Goal: Task Accomplishment & Management: Manage account settings

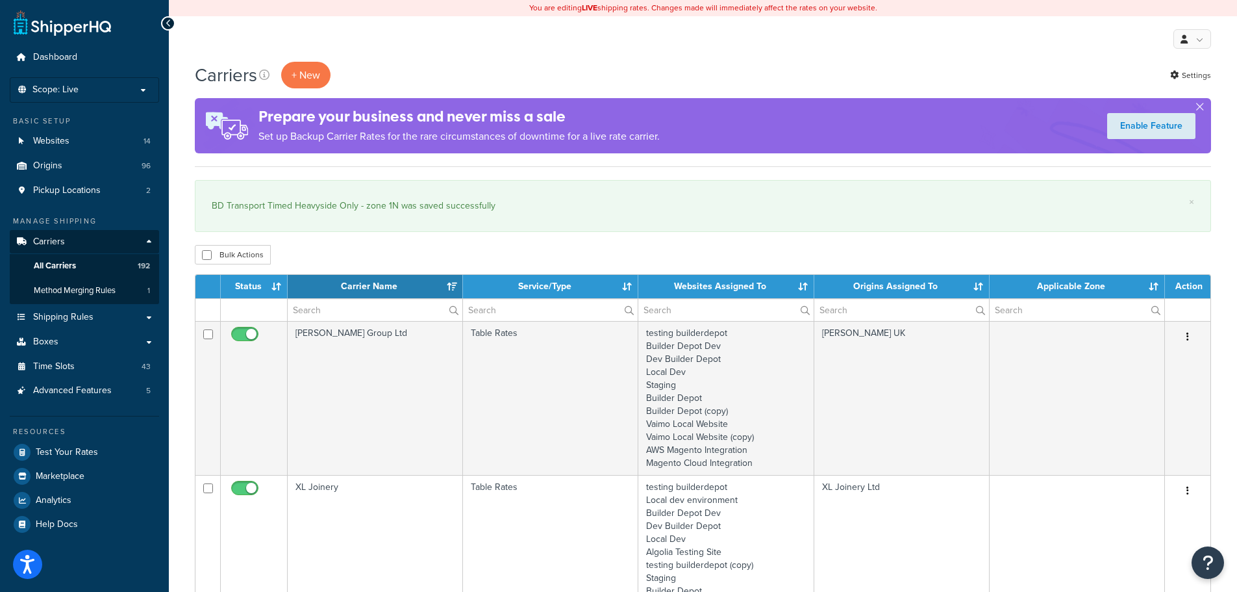
select select "15"
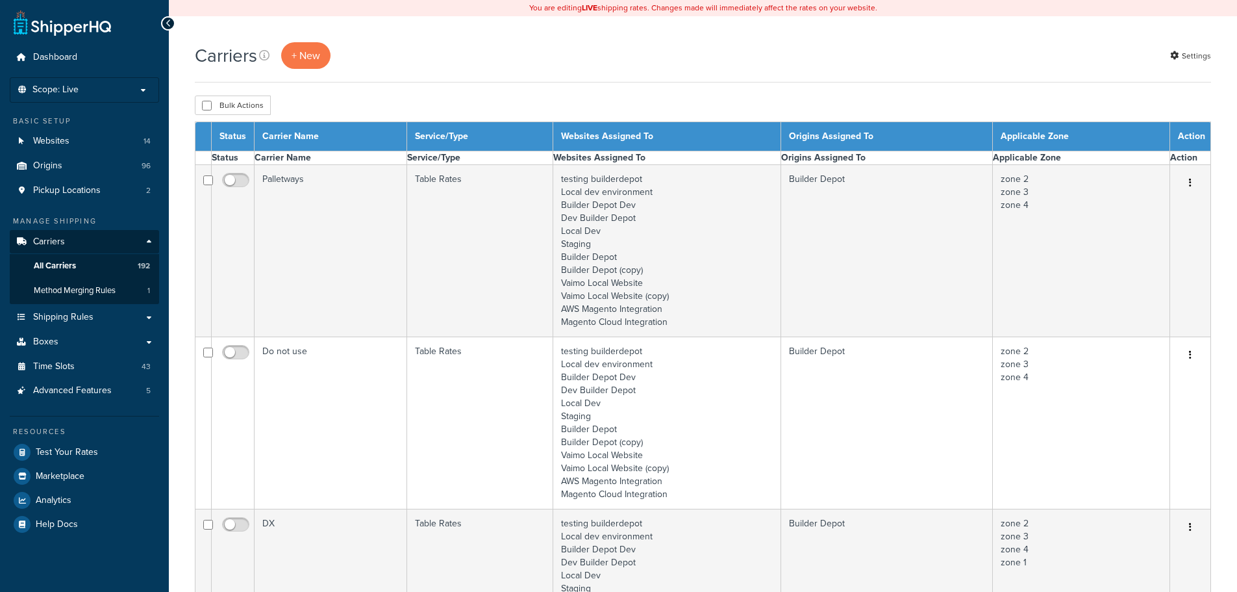
select select "15"
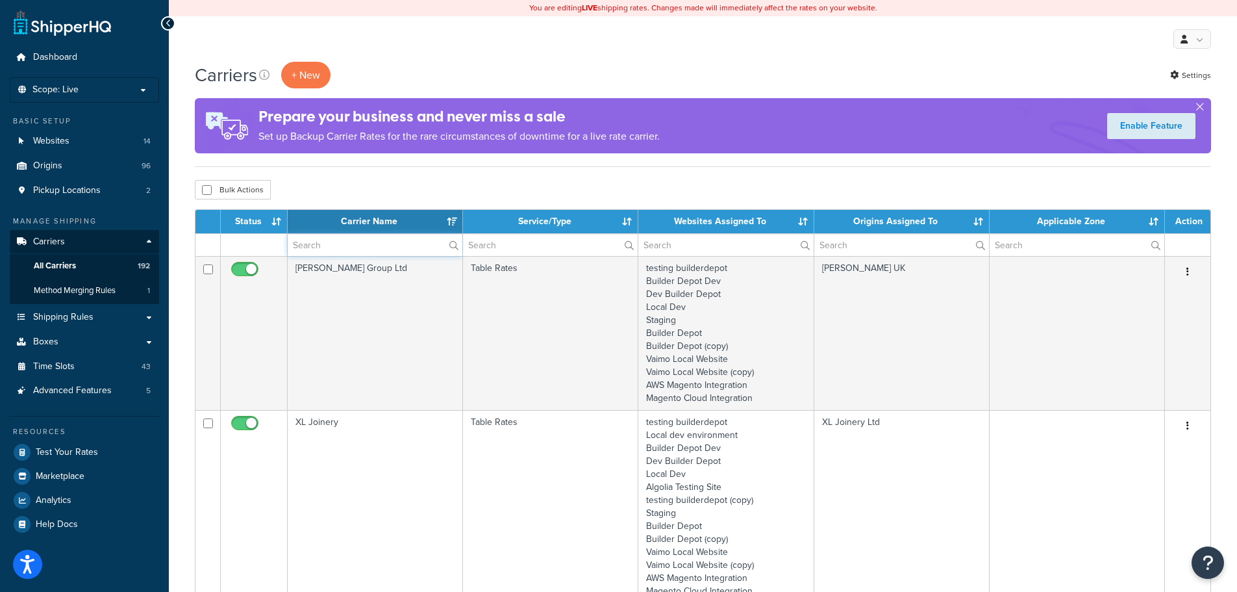
click at [310, 240] on input "text" at bounding box center [375, 245] width 175 height 22
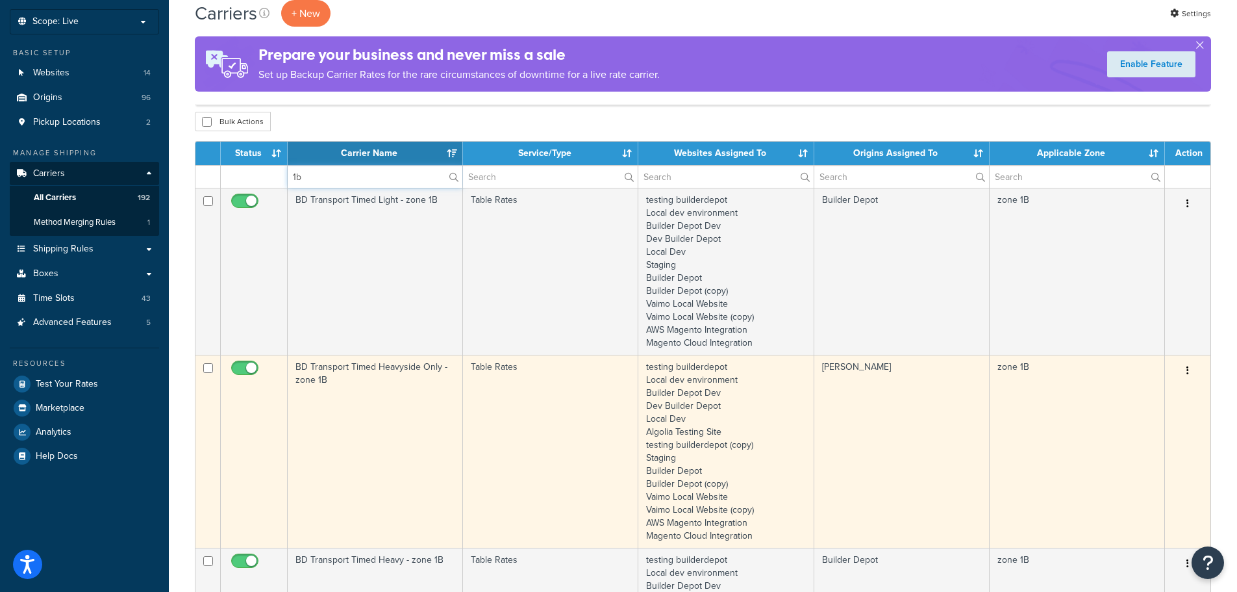
scroll to position [195, 0]
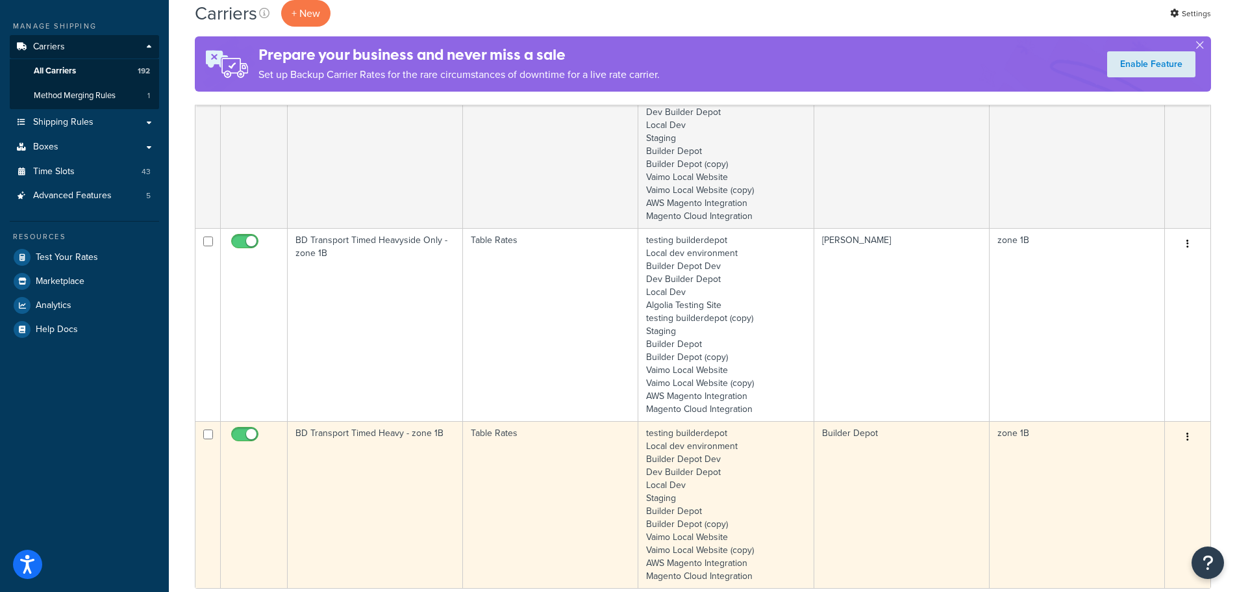
type input "1b"
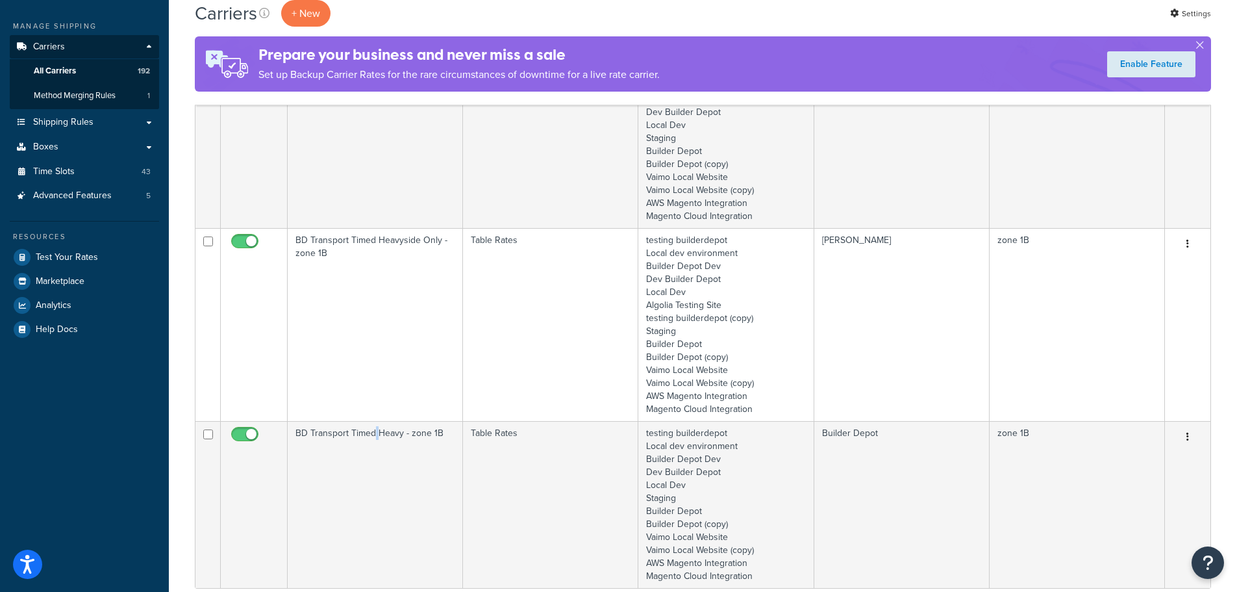
click at [373, 464] on td "BD Transport Timed Heavy - zone 1B" at bounding box center [375, 504] width 175 height 167
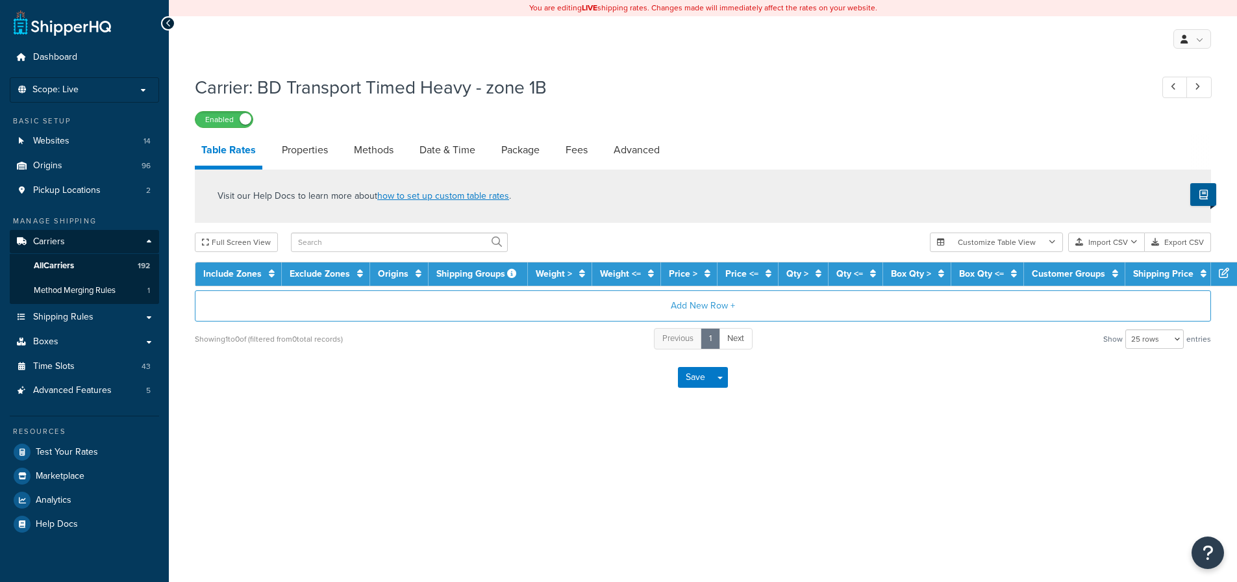
select select "25"
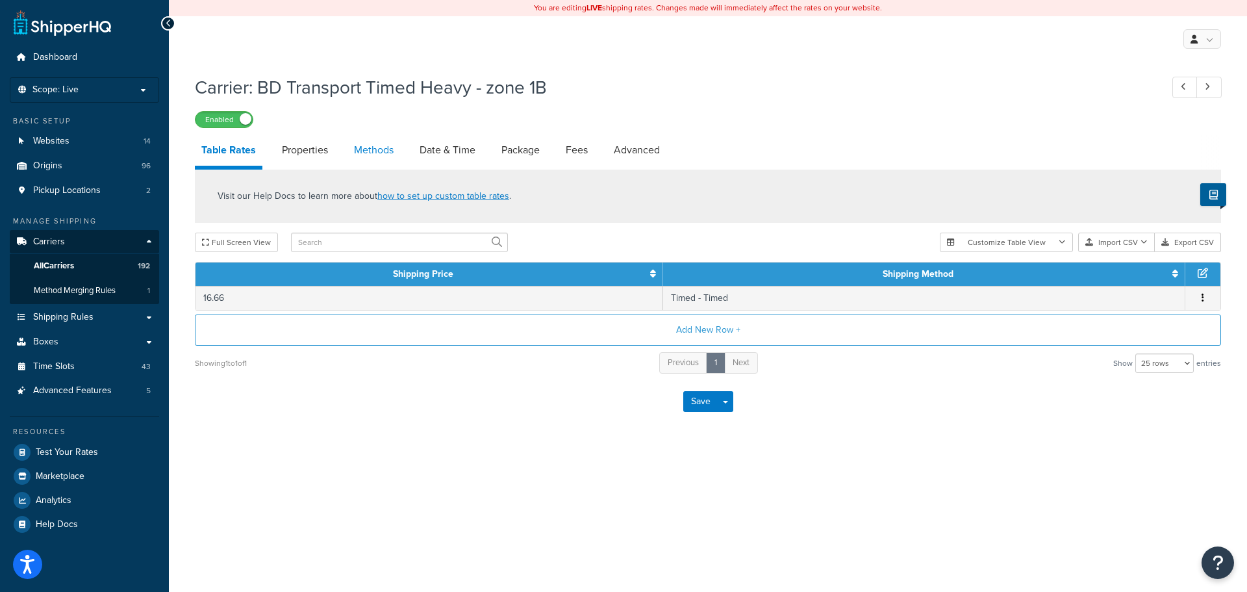
click at [371, 155] on link "Methods" at bounding box center [373, 149] width 53 height 31
select select "25"
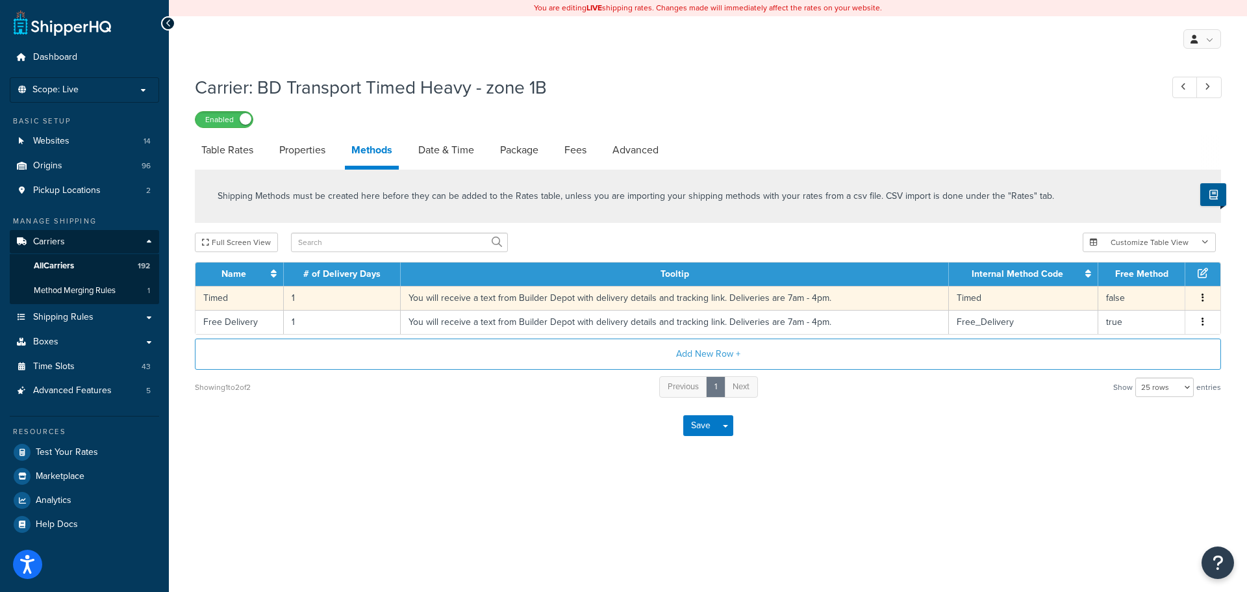
click at [290, 301] on td "1" at bounding box center [342, 298] width 117 height 24
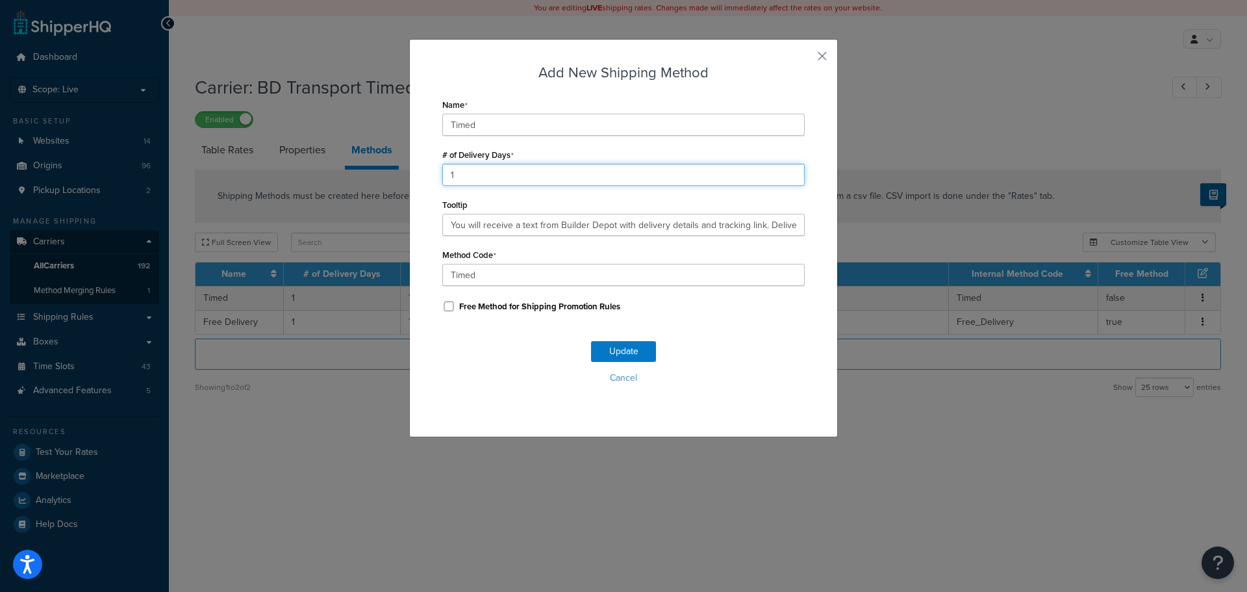
drag, startPoint x: 462, startPoint y: 168, endPoint x: 394, endPoint y: 180, distance: 69.2
click at [395, 180] on div "Add New Shipping Method Name Timed # of Delivery Days 1 Tooltip You will receiv…" at bounding box center [623, 296] width 1247 height 592
type input "2"
click at [638, 349] on button "Update" at bounding box center [623, 351] width 65 height 21
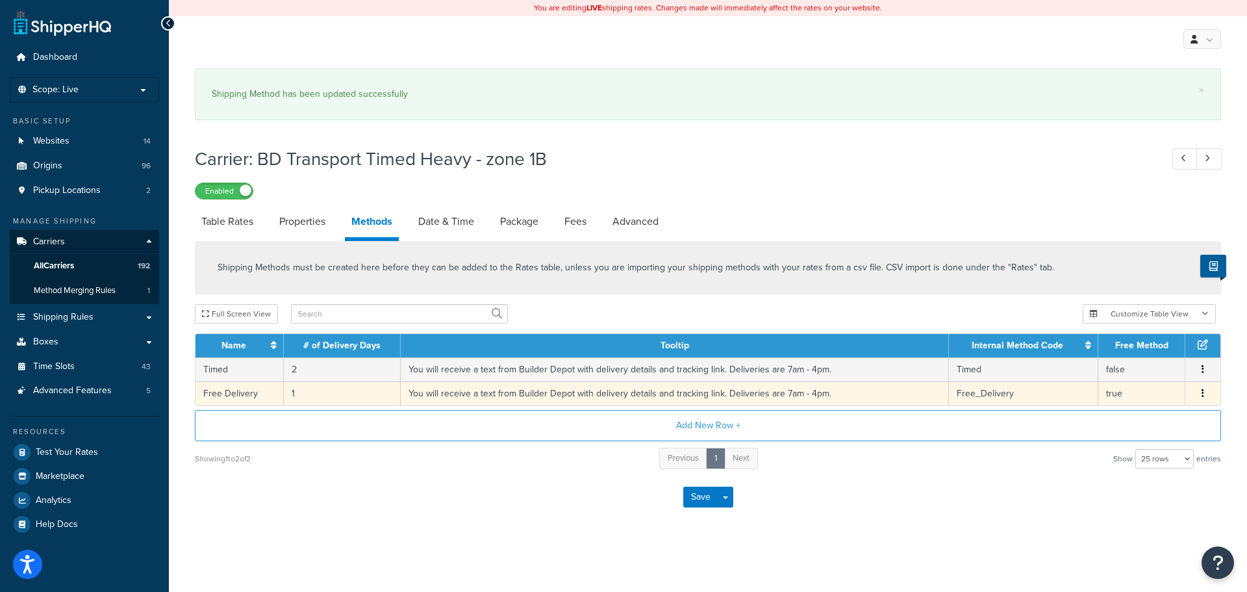
click at [292, 395] on td "1" at bounding box center [342, 393] width 117 height 24
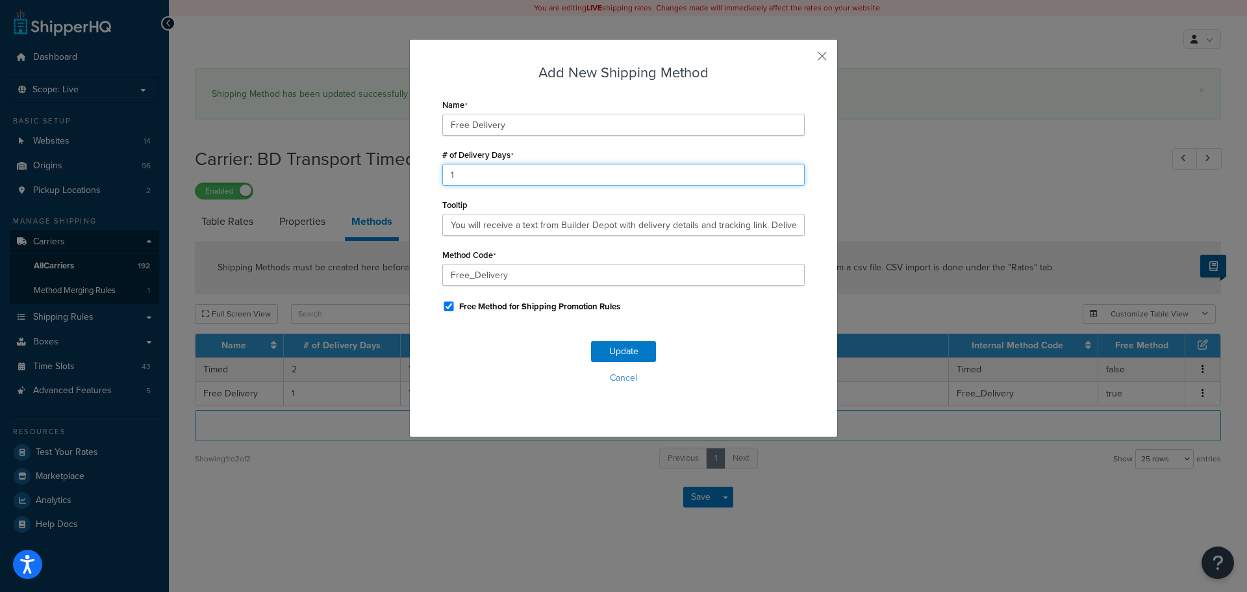
drag, startPoint x: 468, startPoint y: 180, endPoint x: 408, endPoint y: 181, distance: 59.1
click at [409, 181] on div "Add New Shipping Method Name Free Delivery # of Delivery Days 1 Tooltip You wil…" at bounding box center [623, 238] width 429 height 398
type input "2"
click at [614, 350] on button "Update" at bounding box center [623, 351] width 65 height 21
click at [612, 349] on button "Update" at bounding box center [623, 351] width 65 height 21
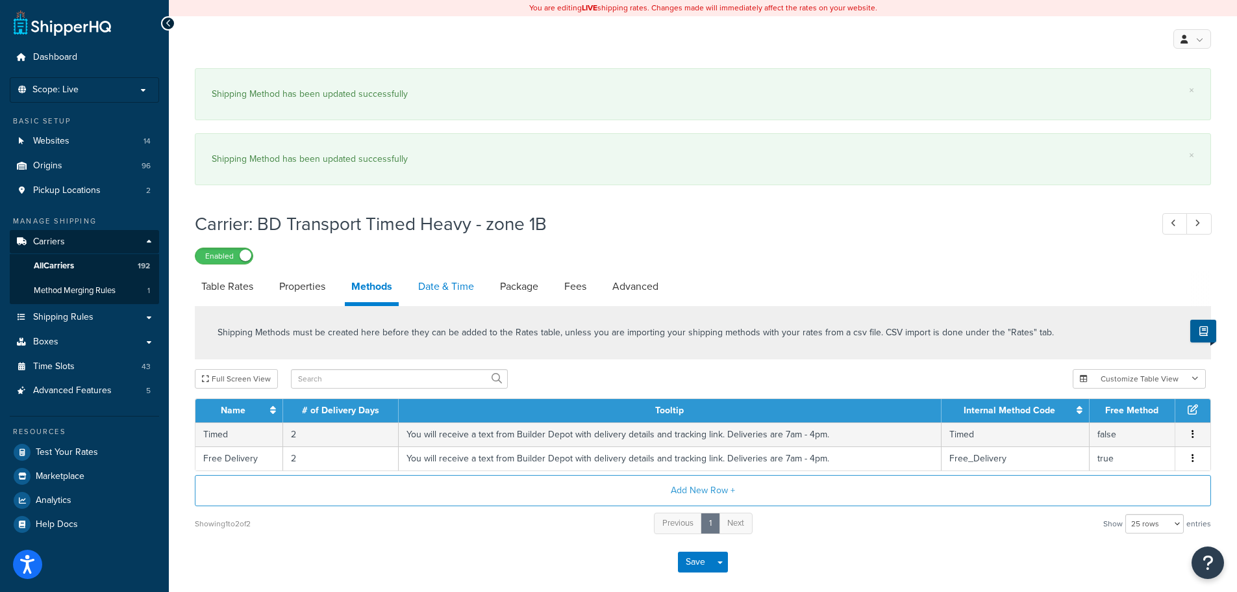
click at [454, 282] on link "Date & Time" at bounding box center [446, 286] width 69 height 31
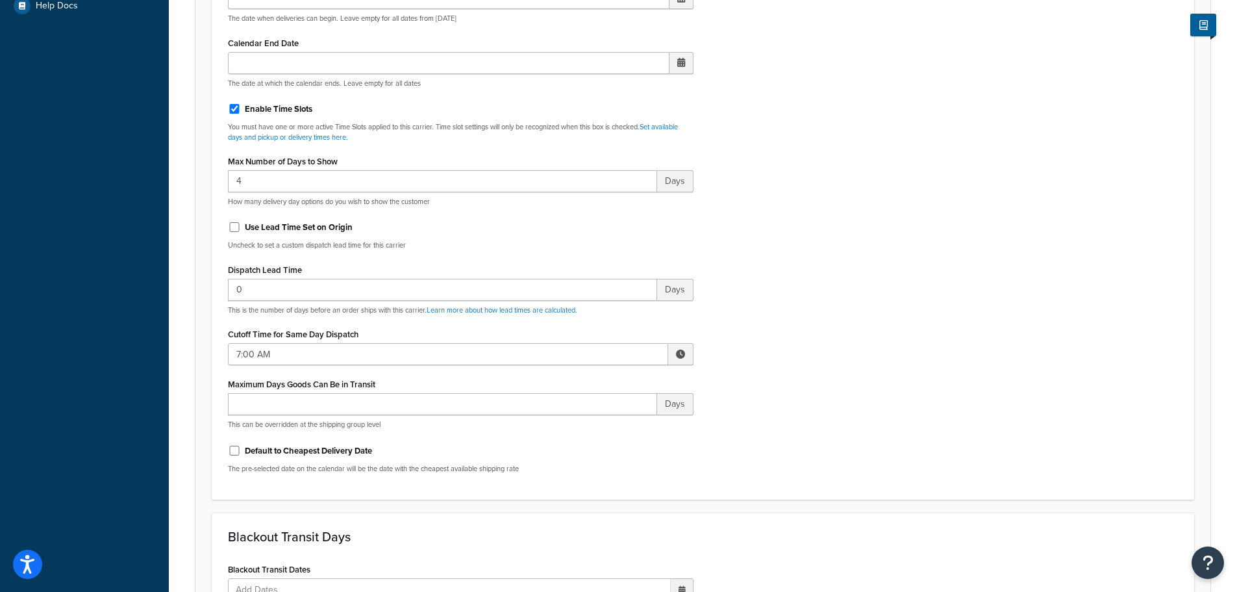
scroll to position [519, 0]
click at [249, 356] on input "7:00 AM" at bounding box center [448, 353] width 440 height 22
click at [579, 377] on span "▲" at bounding box center [585, 381] width 26 height 26
type input "8:00 AM"
click at [866, 377] on div "Include Delivery Date Information: No, just show shipping rates Show Calendar S…" at bounding box center [702, 176] width 969 height 611
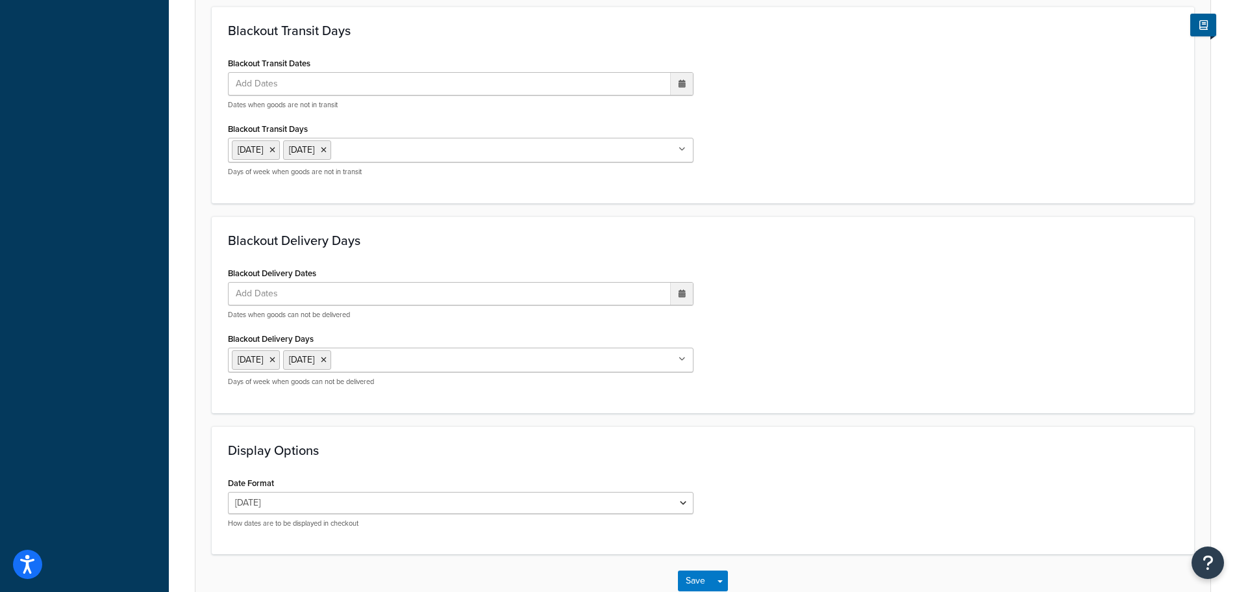
scroll to position [1105, 0]
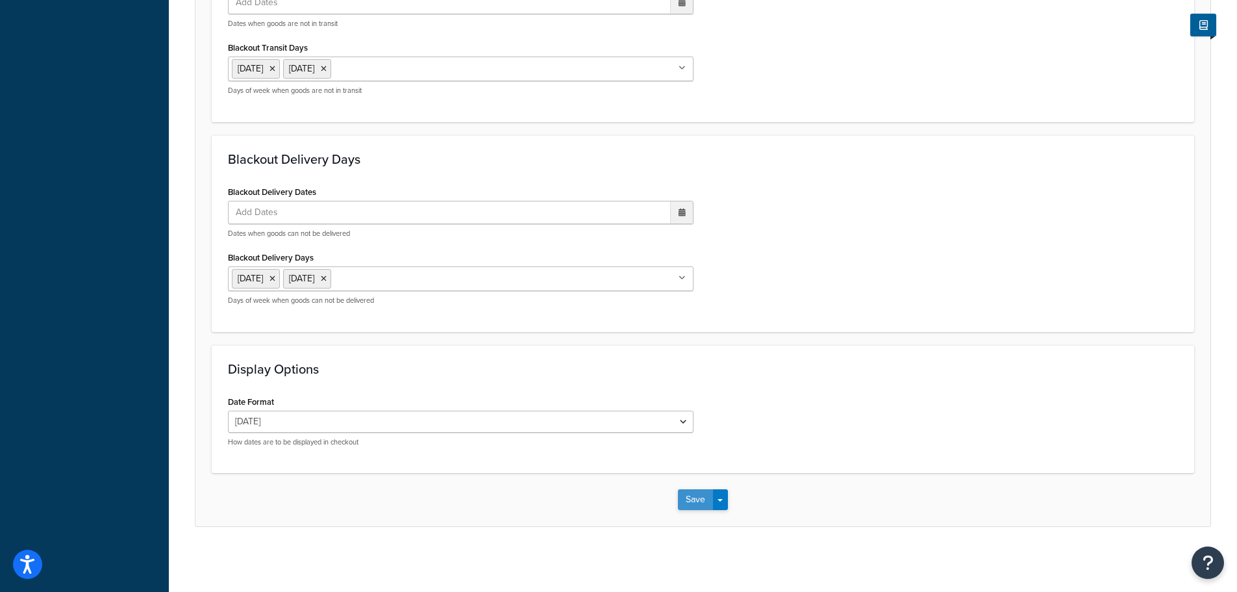
click at [689, 503] on button "Save" at bounding box center [695, 499] width 35 height 21
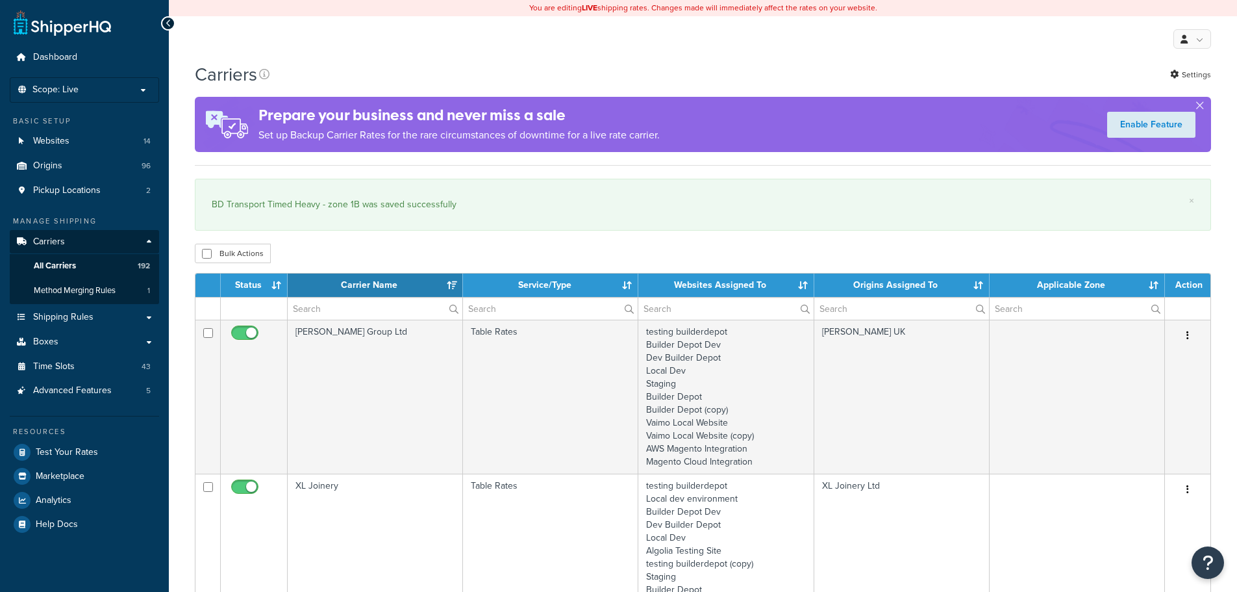
select select "15"
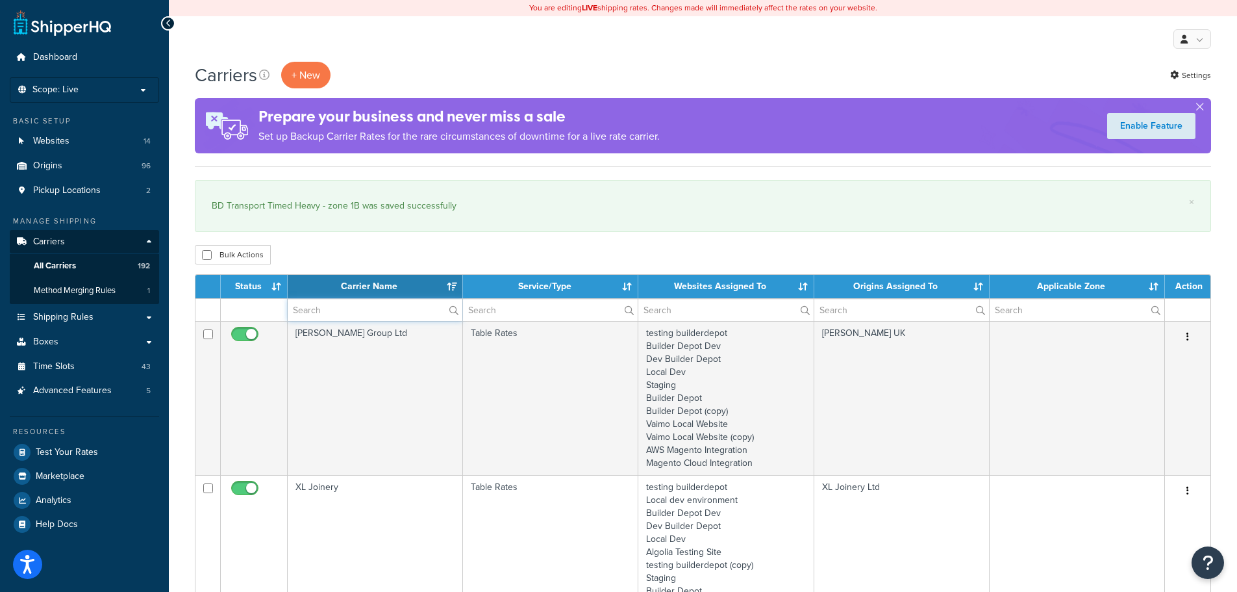
click at [316, 306] on input "text" at bounding box center [375, 310] width 175 height 22
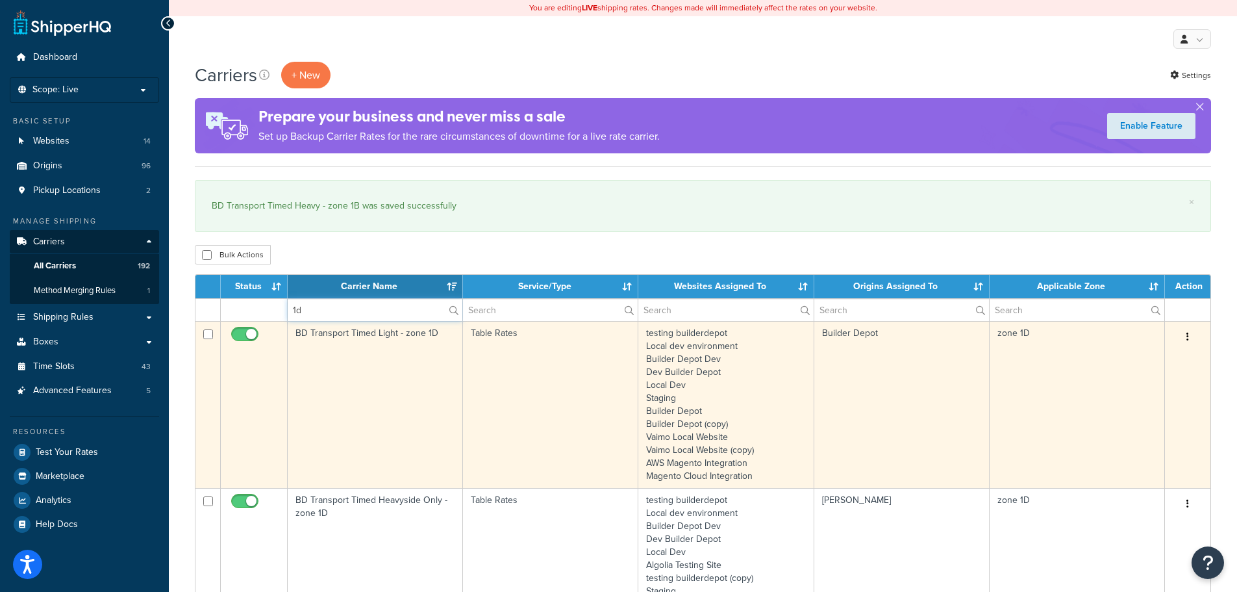
type input "1d"
click at [316, 360] on td "BD Transport Timed Light - zone 1D" at bounding box center [375, 404] width 175 height 167
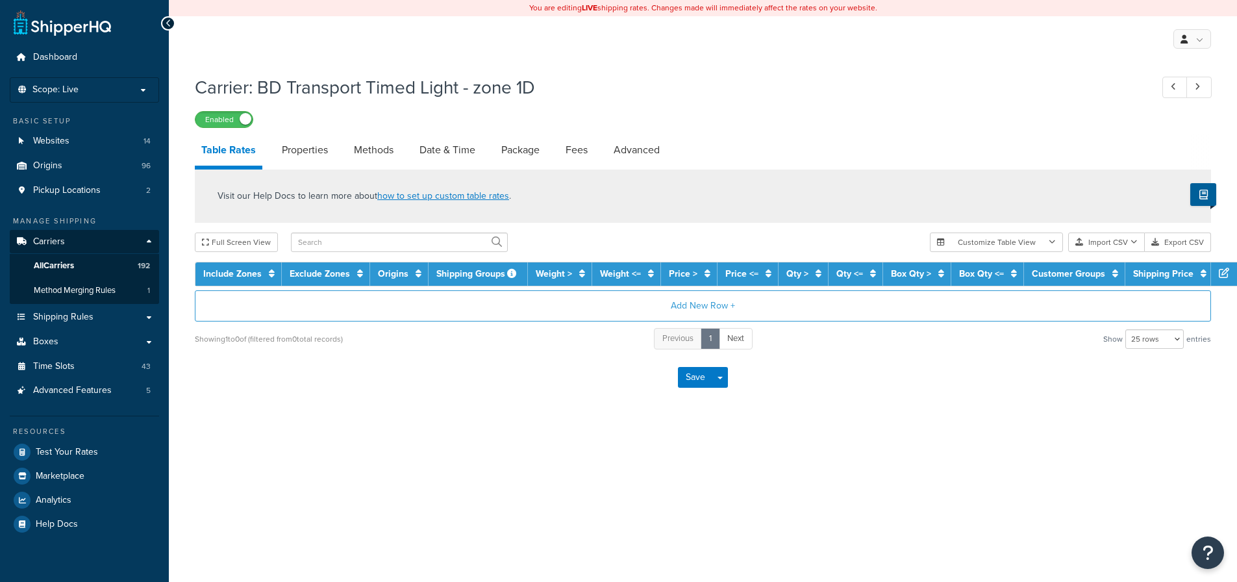
select select "25"
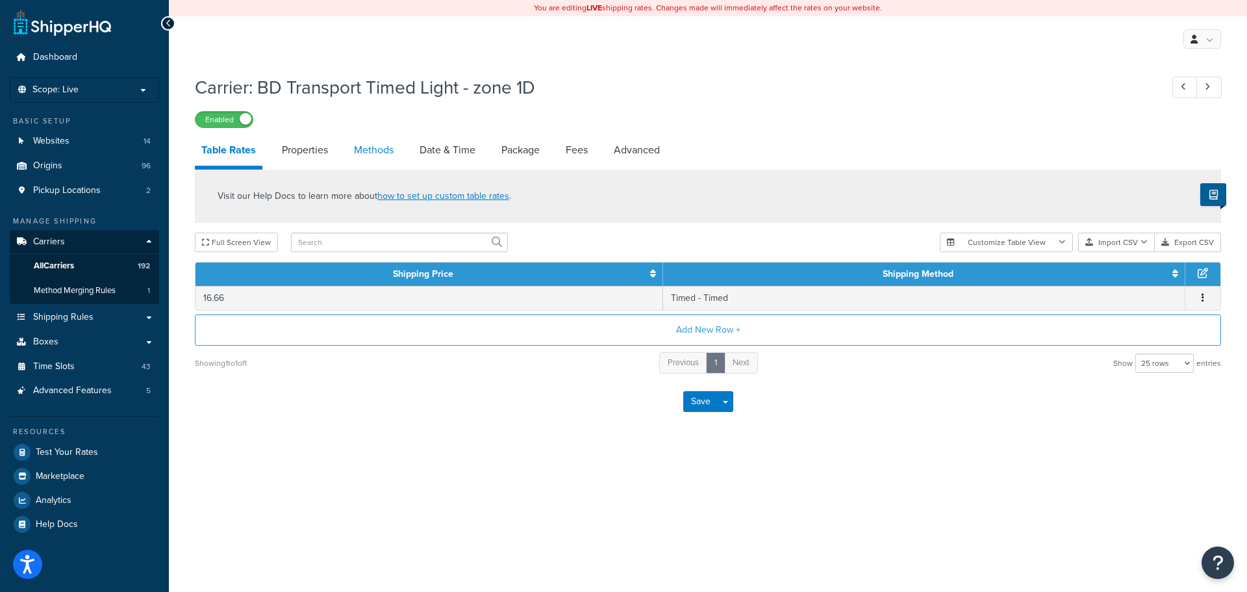
click at [366, 155] on link "Methods" at bounding box center [373, 149] width 53 height 31
select select "25"
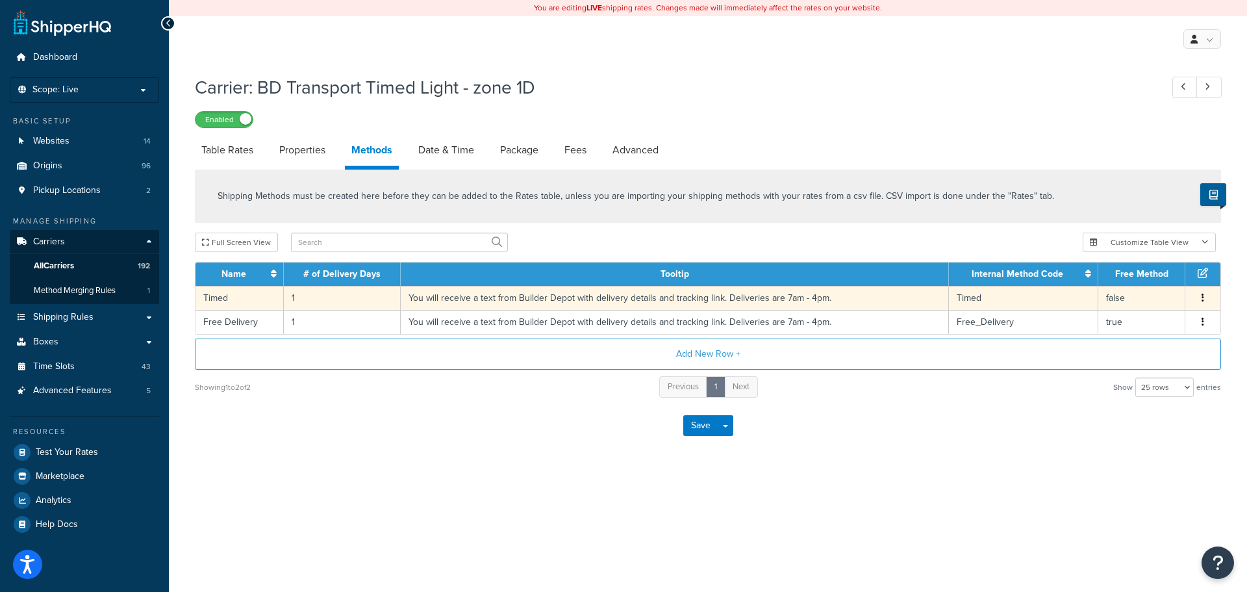
click at [314, 298] on td "1" at bounding box center [342, 298] width 117 height 24
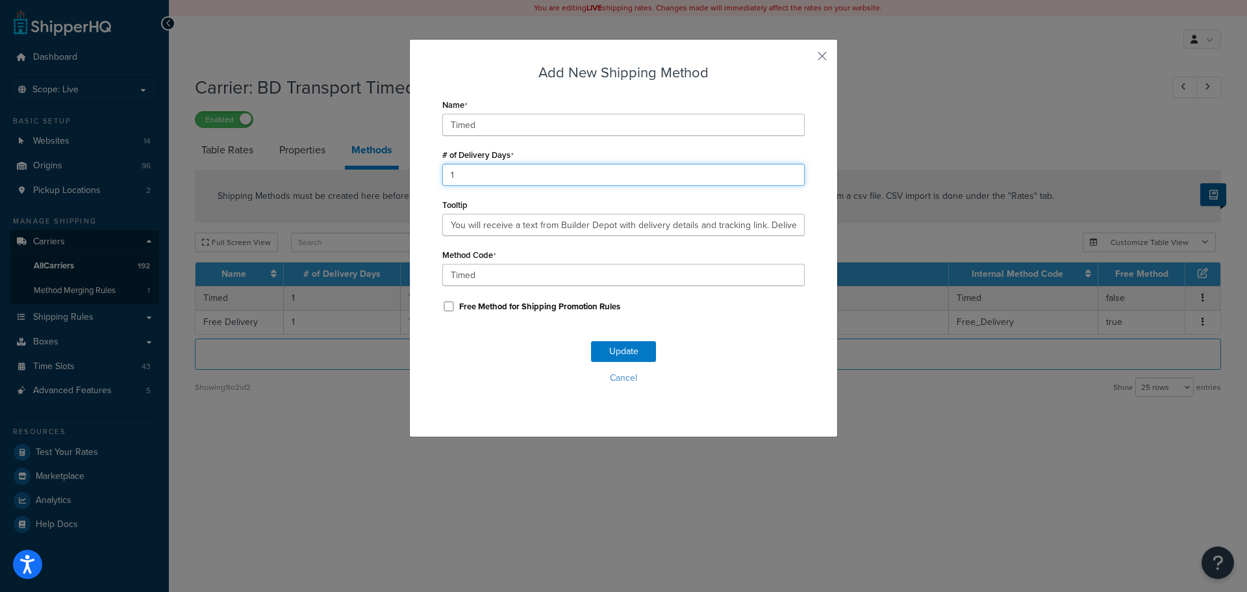
drag, startPoint x: 475, startPoint y: 174, endPoint x: 377, endPoint y: 180, distance: 98.2
click at [383, 179] on div "Add New Shipping Method Name Timed # of Delivery Days 1 Tooltip You will receiv…" at bounding box center [623, 296] width 1247 height 592
type input "2"
click at [591, 349] on button "Update" at bounding box center [623, 351] width 65 height 21
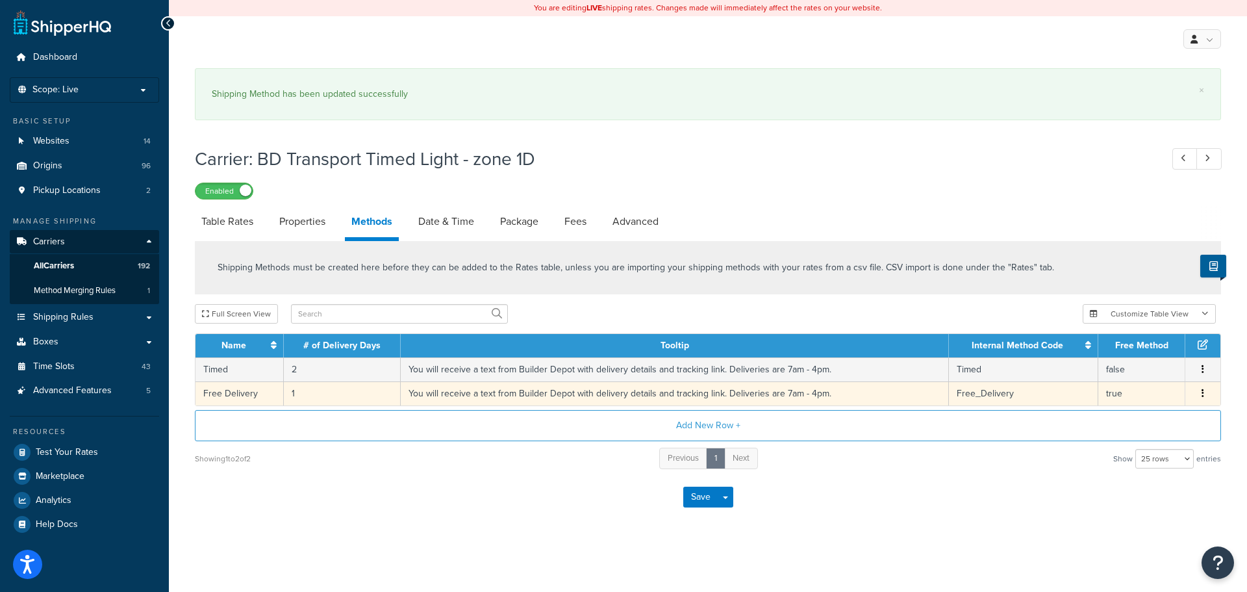
click at [294, 392] on td "1" at bounding box center [342, 393] width 117 height 24
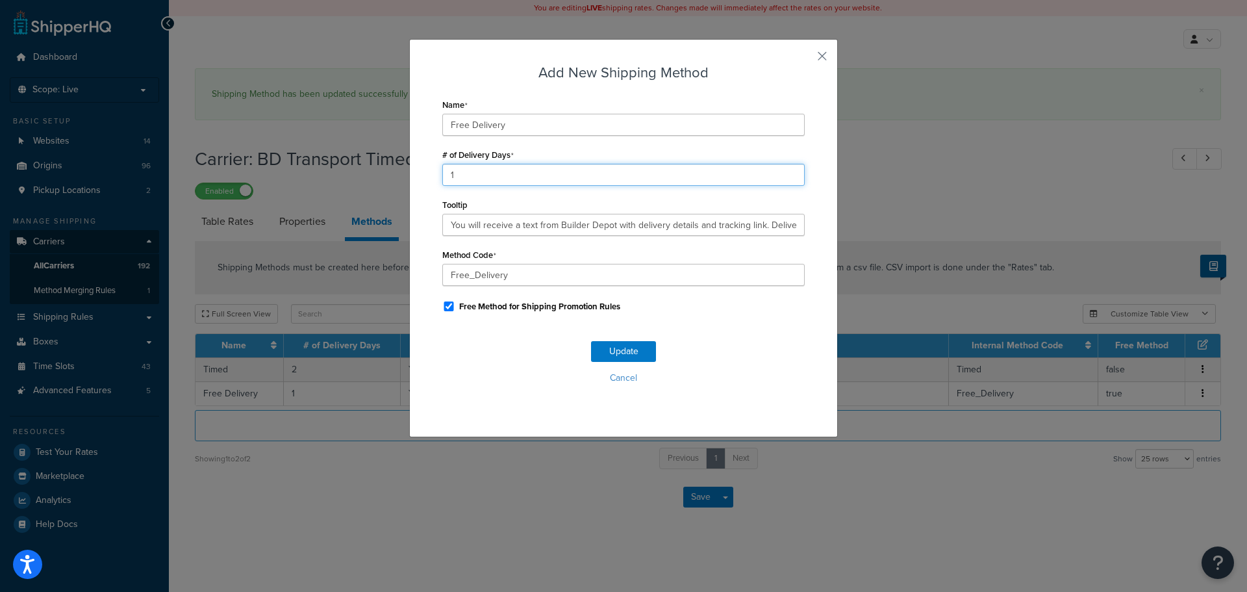
drag, startPoint x: 471, startPoint y: 170, endPoint x: 438, endPoint y: 173, distance: 33.3
click at [442, 173] on input "1" at bounding box center [623, 175] width 362 height 22
type input "2"
click at [605, 355] on button "Update" at bounding box center [623, 351] width 65 height 21
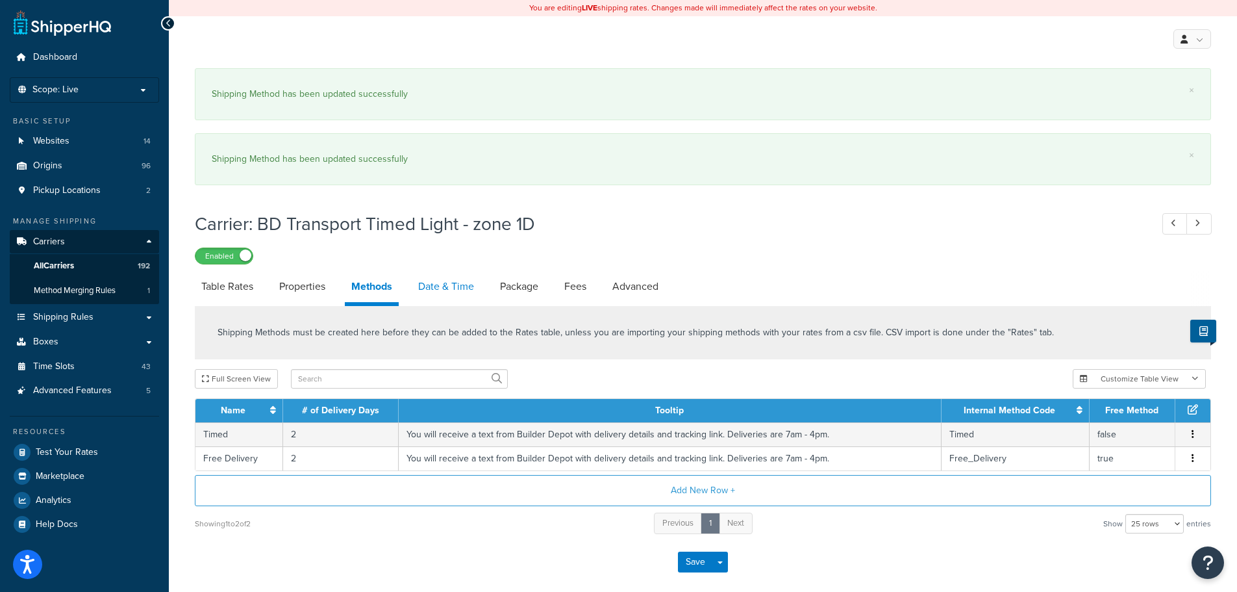
click at [447, 292] on link "Date & Time" at bounding box center [446, 286] width 69 height 31
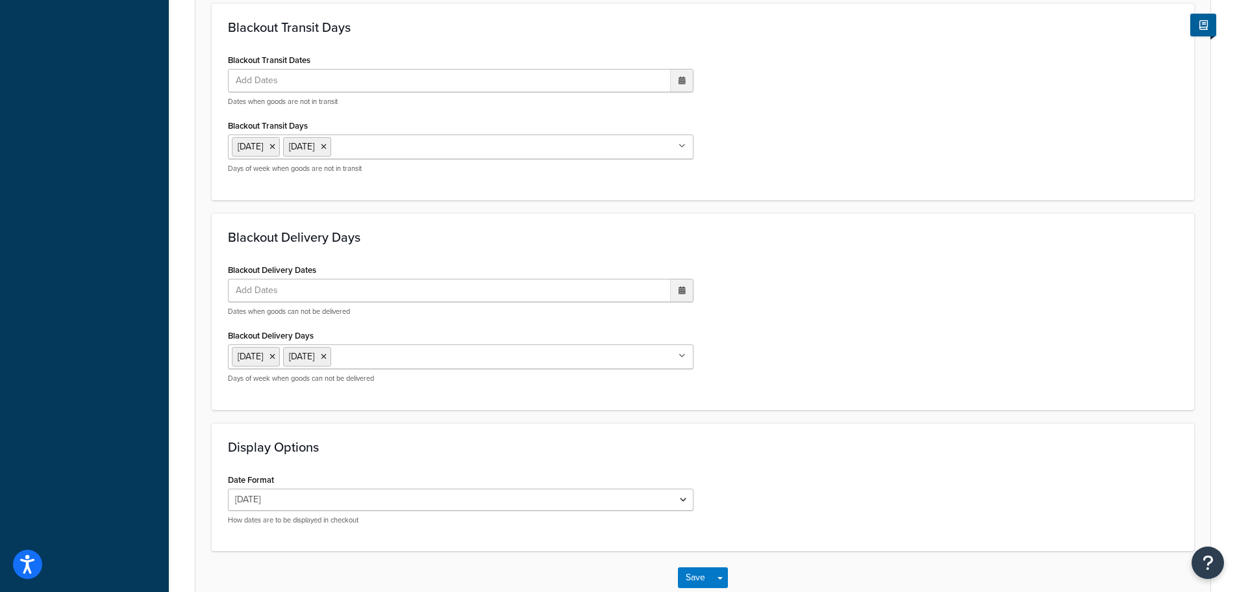
scroll to position [1105, 0]
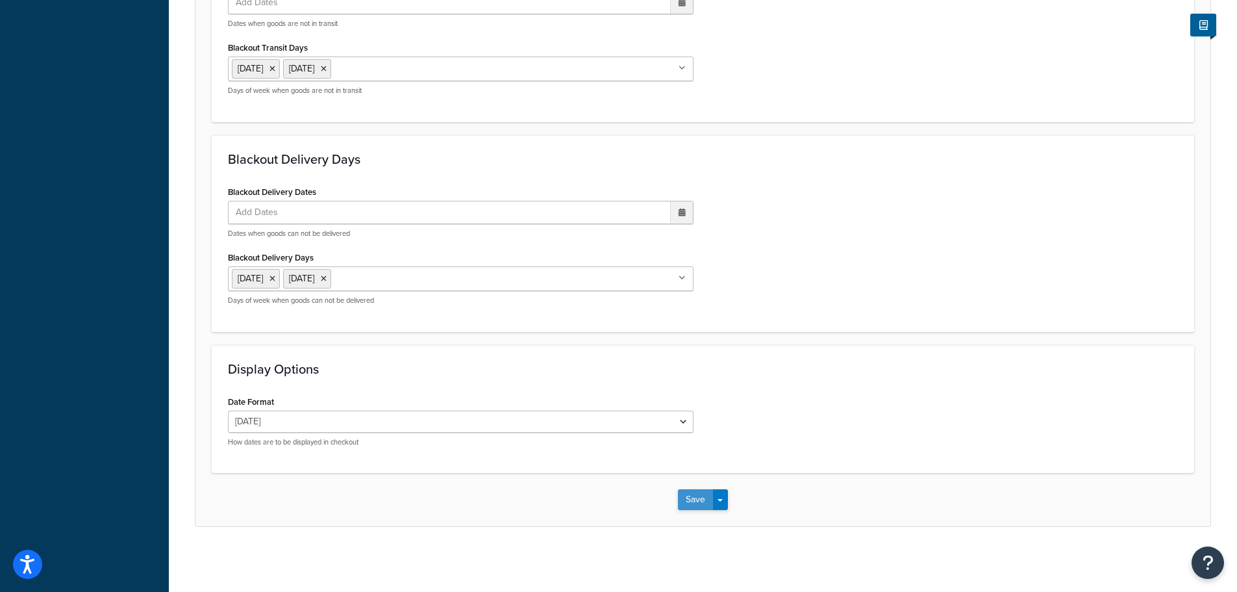
click at [697, 494] on button "Save" at bounding box center [695, 499] width 35 height 21
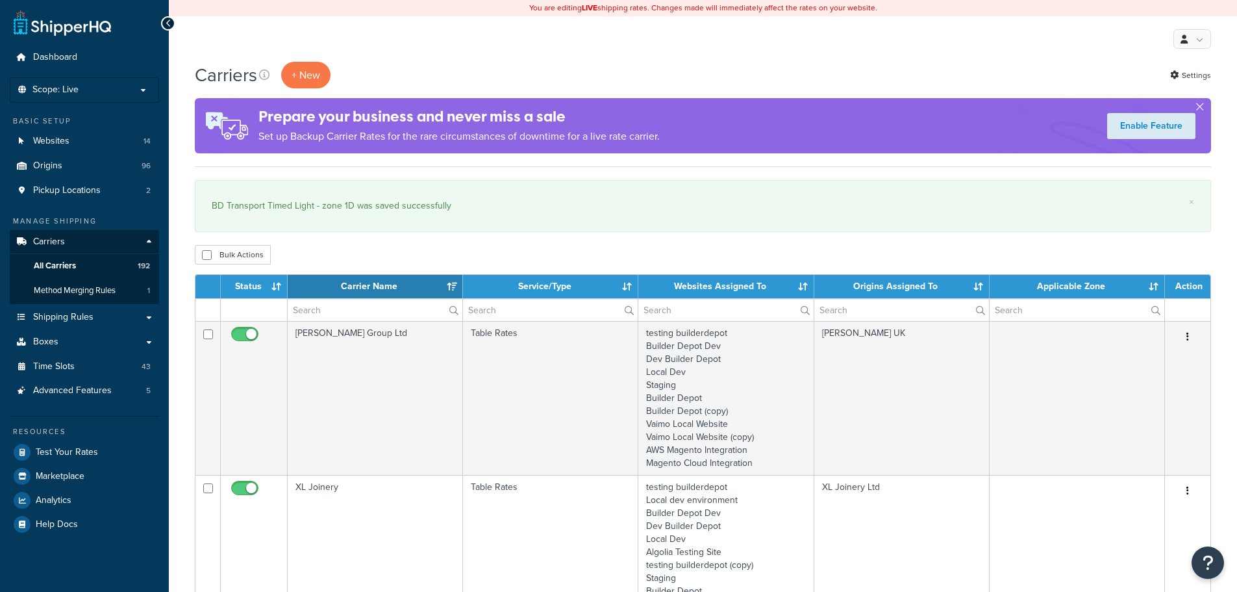
select select "15"
click at [333, 308] on input "text" at bounding box center [375, 310] width 175 height 22
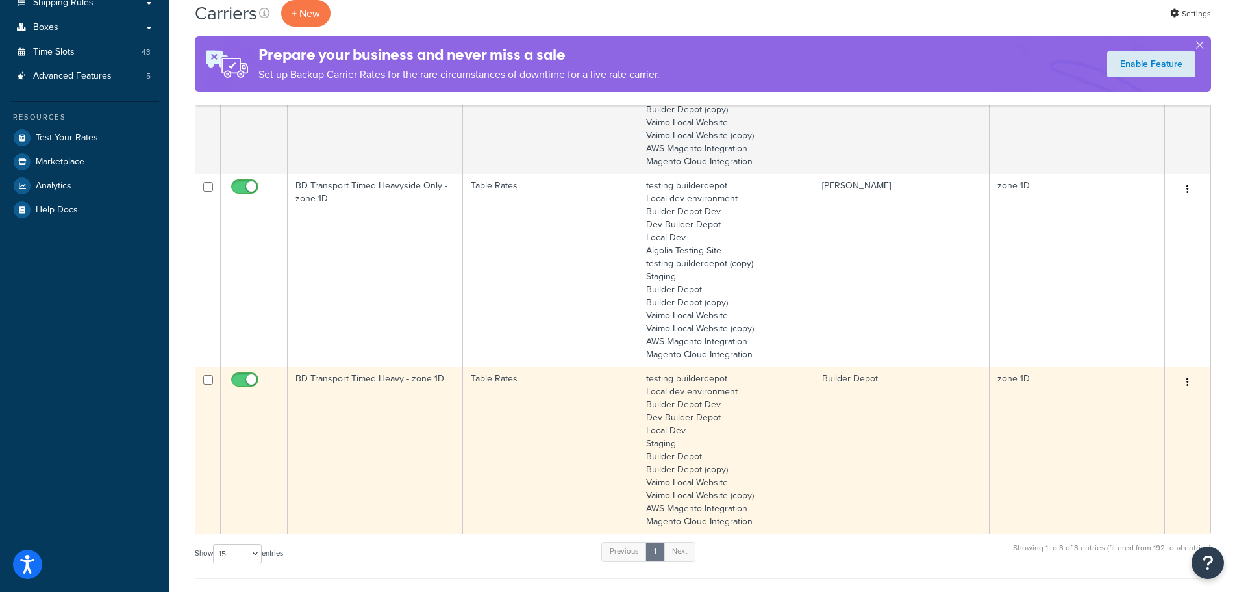
scroll to position [390, 0]
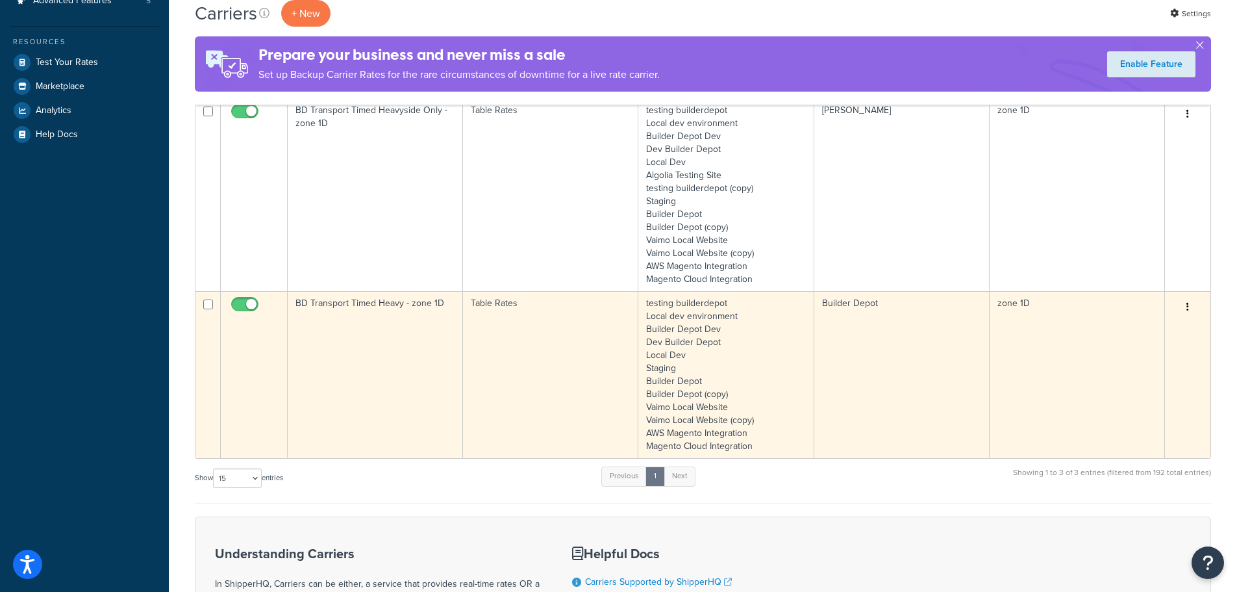
type input "1d"
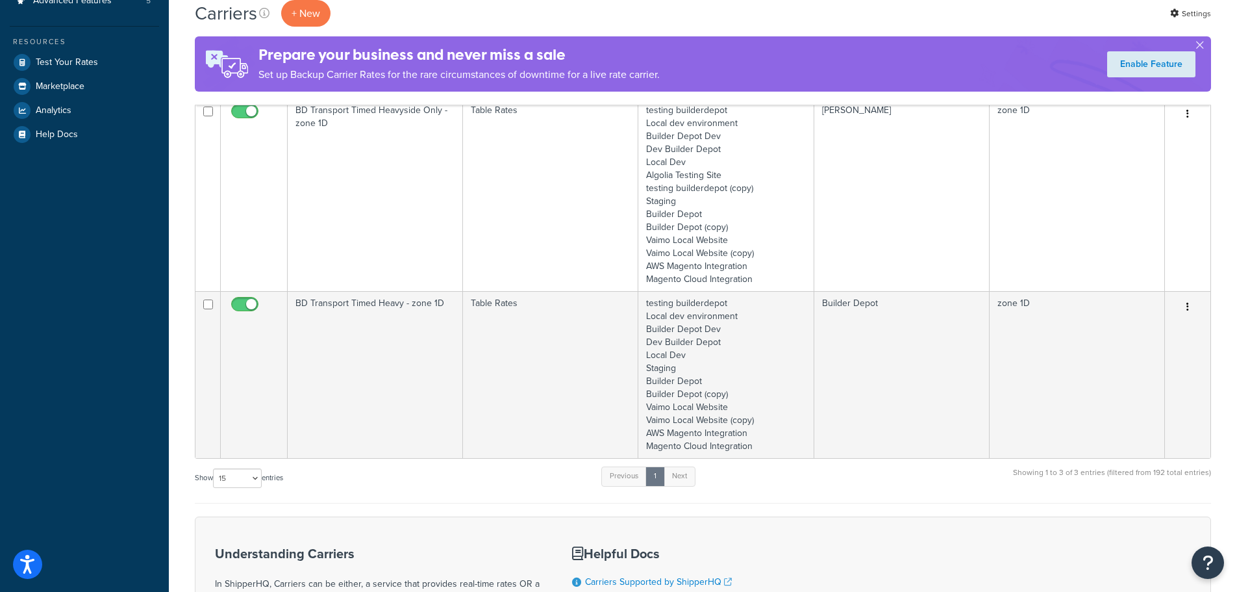
click at [352, 377] on td "BD Transport Timed Heavy - zone 1D" at bounding box center [375, 374] width 175 height 167
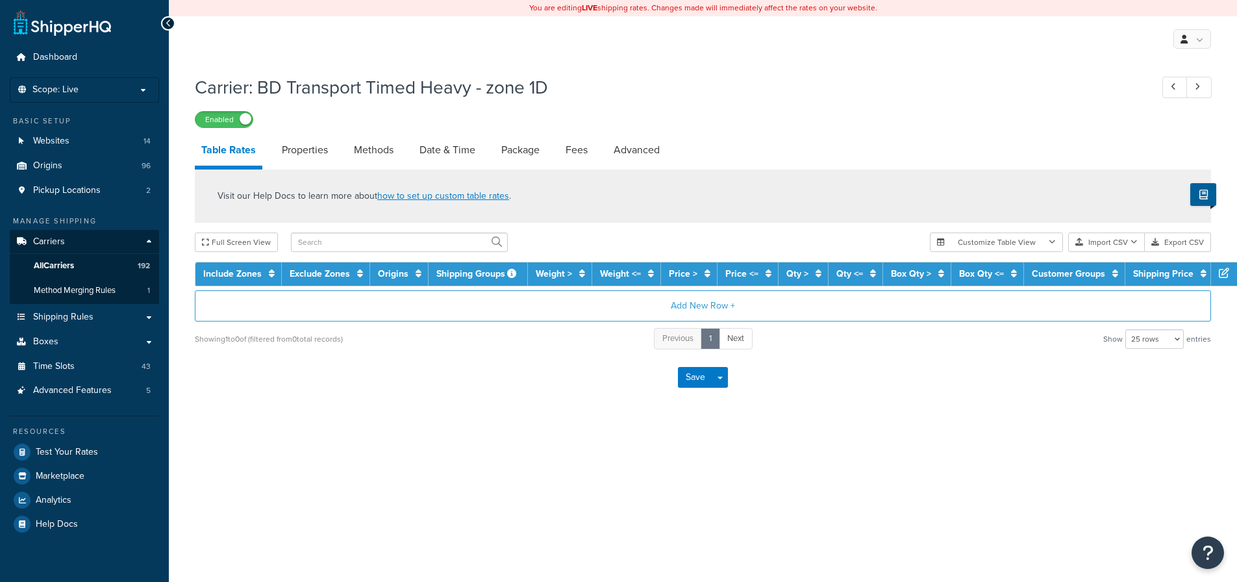
select select "25"
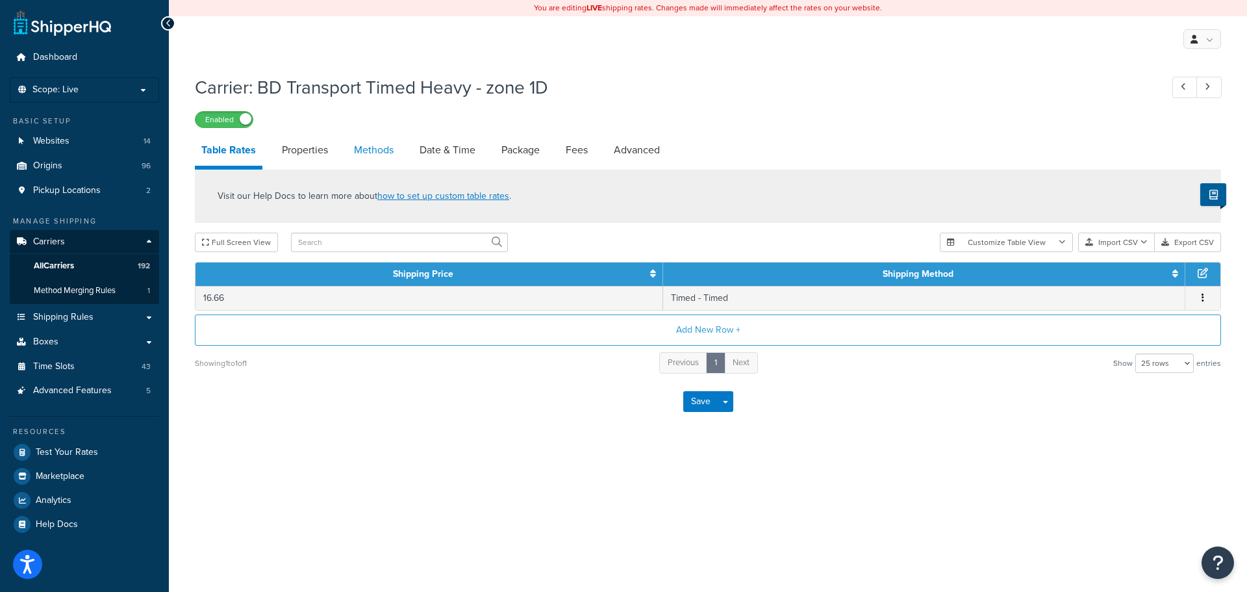
click at [380, 148] on link "Methods" at bounding box center [373, 149] width 53 height 31
select select "25"
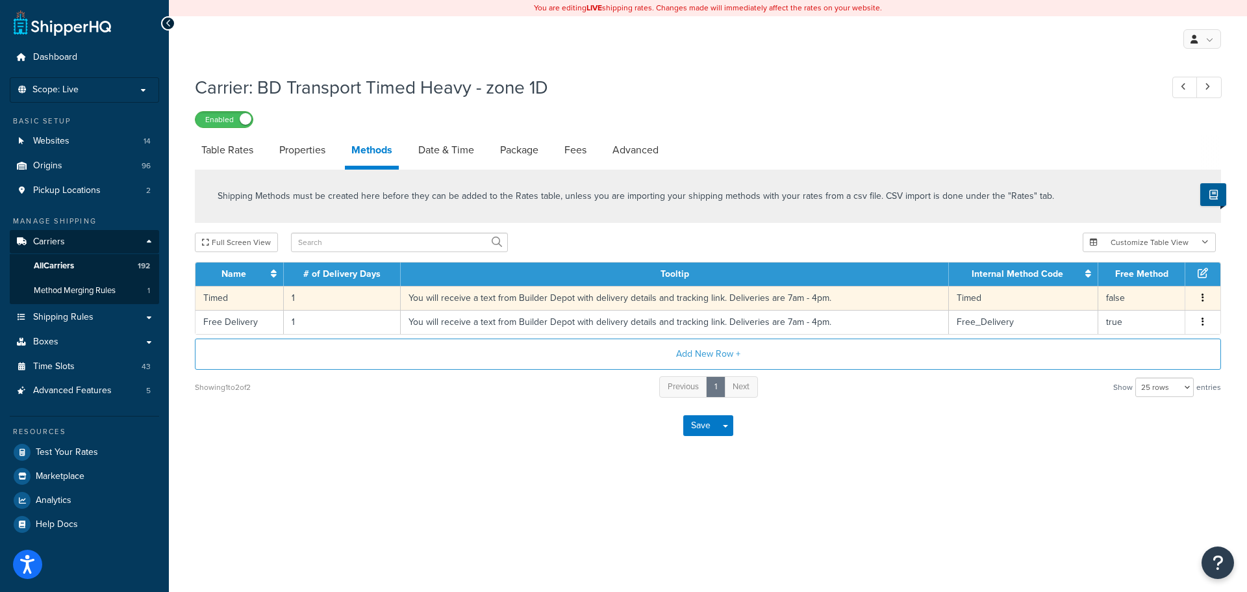
click at [292, 299] on td "1" at bounding box center [342, 298] width 117 height 24
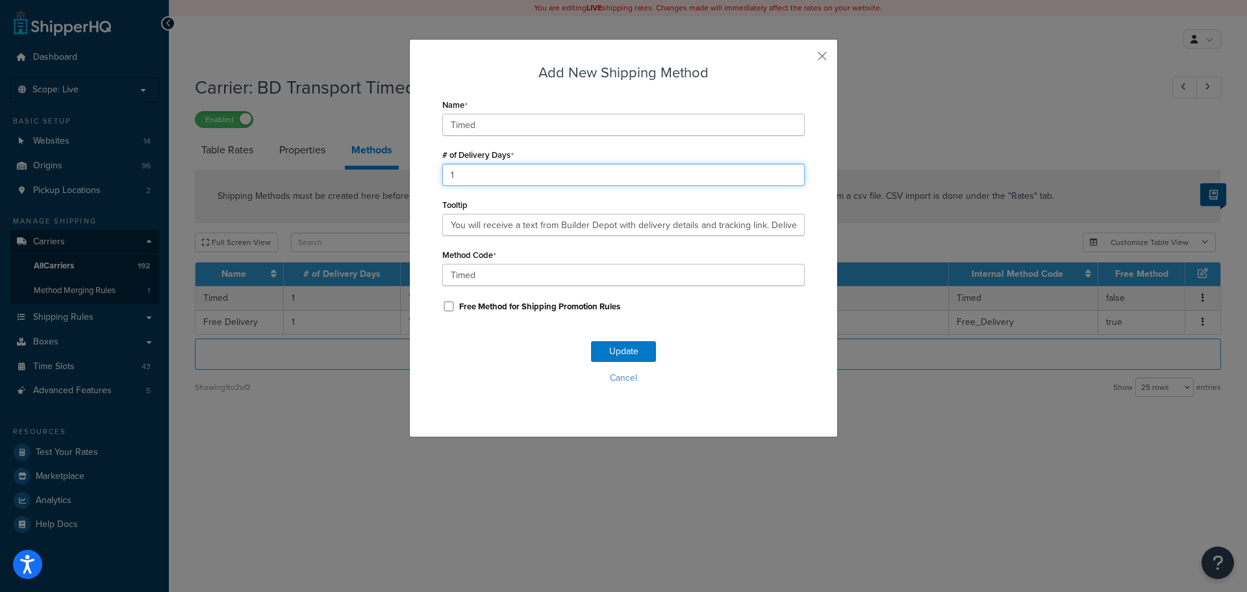
drag, startPoint x: 473, startPoint y: 171, endPoint x: 397, endPoint y: 172, distance: 75.3
click at [397, 172] on div "Add New Shipping Method Name Timed # of Delivery Days 1 Tooltip You will receiv…" at bounding box center [623, 296] width 1247 height 592
type input "2"
click at [627, 349] on button "Update" at bounding box center [623, 351] width 65 height 21
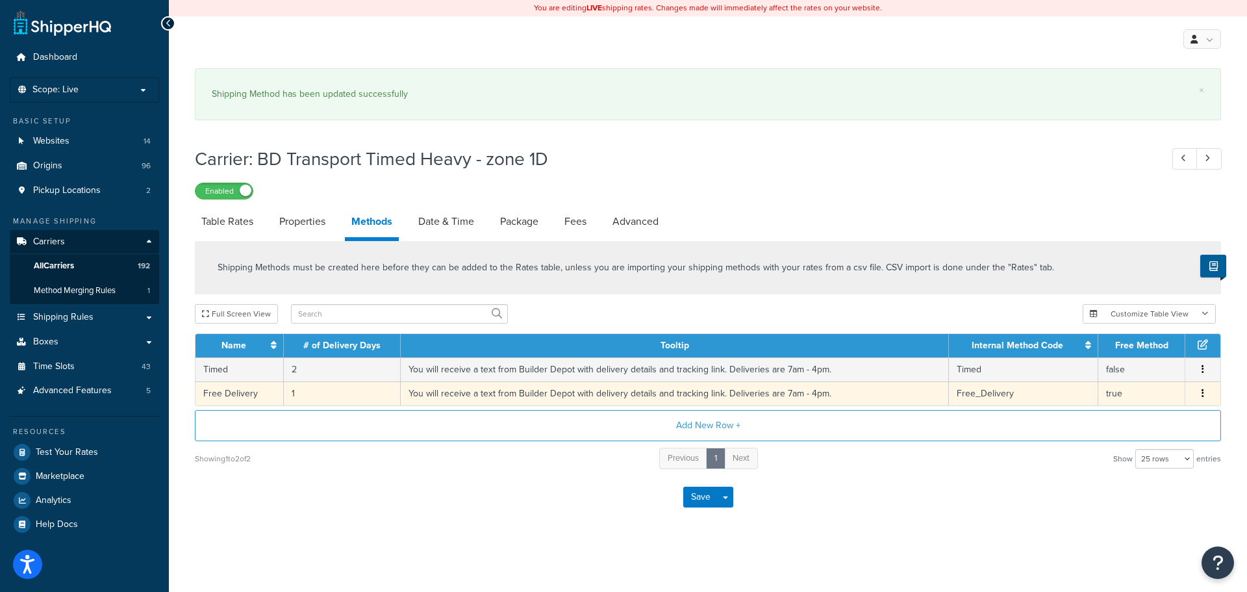
click at [292, 396] on td "1" at bounding box center [342, 393] width 117 height 24
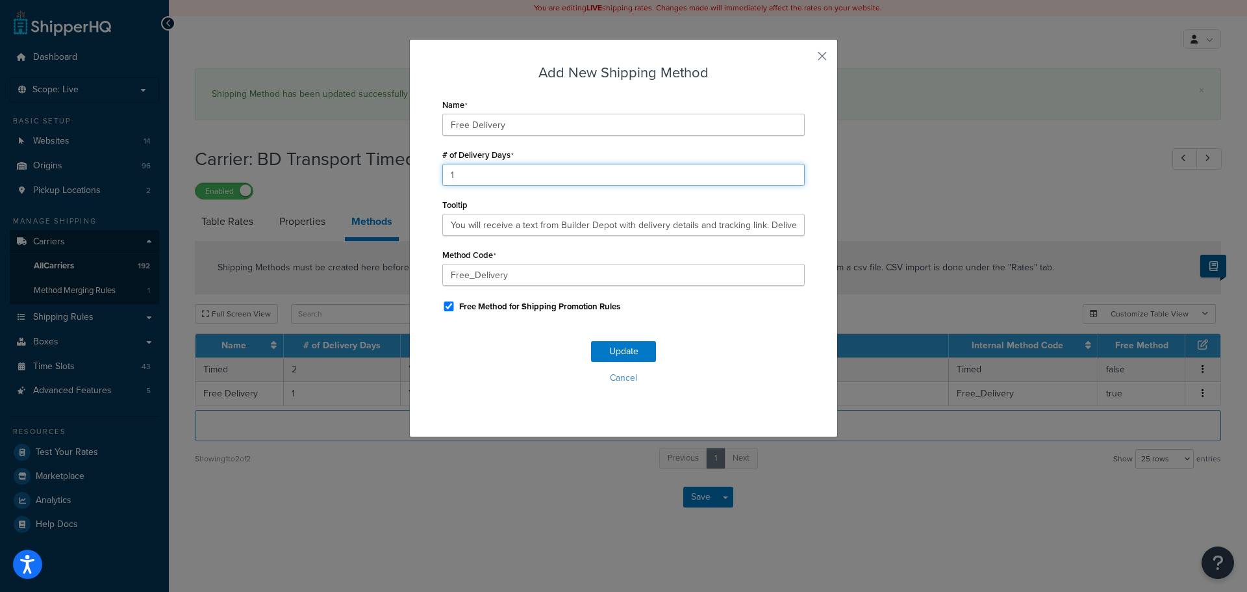
drag, startPoint x: 488, startPoint y: 174, endPoint x: 370, endPoint y: 184, distance: 118.0
click at [370, 184] on div "Add New Shipping Method Name Free Delivery # of Delivery Days 1 Tooltip You wil…" at bounding box center [623, 296] width 1247 height 592
type input "2"
click at [626, 354] on button "Update" at bounding box center [623, 351] width 65 height 21
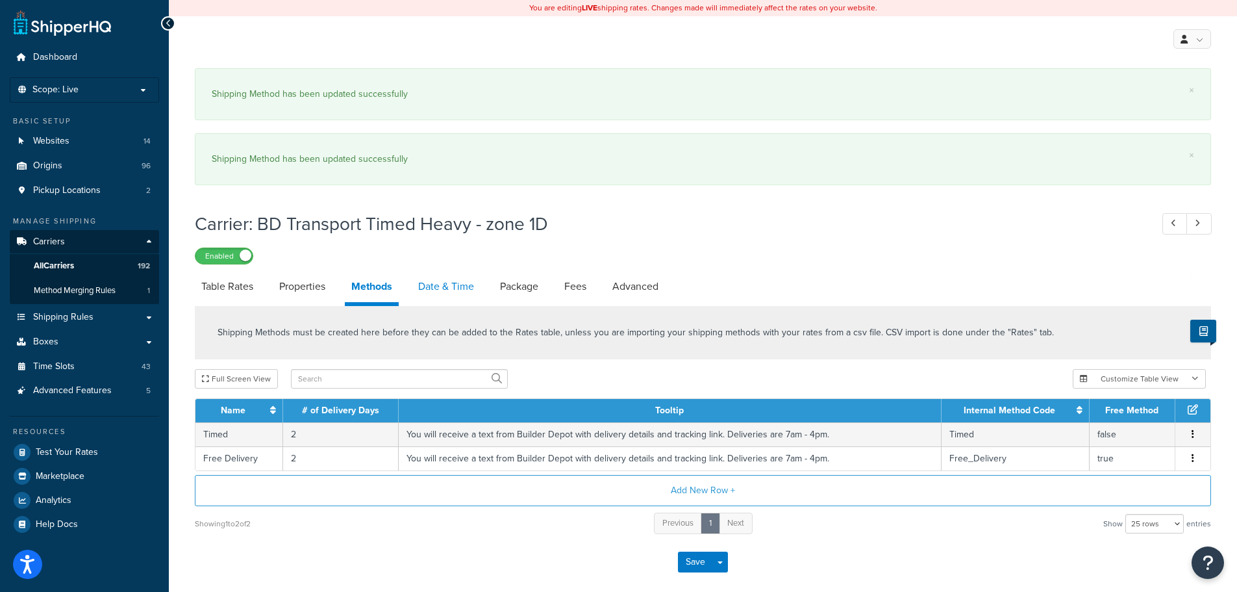
click at [464, 281] on link "Date & Time" at bounding box center [446, 286] width 69 height 31
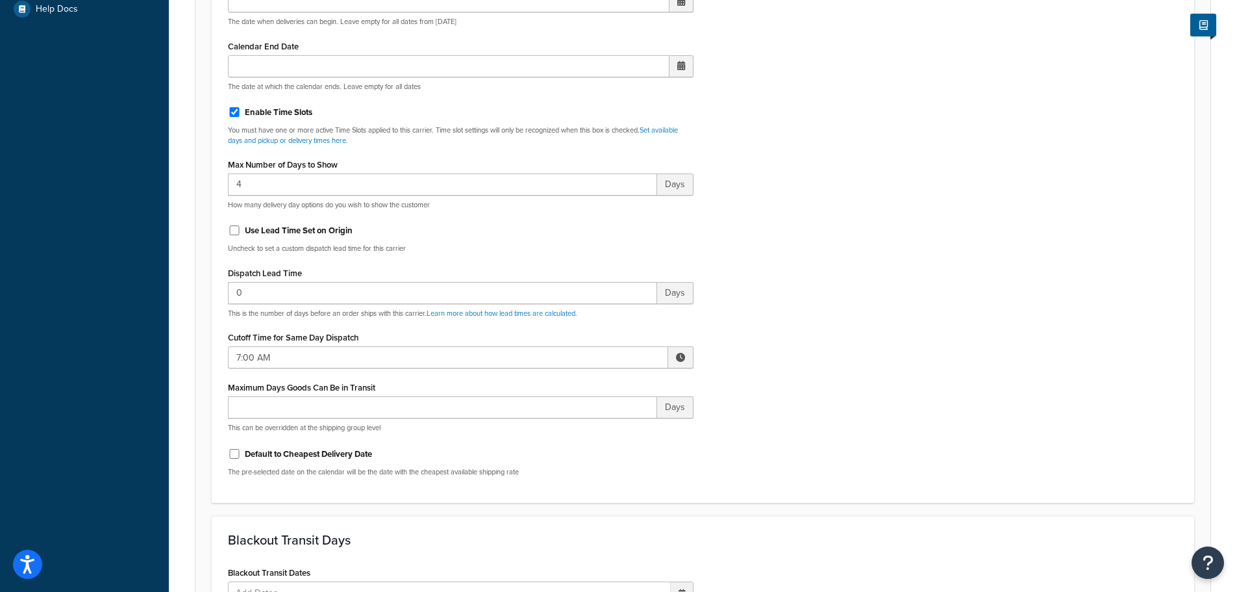
scroll to position [519, 0]
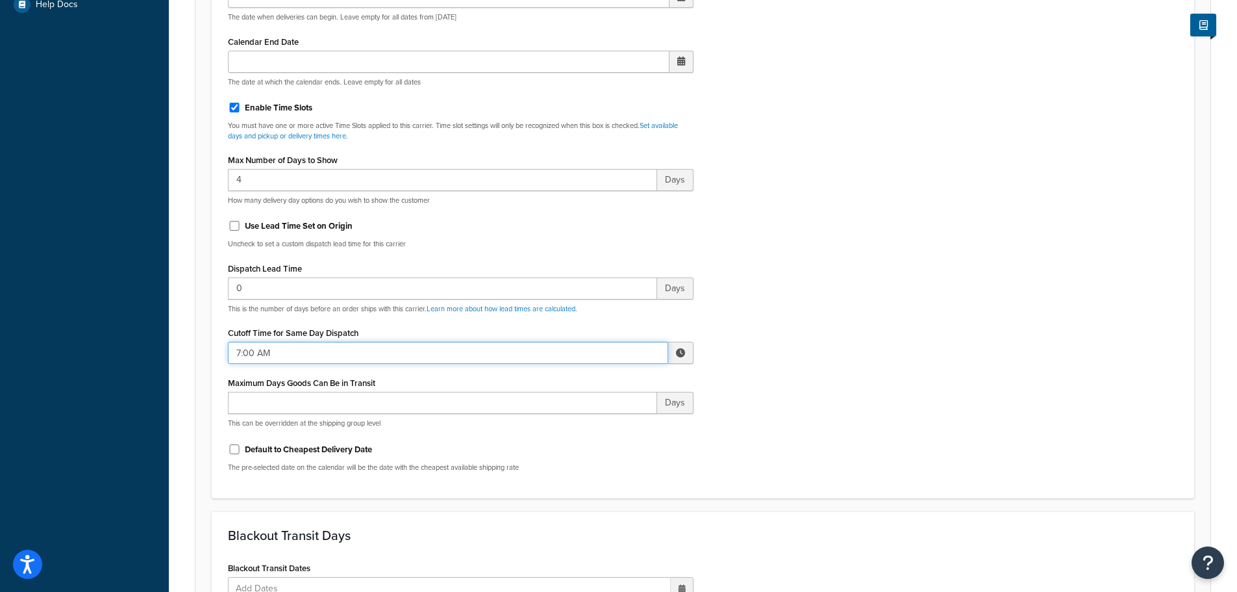
click at [243, 353] on input "7:00 AM" at bounding box center [448, 353] width 440 height 22
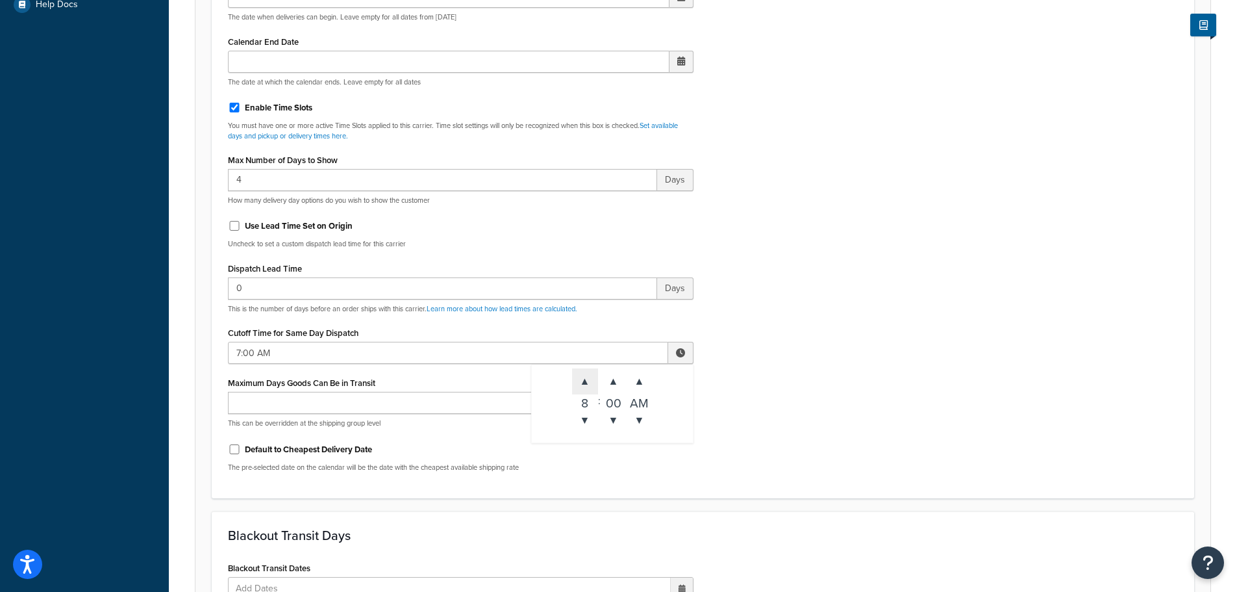
click at [583, 388] on span "▲" at bounding box center [585, 381] width 26 height 26
type input "8:00 AM"
click at [766, 405] on div "Include Delivery Date Information: No, just show shipping rates Show Calendar S…" at bounding box center [702, 176] width 969 height 611
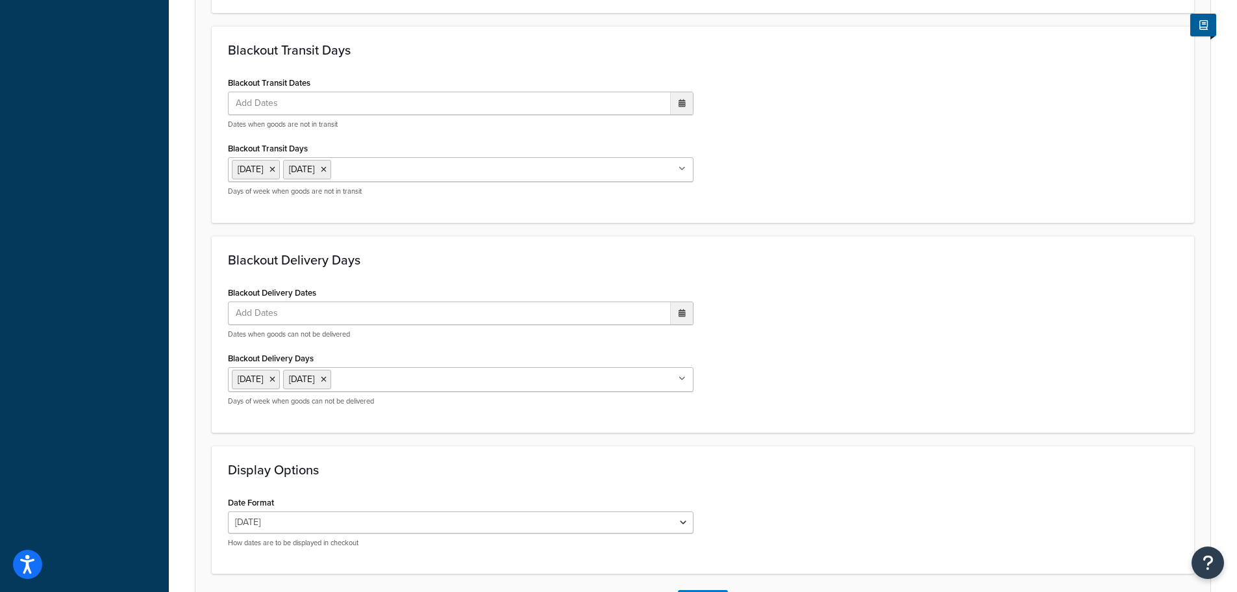
scroll to position [1105, 0]
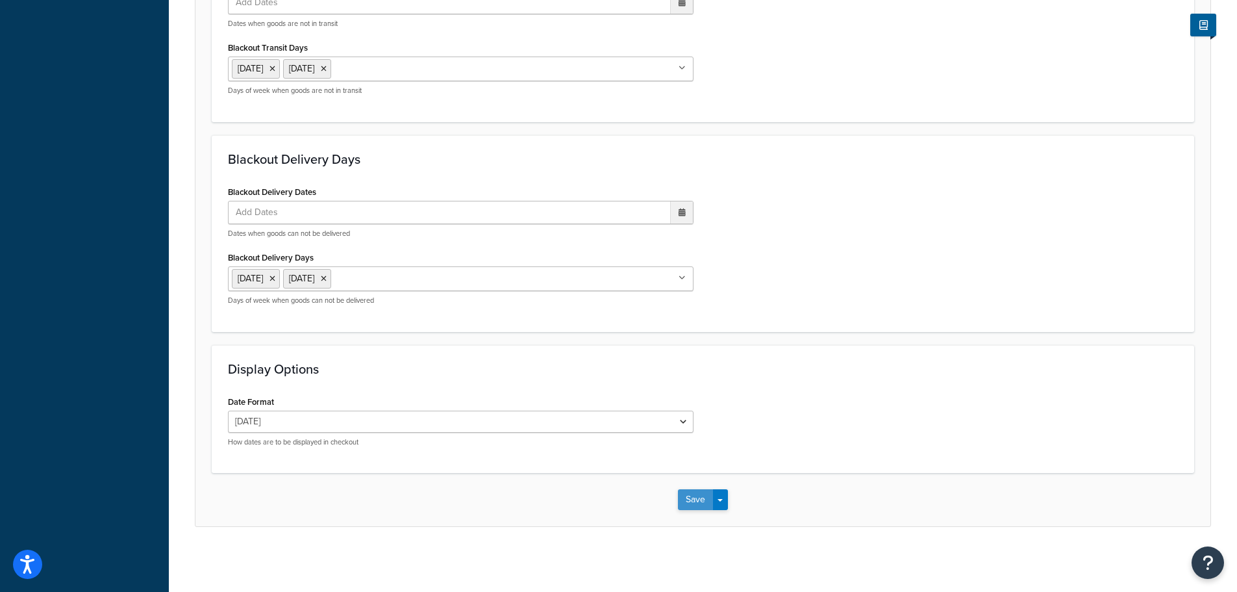
click at [704, 490] on button "Save" at bounding box center [695, 499] width 35 height 21
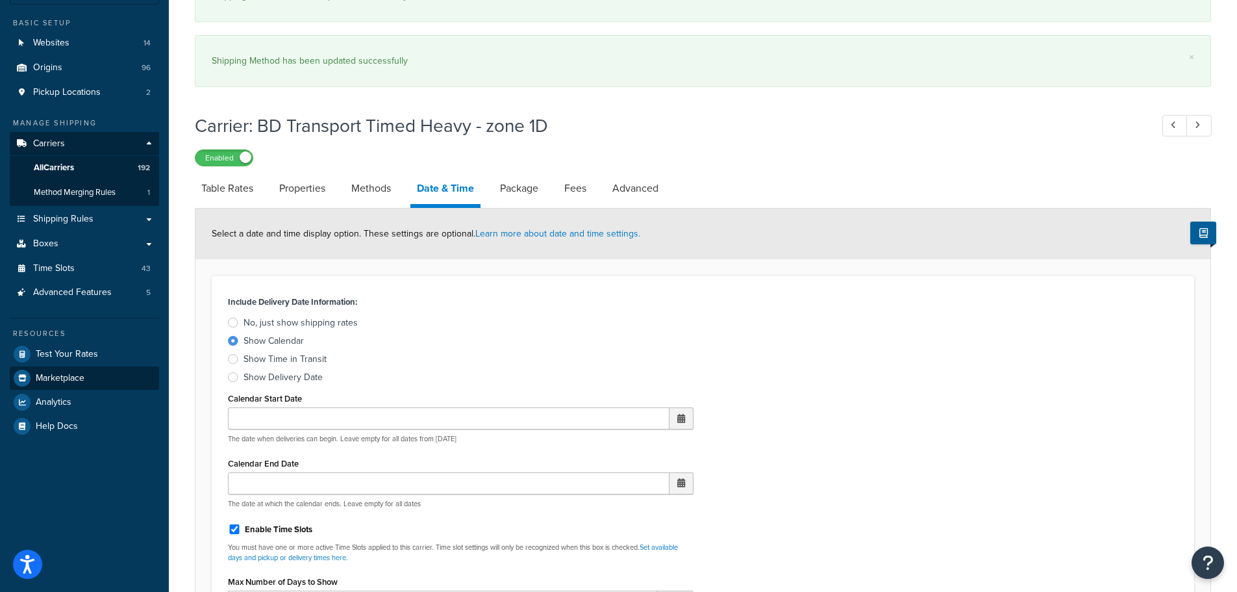
scroll to position [130, 0]
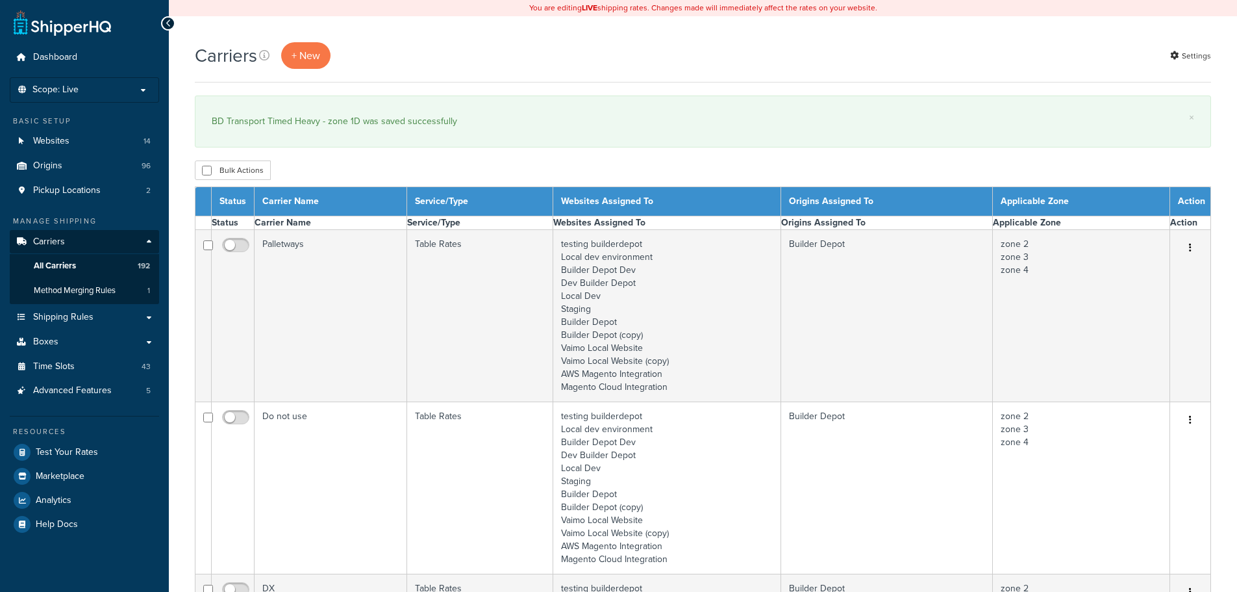
select select "15"
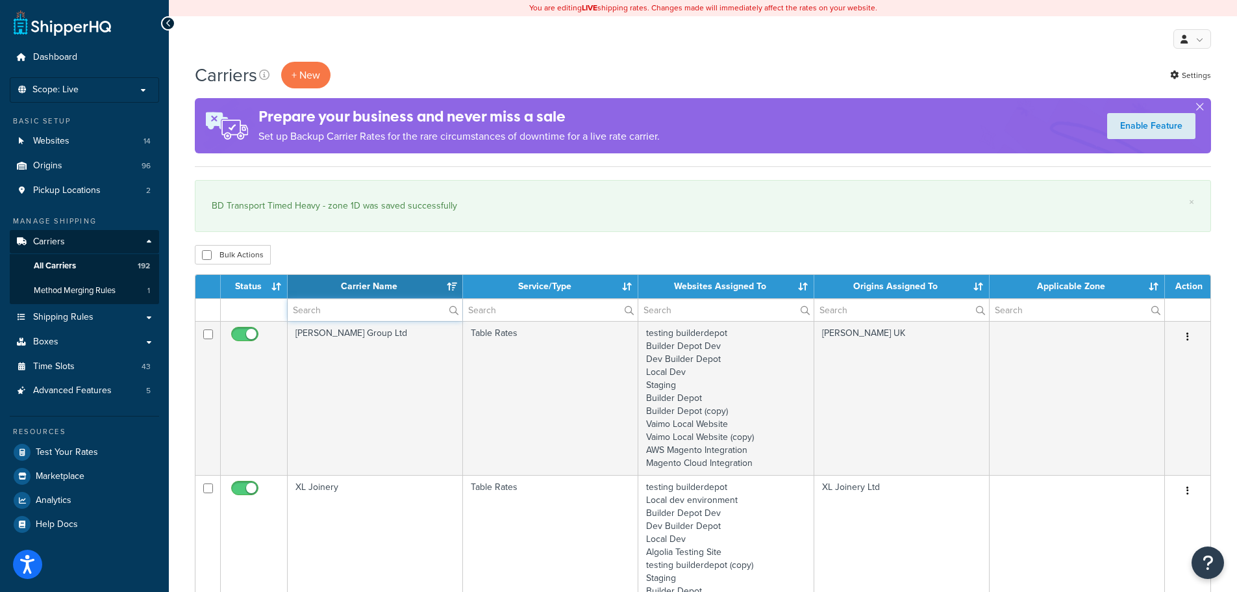
click at [306, 306] on input "text" at bounding box center [375, 310] width 175 height 22
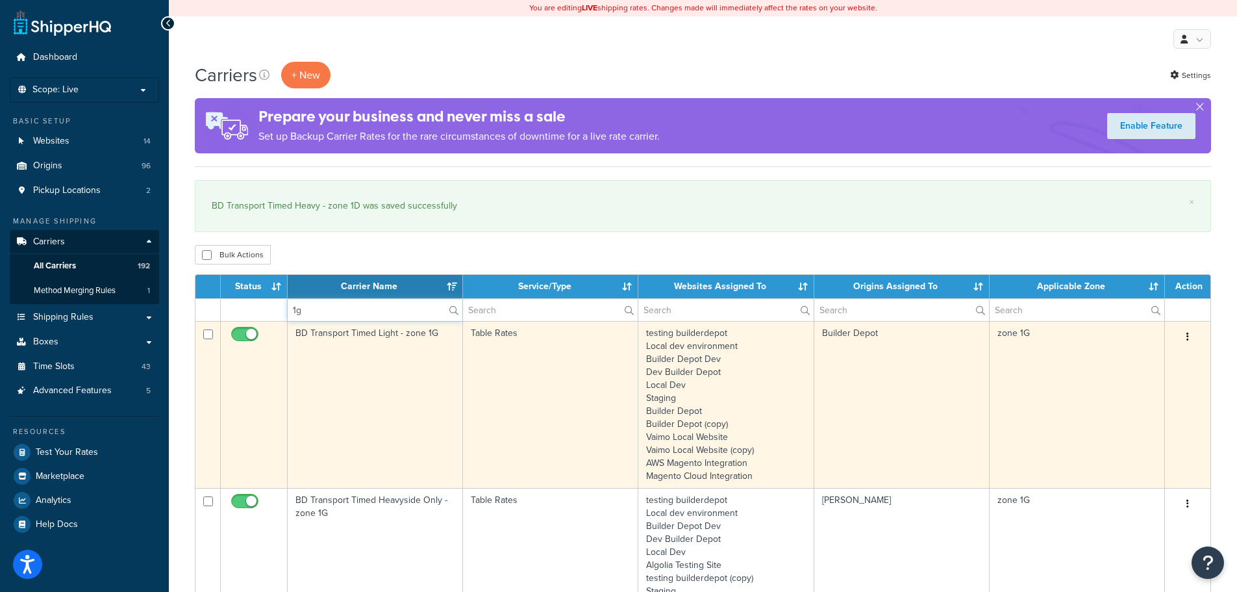
type input "1g"
click at [321, 388] on td "BD Transport Timed Light - zone 1G" at bounding box center [375, 404] width 175 height 167
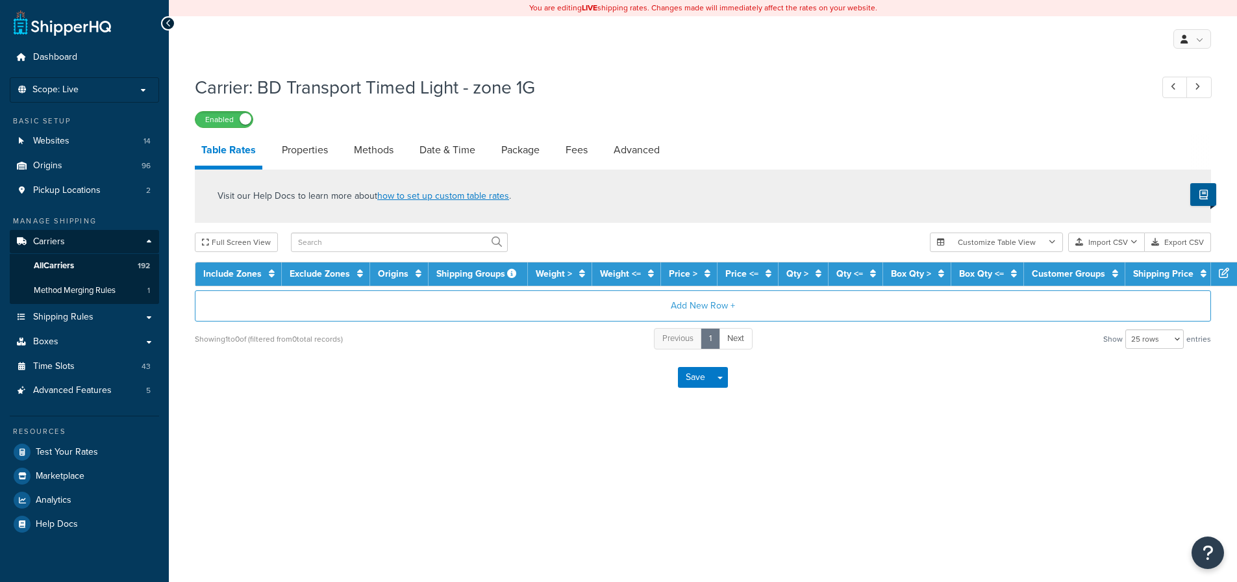
select select "25"
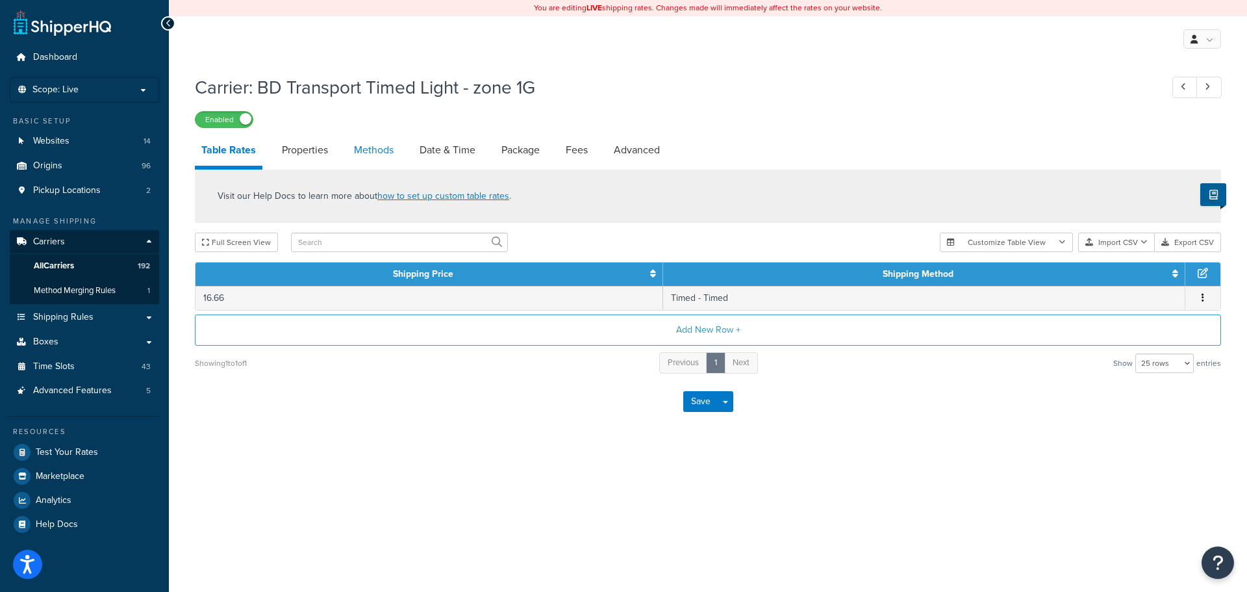
click at [377, 138] on link "Methods" at bounding box center [373, 149] width 53 height 31
select select "25"
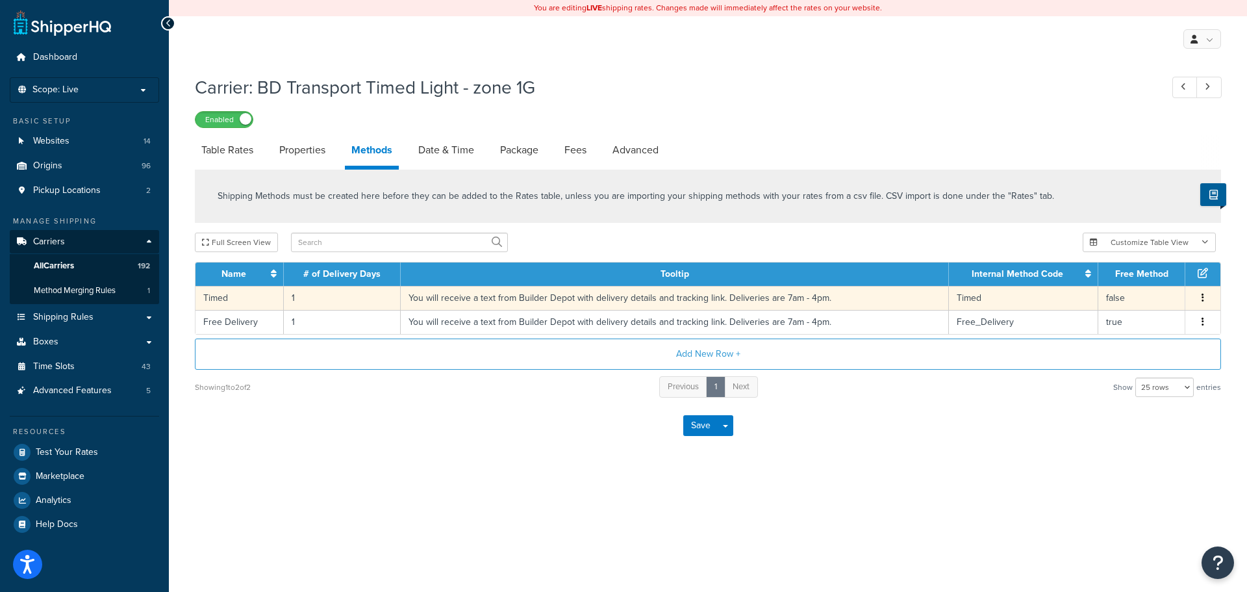
click at [290, 299] on td "1" at bounding box center [342, 298] width 117 height 24
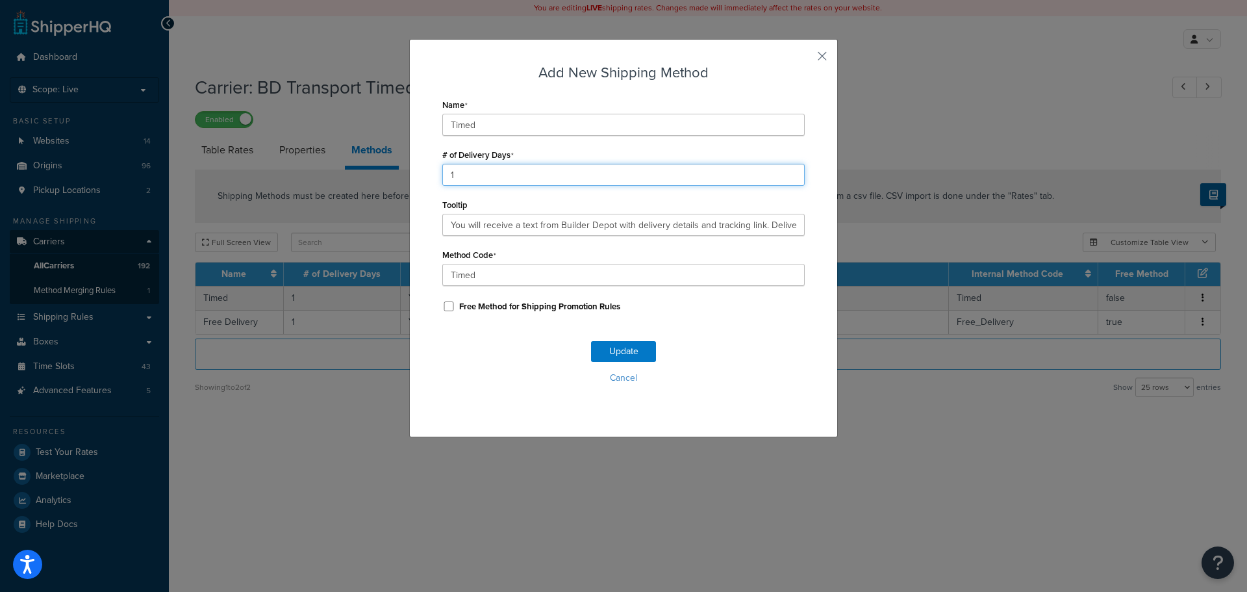
drag, startPoint x: 458, startPoint y: 176, endPoint x: 414, endPoint y: 178, distance: 44.8
click at [414, 178] on div "Add New Shipping Method Name Timed # of Delivery Days 1 Tooltip You will receiv…" at bounding box center [623, 238] width 429 height 398
type input "2"
click at [632, 353] on button "Update" at bounding box center [623, 351] width 65 height 21
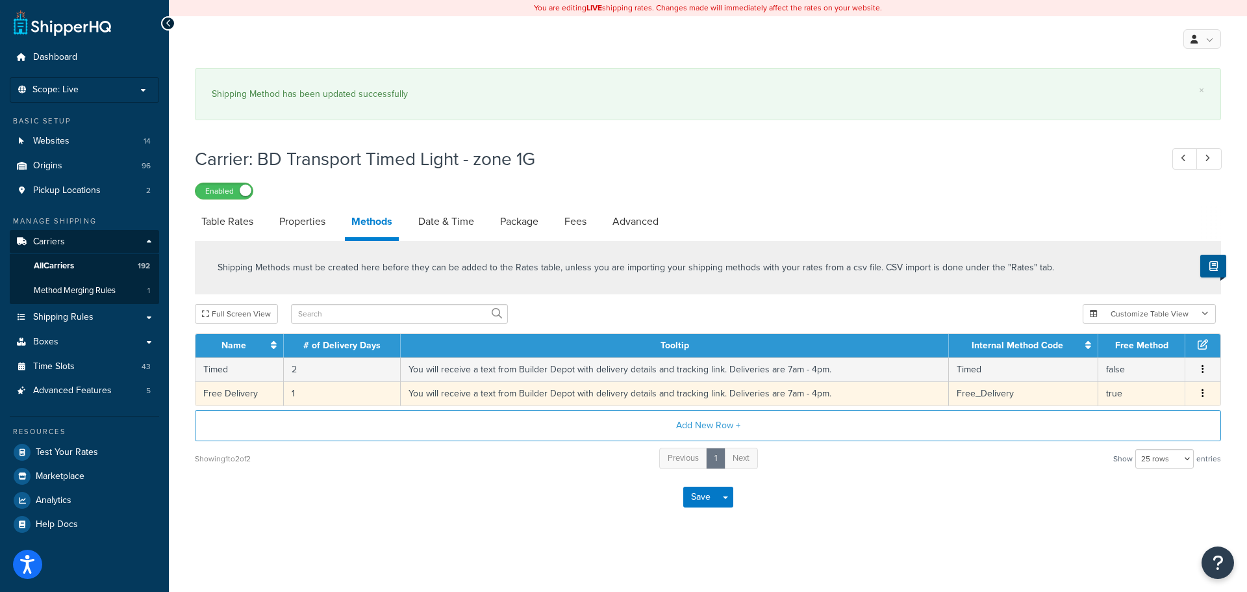
click at [294, 397] on td "1" at bounding box center [342, 393] width 117 height 24
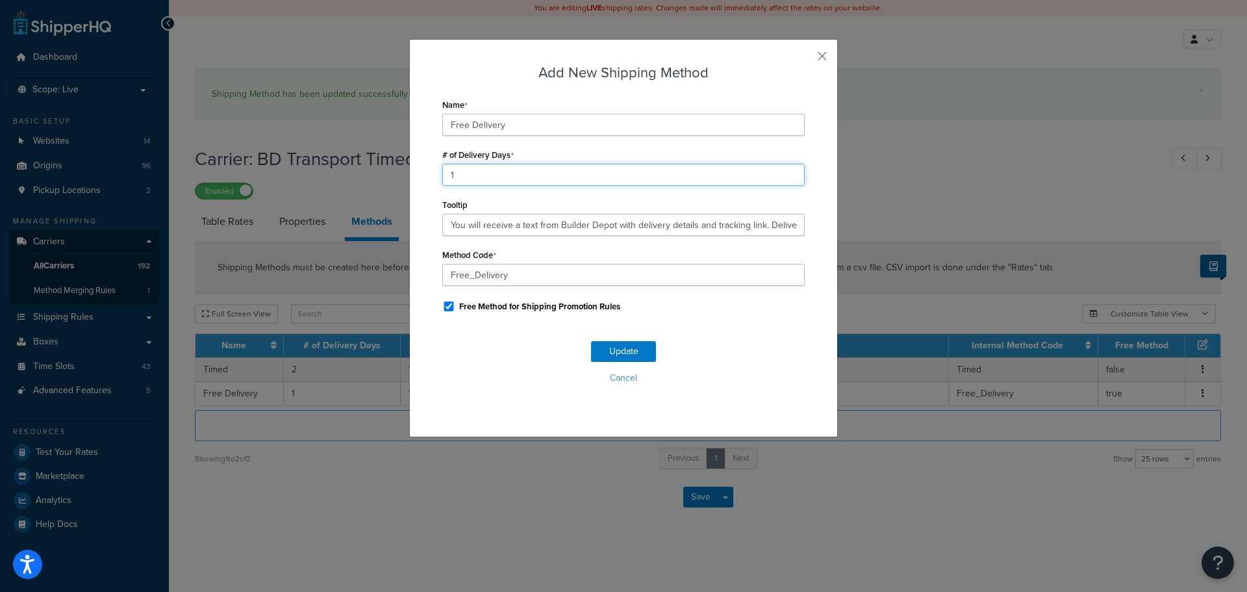
drag, startPoint x: 477, startPoint y: 164, endPoint x: 312, endPoint y: 187, distance: 165.8
click at [312, 187] on div "Add New Shipping Method Name Free Delivery # of Delivery Days 1 Tooltip You wil…" at bounding box center [623, 296] width 1247 height 592
type input "2"
click at [636, 349] on button "Update" at bounding box center [623, 351] width 65 height 21
click at [635, 349] on button "Update" at bounding box center [623, 351] width 65 height 21
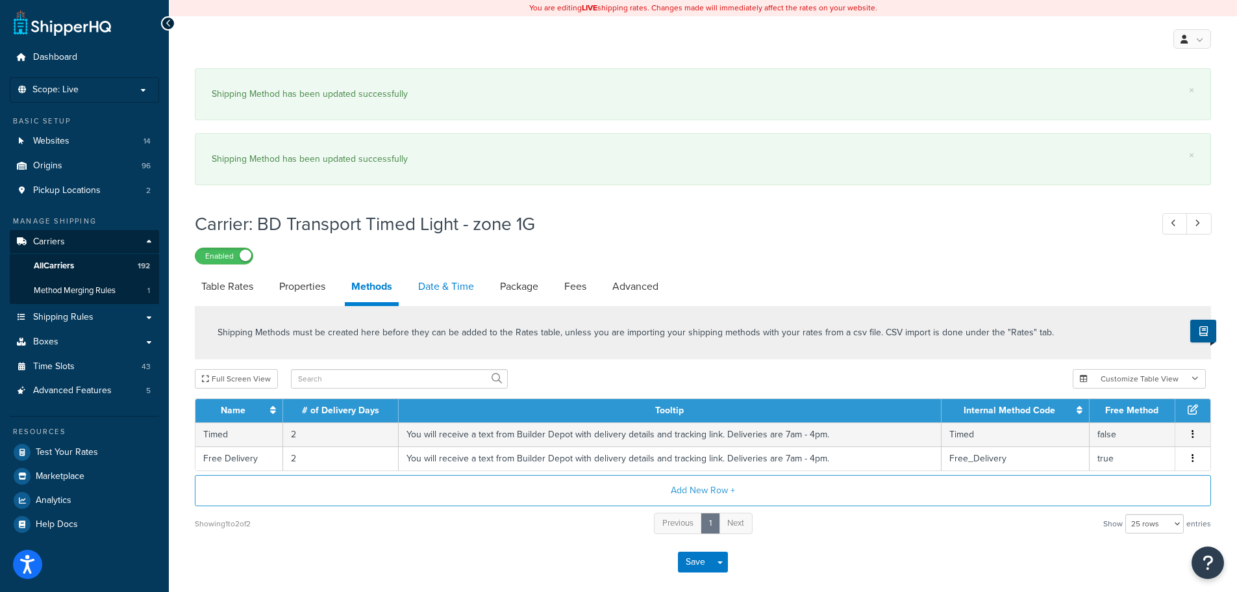
click at [436, 285] on link "Date & Time" at bounding box center [446, 286] width 69 height 31
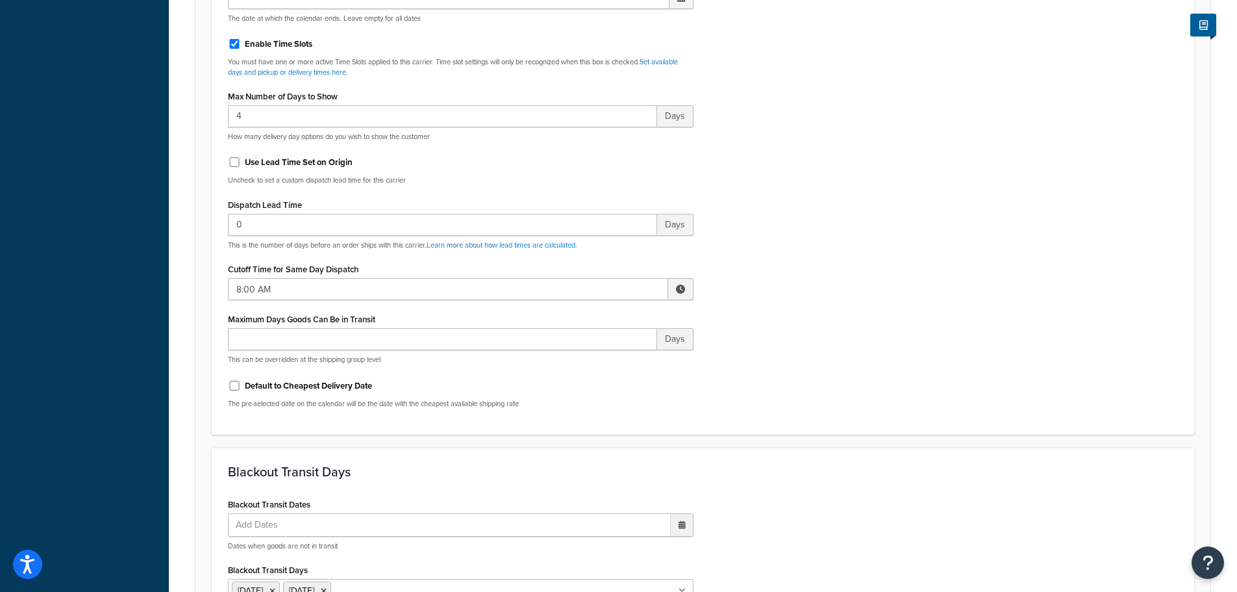
scroll to position [584, 0]
click at [268, 283] on input "8:00 AM" at bounding box center [448, 288] width 440 height 22
click at [875, 318] on div "Include Delivery Date Information: No, just show shipping rates Show Calendar S…" at bounding box center [702, 111] width 969 height 611
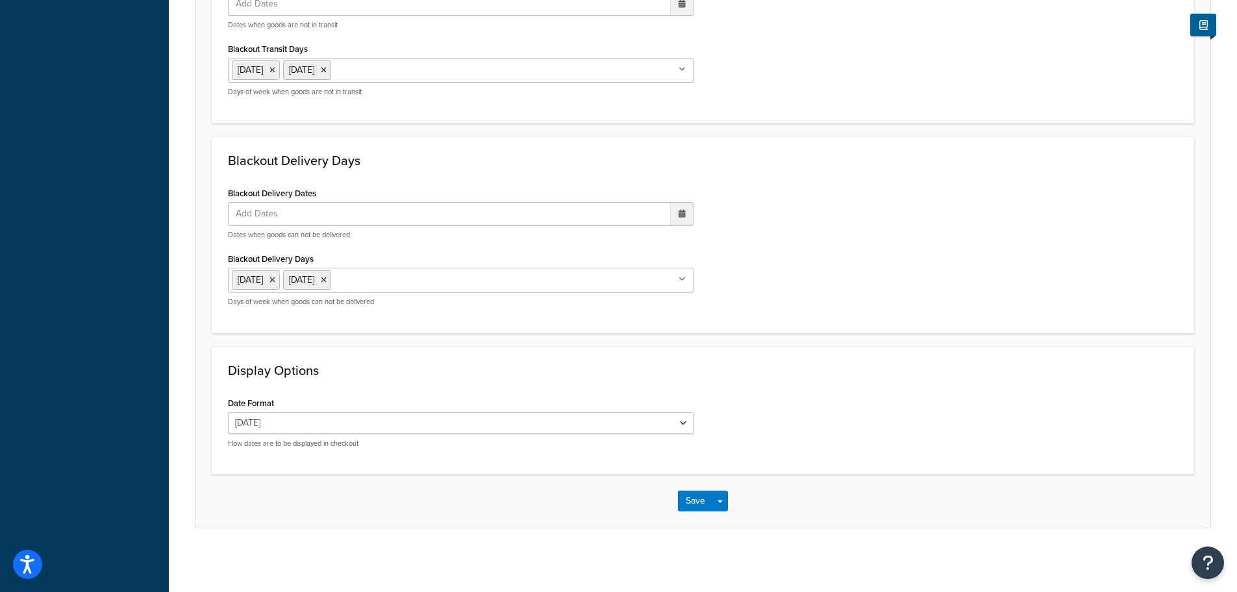
scroll to position [1105, 0]
click at [687, 499] on button "Save" at bounding box center [695, 499] width 35 height 21
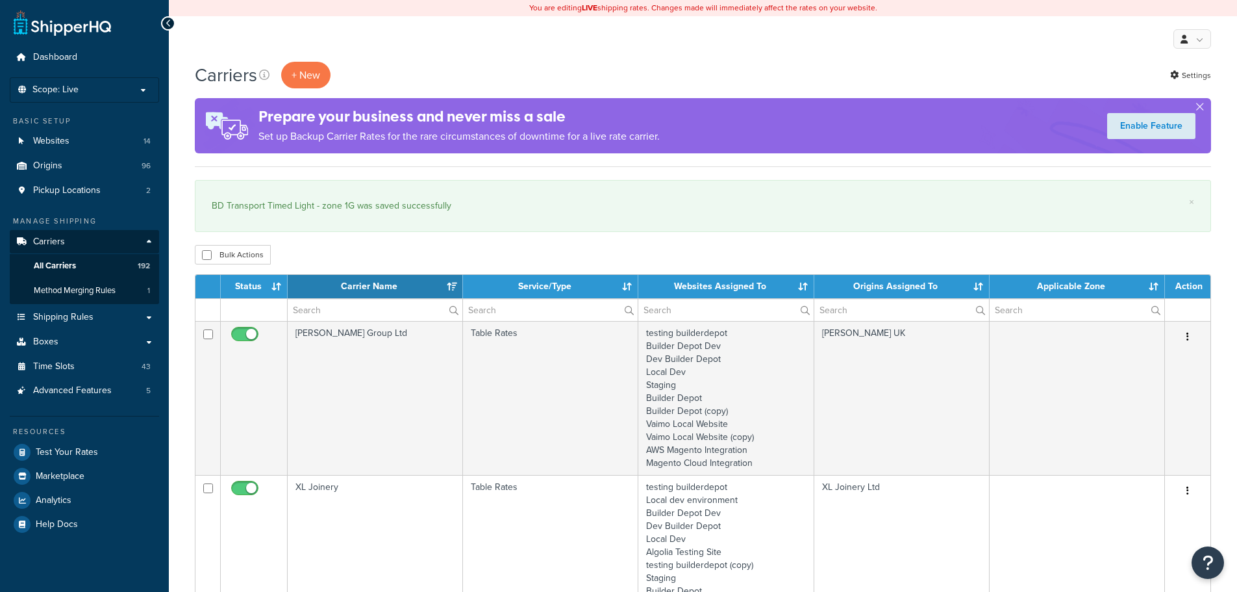
select select "15"
click at [322, 313] on input "text" at bounding box center [375, 310] width 175 height 22
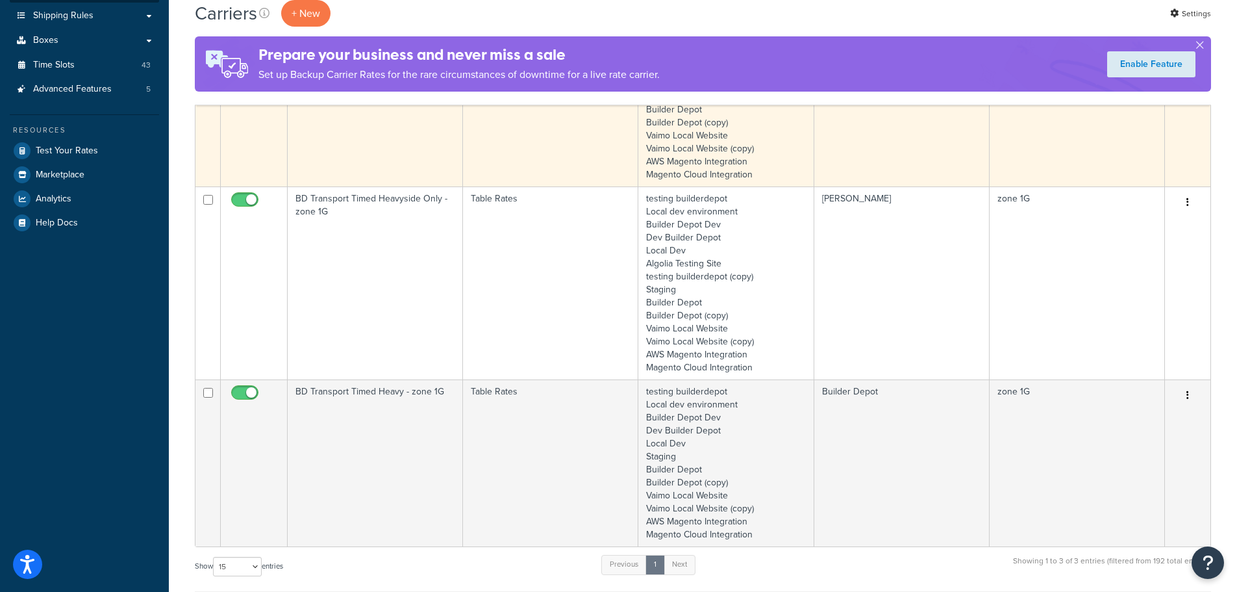
scroll to position [325, 0]
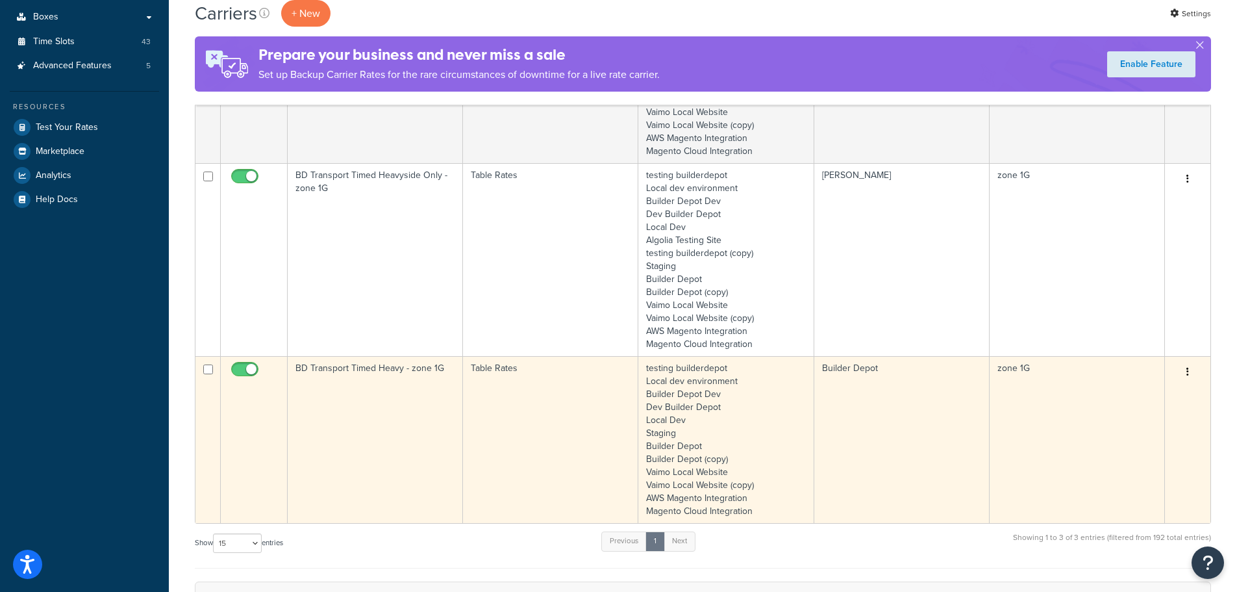
type input "1g"
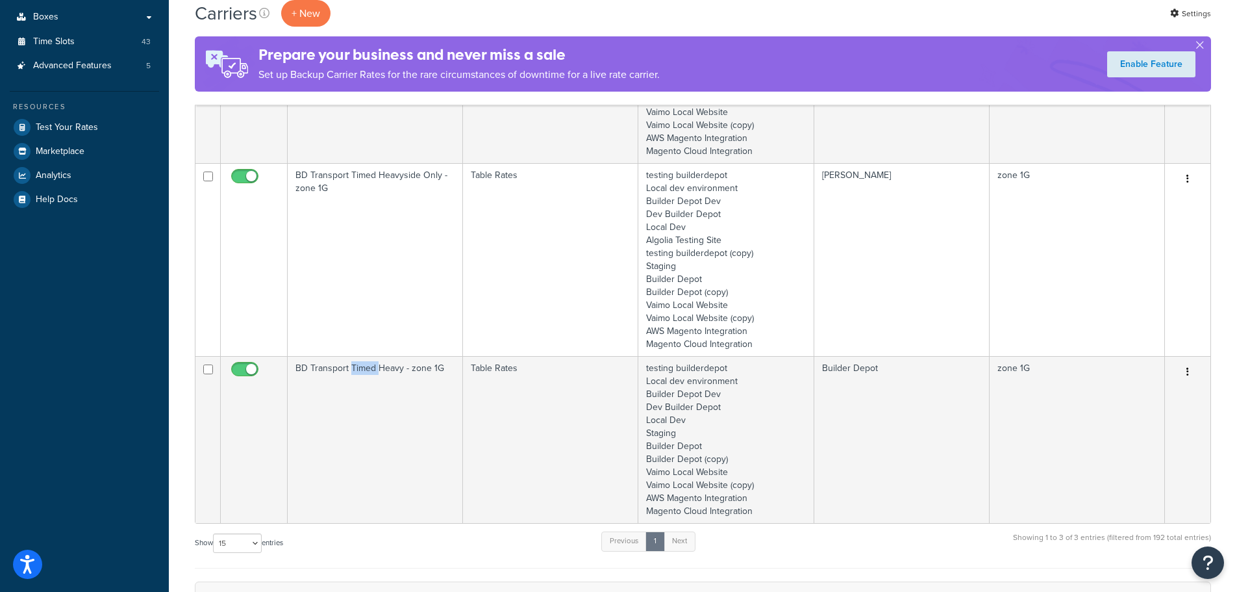
click at [353, 427] on td "BD Transport Timed Heavy - zone 1G" at bounding box center [375, 439] width 175 height 167
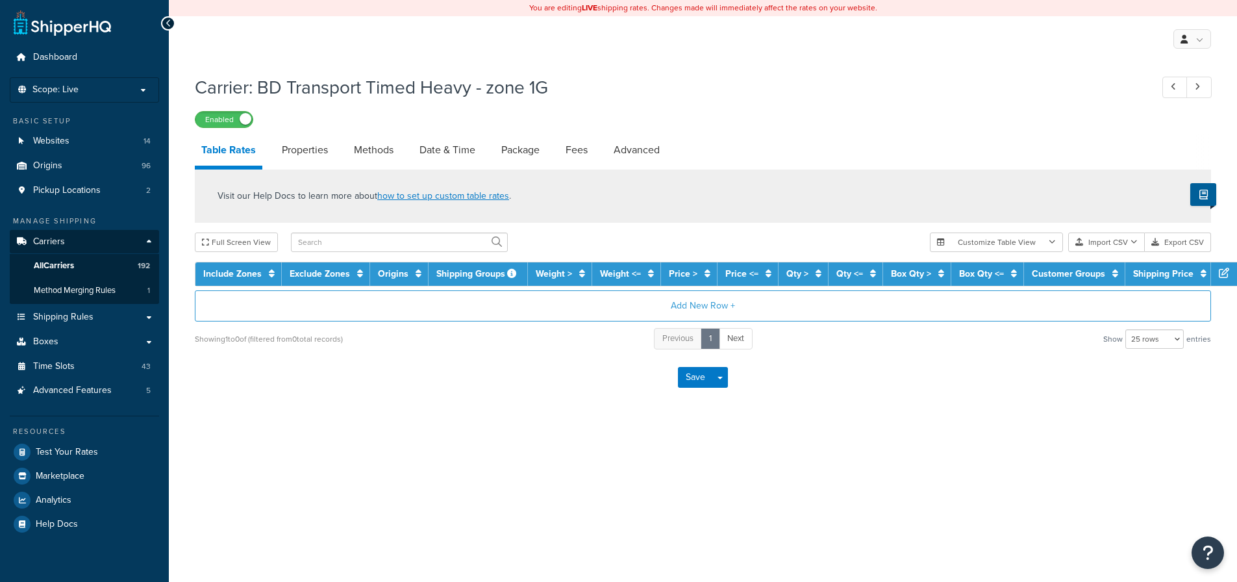
select select "25"
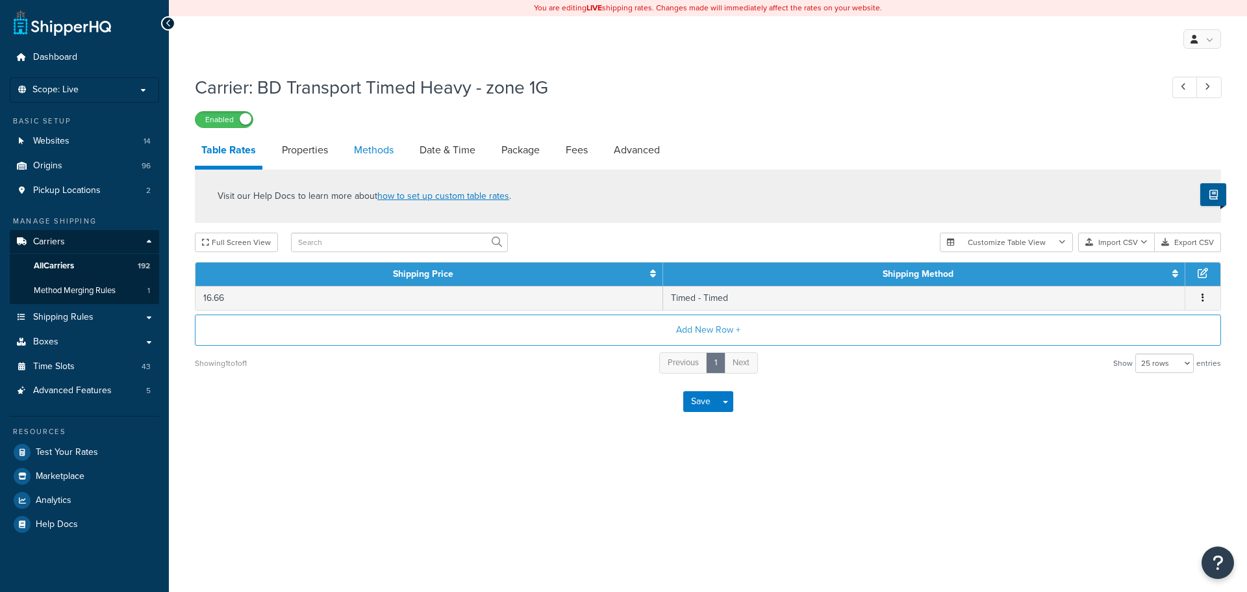
click at [357, 153] on link "Methods" at bounding box center [373, 149] width 53 height 31
select select "25"
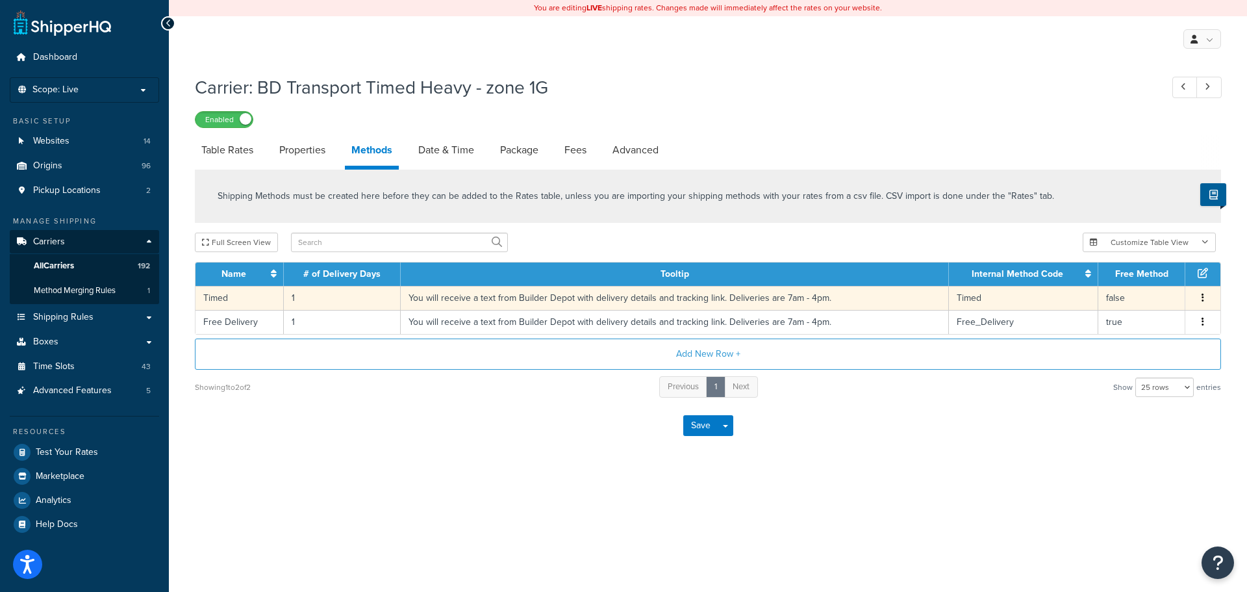
click at [297, 298] on td "1" at bounding box center [342, 298] width 117 height 24
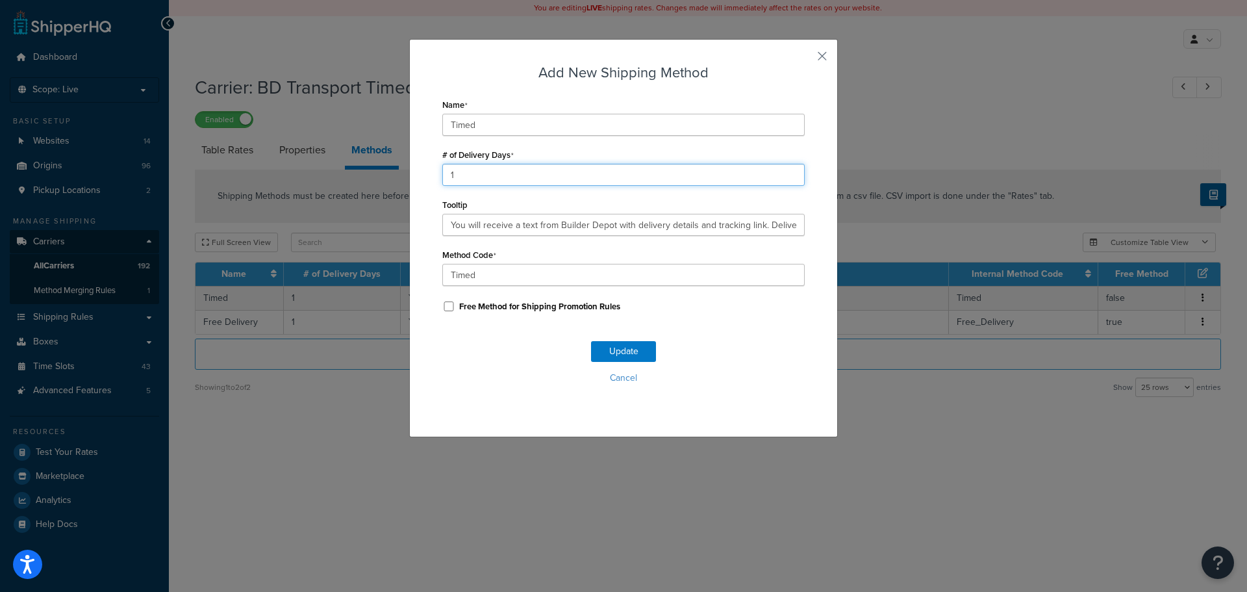
drag, startPoint x: 453, startPoint y: 178, endPoint x: 440, endPoint y: 178, distance: 12.3
click at [442, 178] on input "1" at bounding box center [623, 175] width 362 height 22
type input "2"
click at [636, 358] on button "Update" at bounding box center [623, 351] width 65 height 21
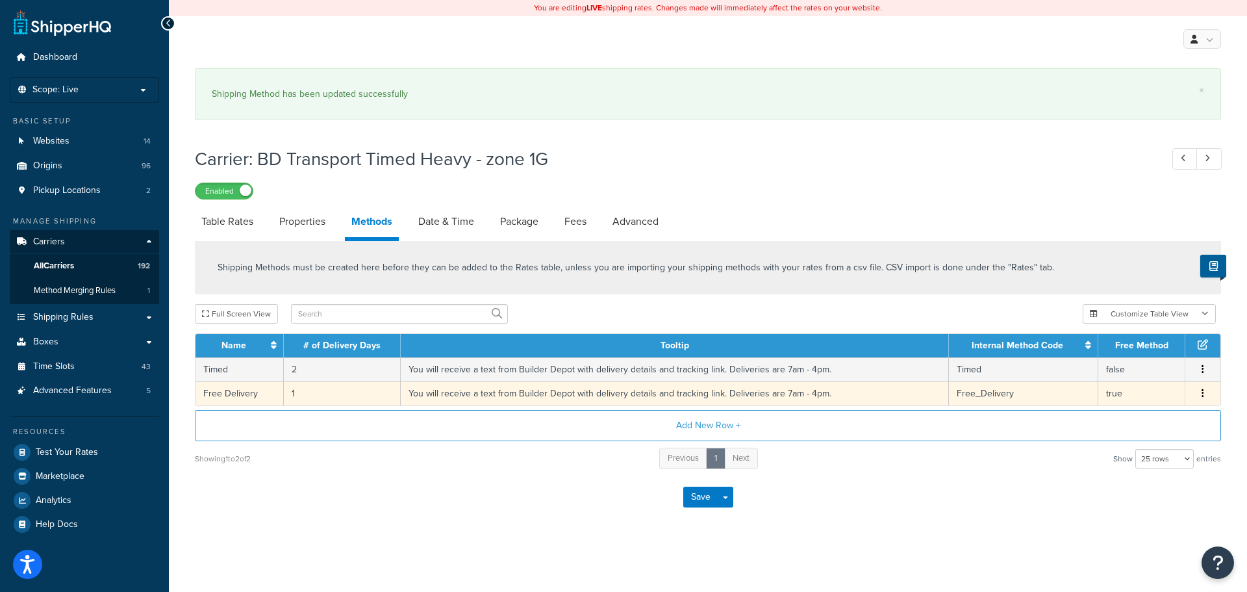
click at [291, 394] on td "1" at bounding box center [342, 393] width 117 height 24
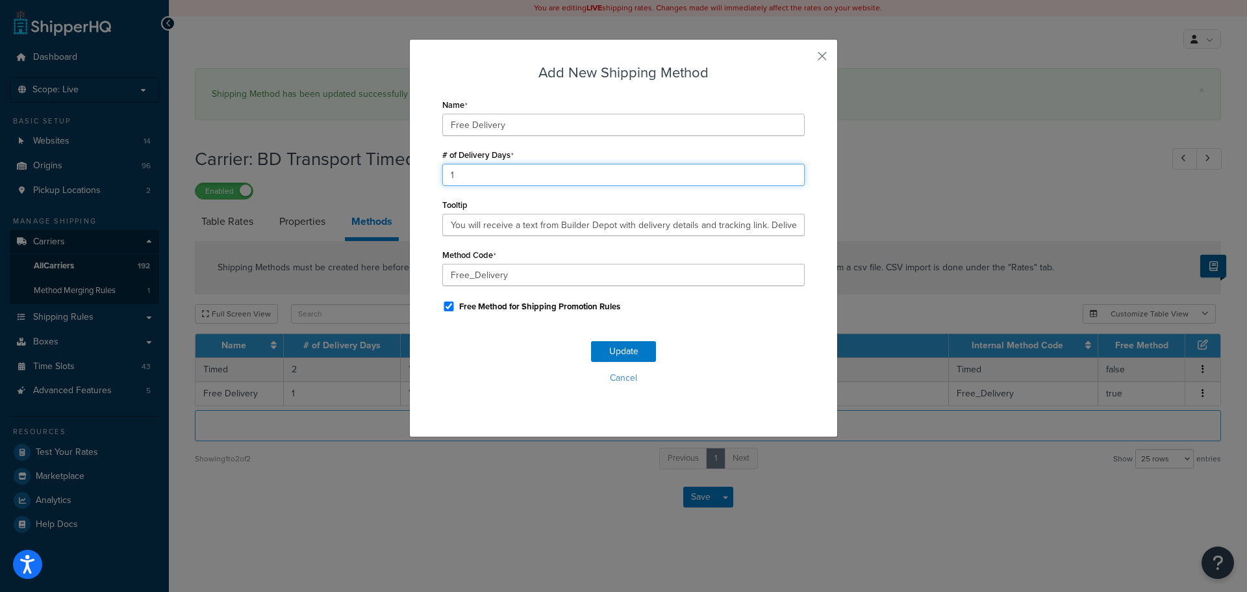
drag, startPoint x: 471, startPoint y: 184, endPoint x: 425, endPoint y: 184, distance: 46.1
click at [425, 184] on div "Add New Shipping Method Name Free Delivery # of Delivery Days 1 Tooltip You wil…" at bounding box center [623, 238] width 429 height 398
type input "2"
click at [621, 356] on button "Update" at bounding box center [623, 351] width 65 height 21
click at [618, 355] on button "Update" at bounding box center [623, 351] width 65 height 21
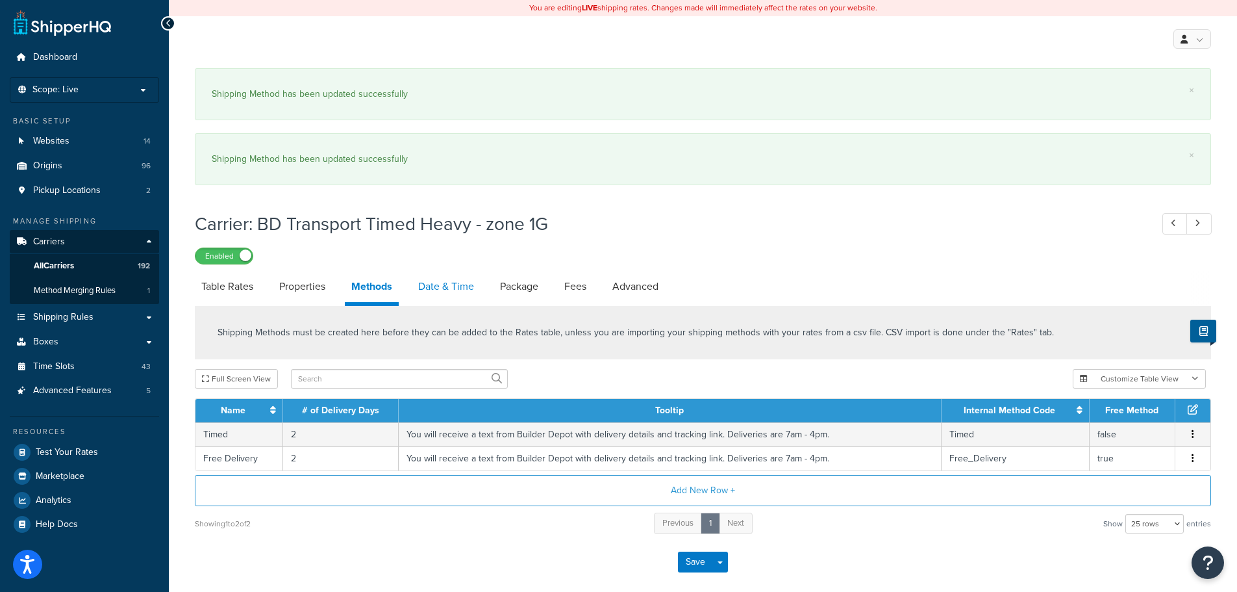
click at [436, 285] on link "Date & Time" at bounding box center [446, 286] width 69 height 31
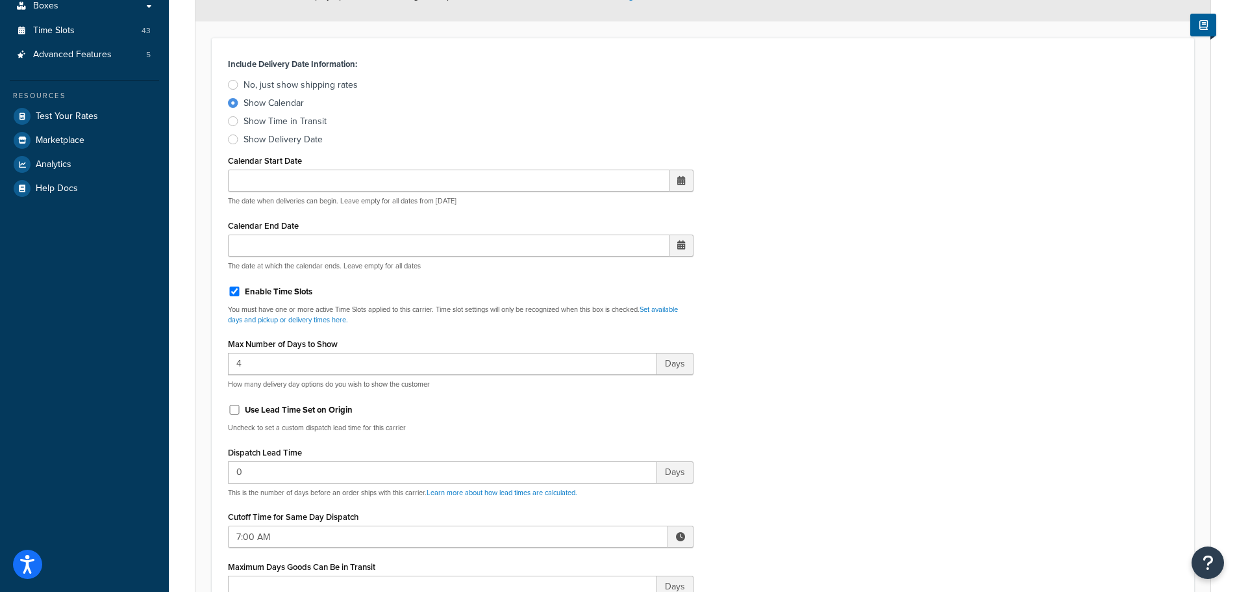
scroll to position [519, 0]
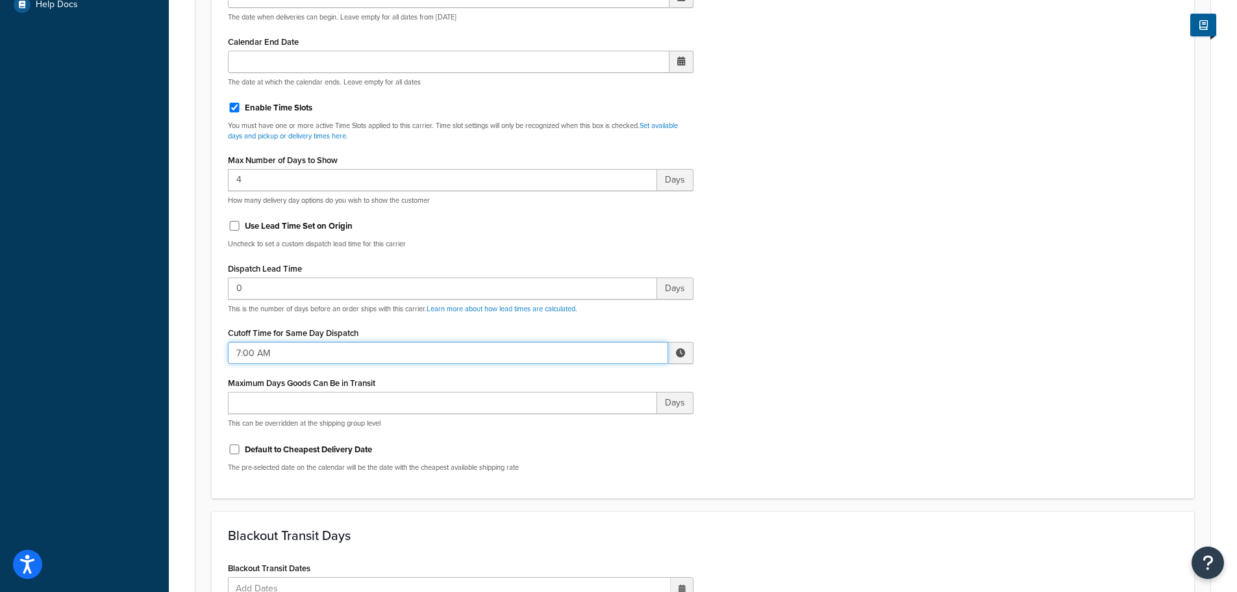
click at [279, 353] on input "7:00 AM" at bounding box center [448, 353] width 440 height 22
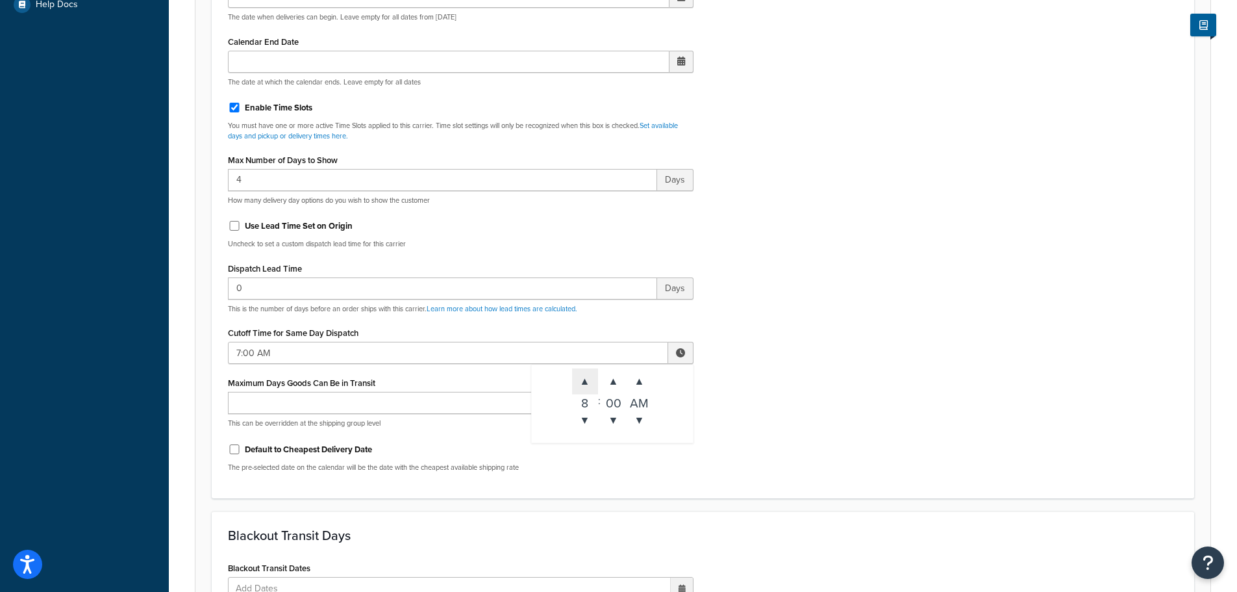
click at [588, 386] on span "▲" at bounding box center [585, 381] width 26 height 26
type input "8:00 AM"
click at [814, 401] on div "Include Delivery Date Information: No, just show shipping rates Show Calendar S…" at bounding box center [702, 176] width 969 height 611
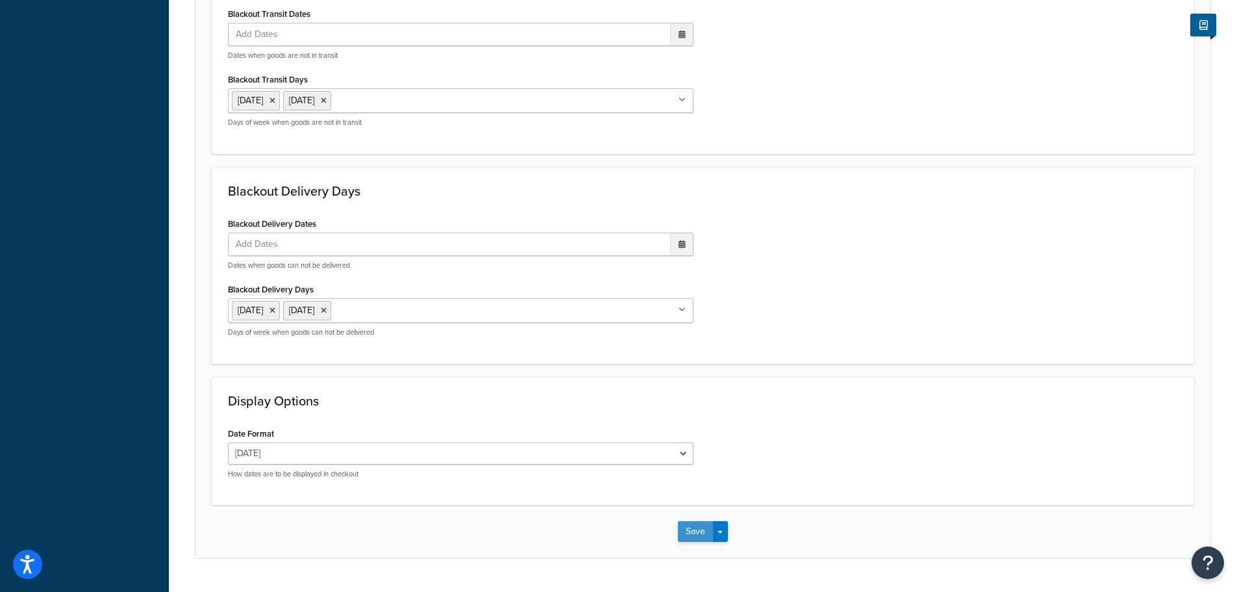
scroll to position [1105, 0]
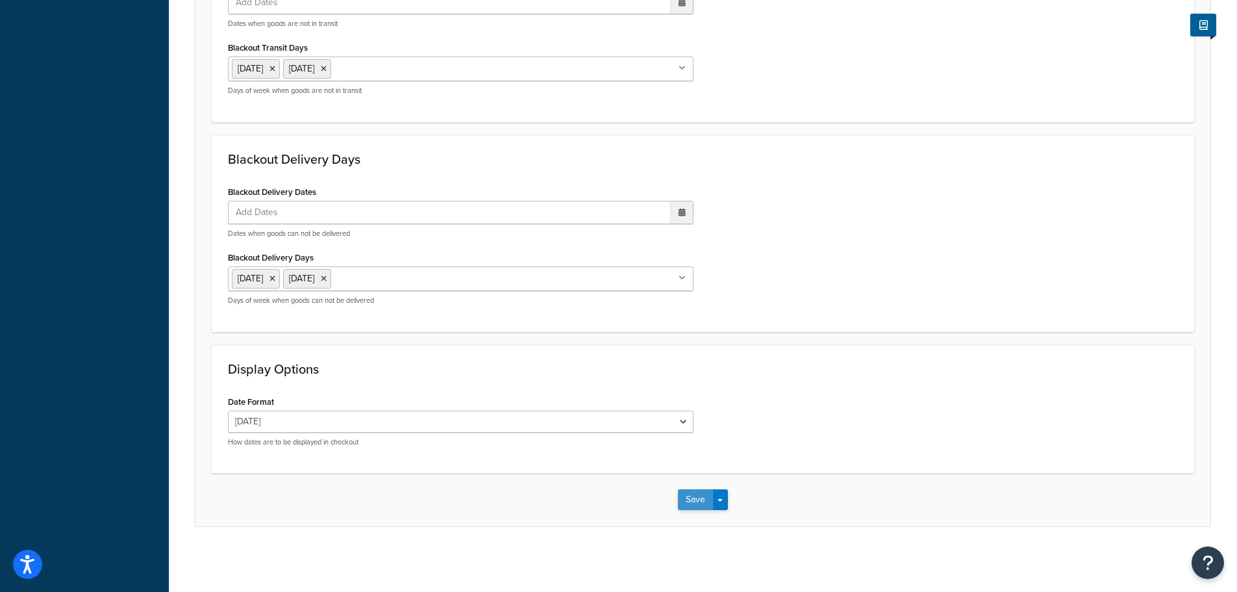
click at [696, 503] on button "Save" at bounding box center [695, 499] width 35 height 21
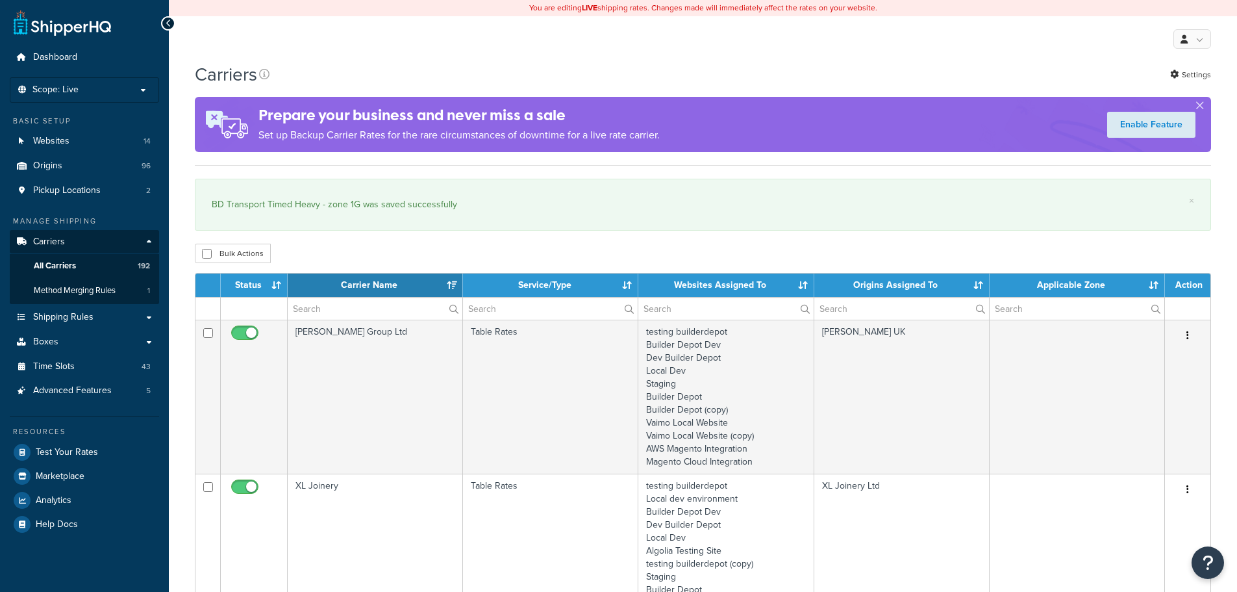
select select "15"
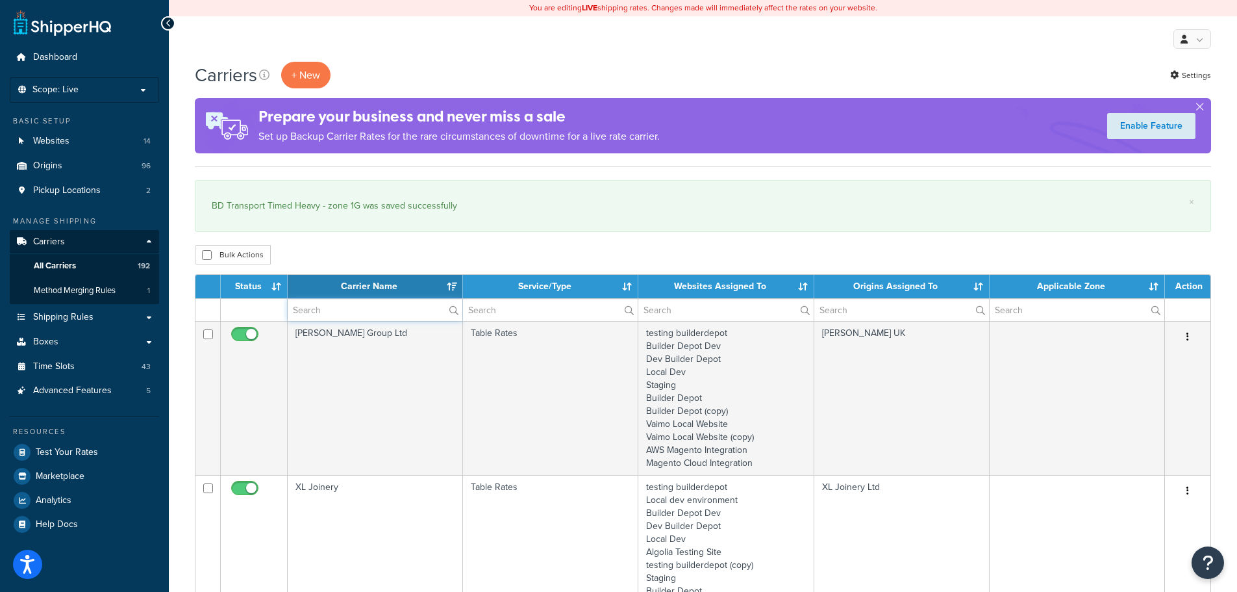
click at [324, 314] on input "text" at bounding box center [375, 310] width 175 height 22
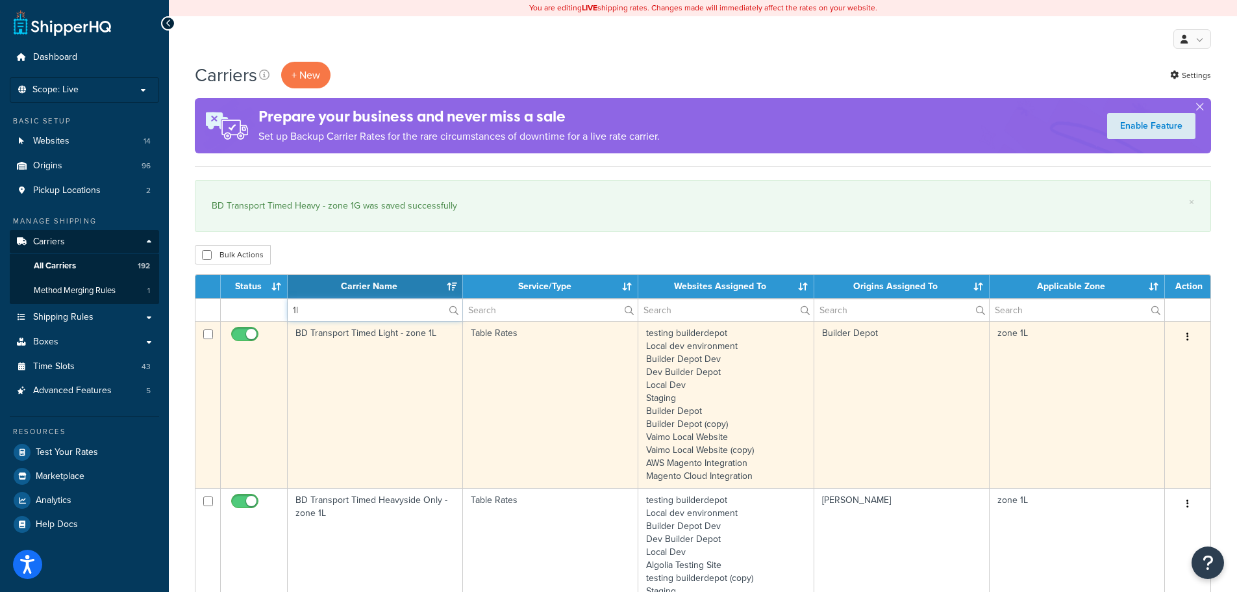
type input "1l"
click at [317, 375] on td "BD Transport Timed Light - zone 1L" at bounding box center [375, 404] width 175 height 167
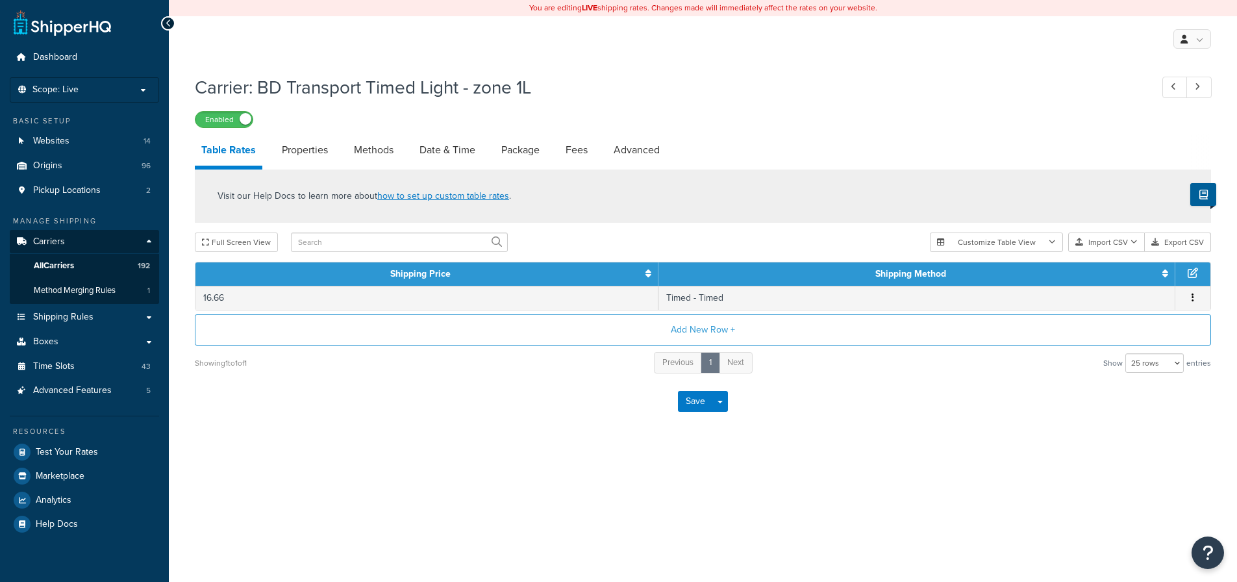
select select "25"
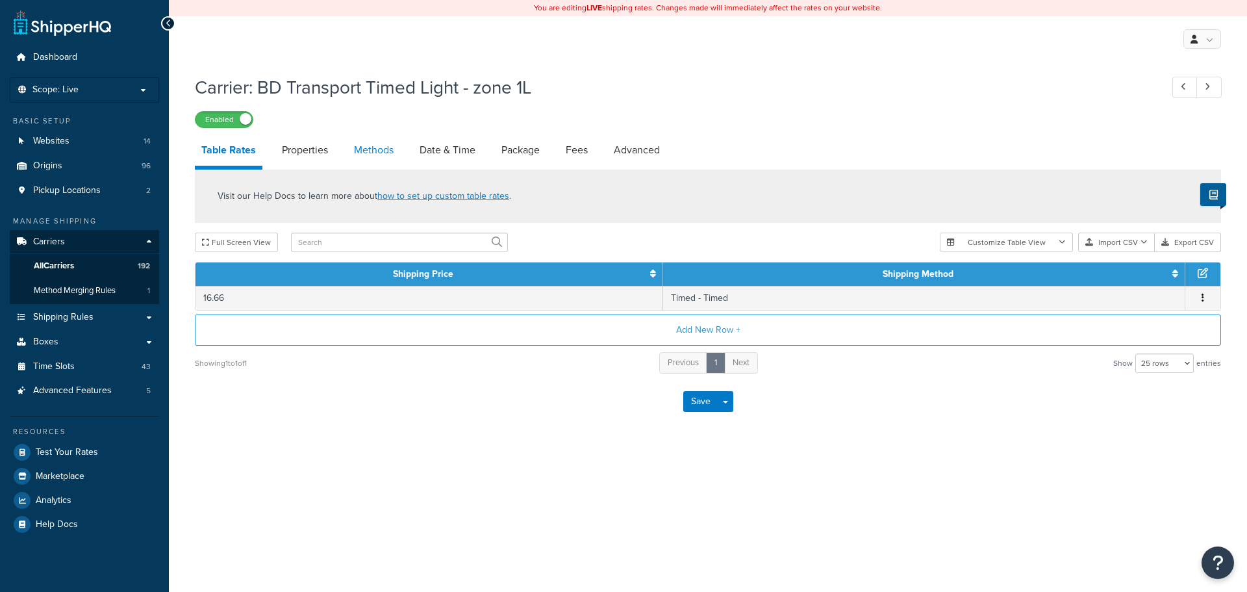
click at [368, 155] on link "Methods" at bounding box center [373, 149] width 53 height 31
select select "25"
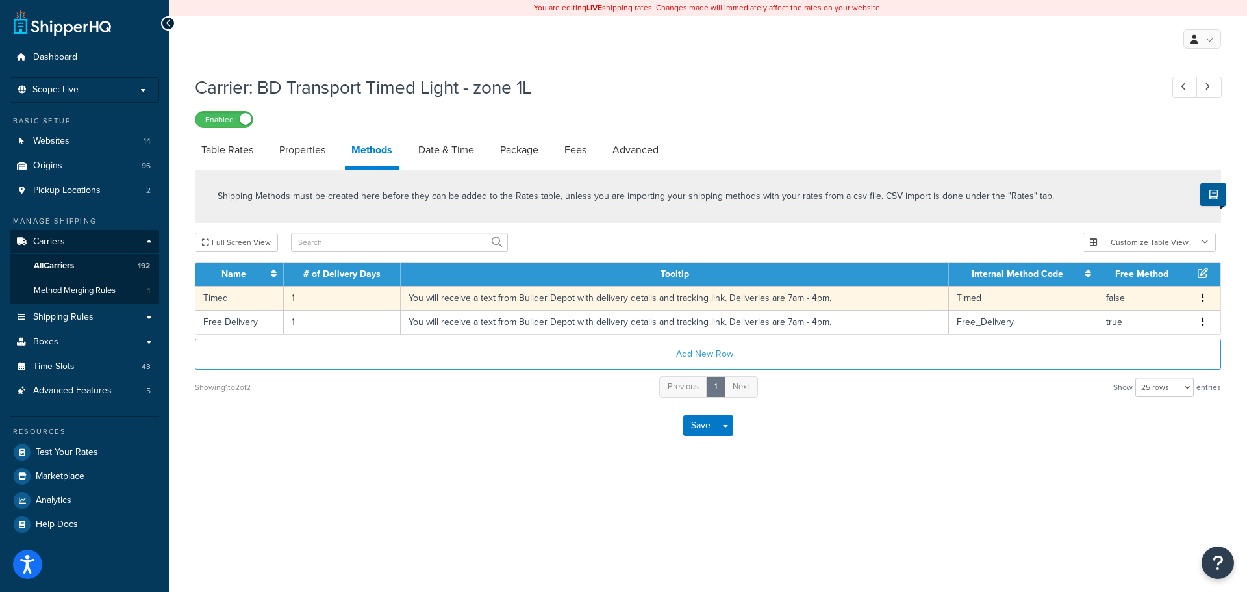
click at [293, 299] on td "1" at bounding box center [342, 298] width 117 height 24
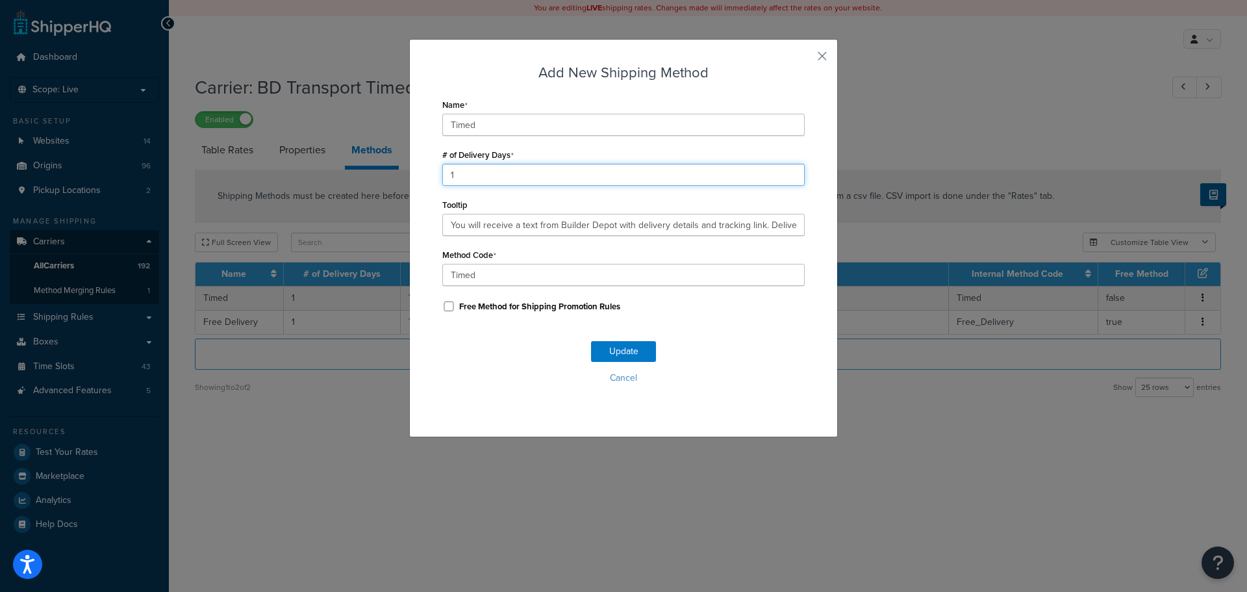
drag, startPoint x: 467, startPoint y: 174, endPoint x: 393, endPoint y: 185, distance: 74.8
click at [393, 185] on div "Add New Shipping Method Name Timed # of Delivery Days 1 Tooltip You will receiv…" at bounding box center [623, 296] width 1247 height 592
type input "2"
click at [631, 351] on button "Update" at bounding box center [623, 351] width 65 height 21
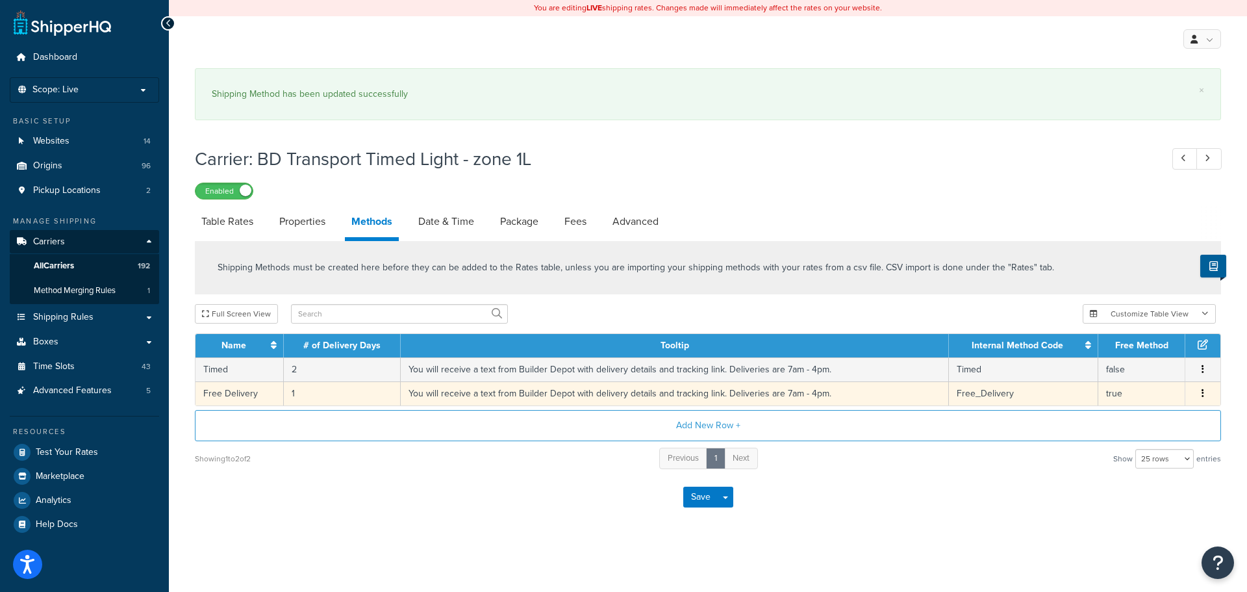
click at [289, 389] on td "1" at bounding box center [342, 393] width 117 height 24
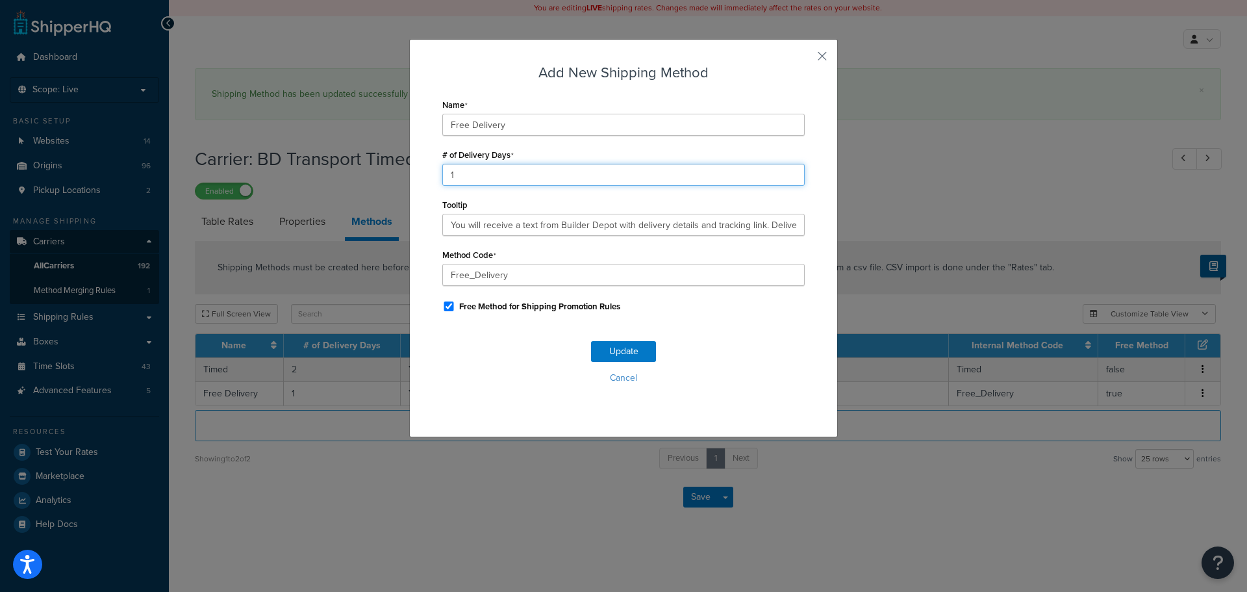
drag, startPoint x: 457, startPoint y: 169, endPoint x: 419, endPoint y: 169, distance: 38.3
click at [419, 169] on div "Add New Shipping Method Name Free Delivery # of Delivery Days 1 Tooltip You wil…" at bounding box center [623, 238] width 429 height 398
type input "2"
click at [619, 349] on button "Update" at bounding box center [623, 351] width 65 height 21
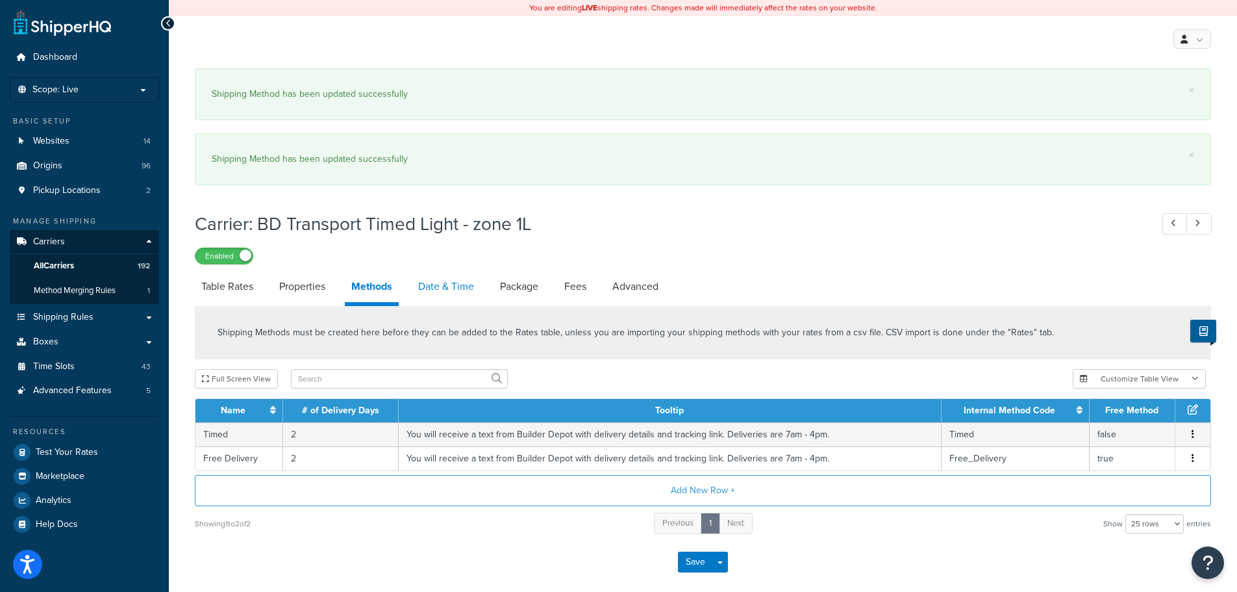
click at [436, 286] on link "Date & Time" at bounding box center [446, 286] width 69 height 31
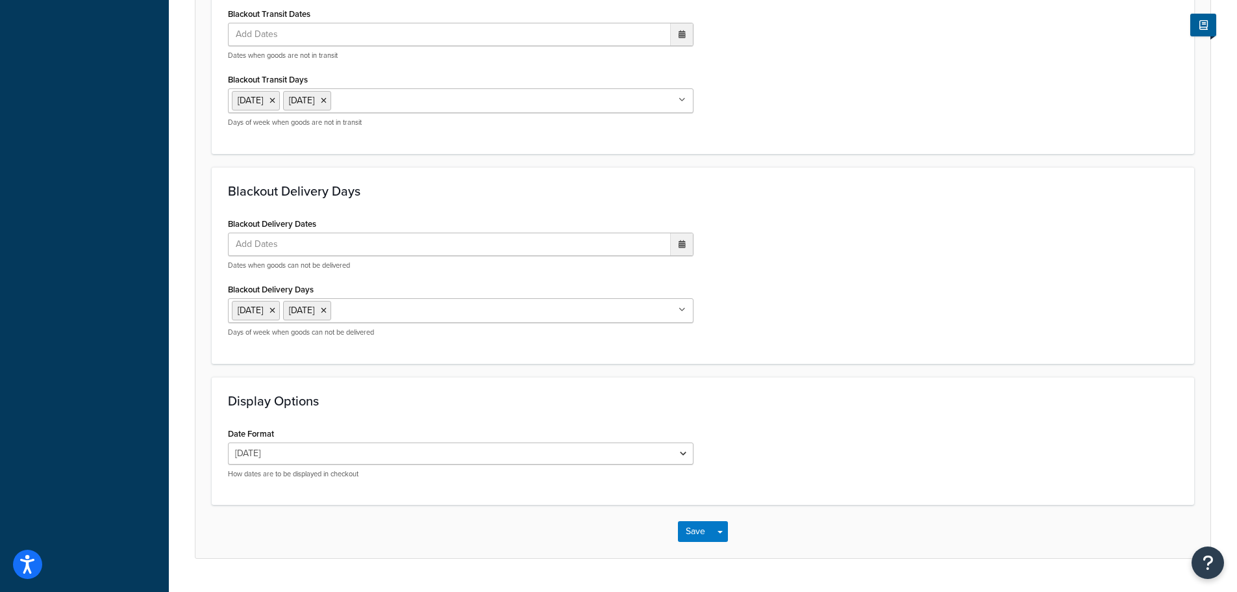
scroll to position [1105, 0]
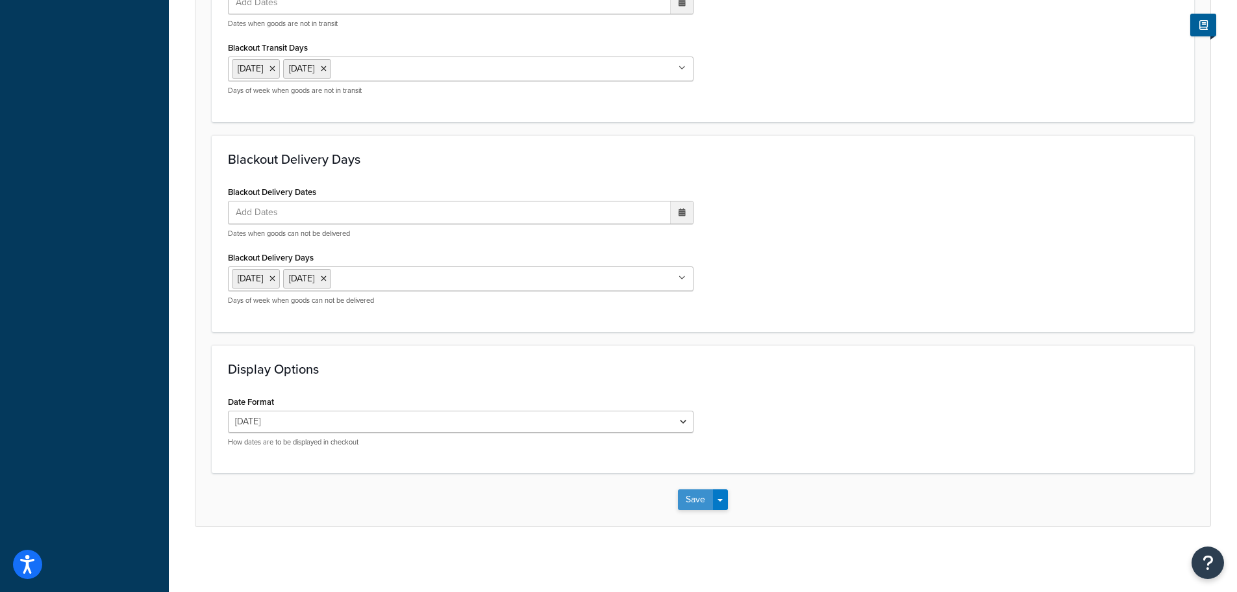
click at [693, 496] on button "Save" at bounding box center [695, 499] width 35 height 21
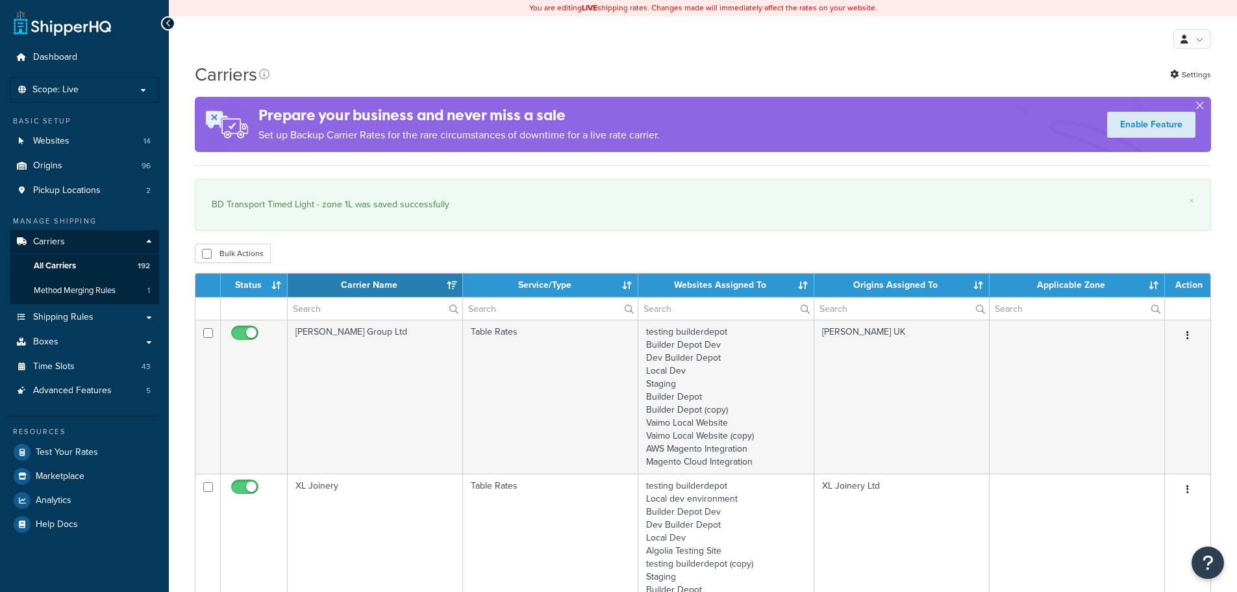
select select "15"
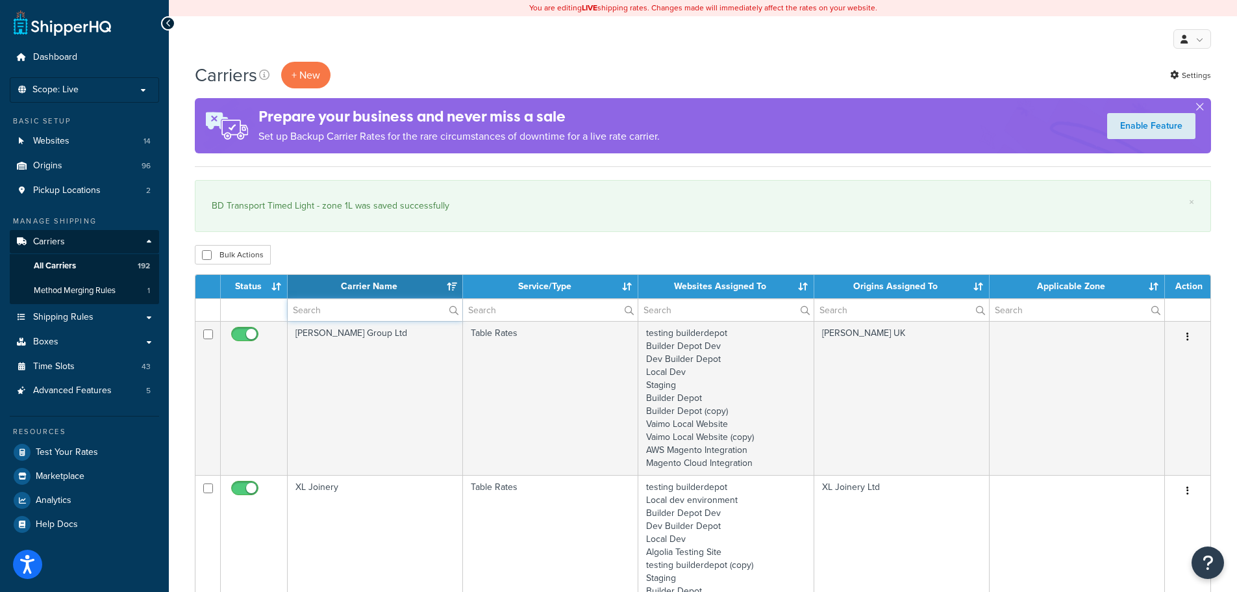
click at [340, 305] on input "text" at bounding box center [375, 310] width 175 height 22
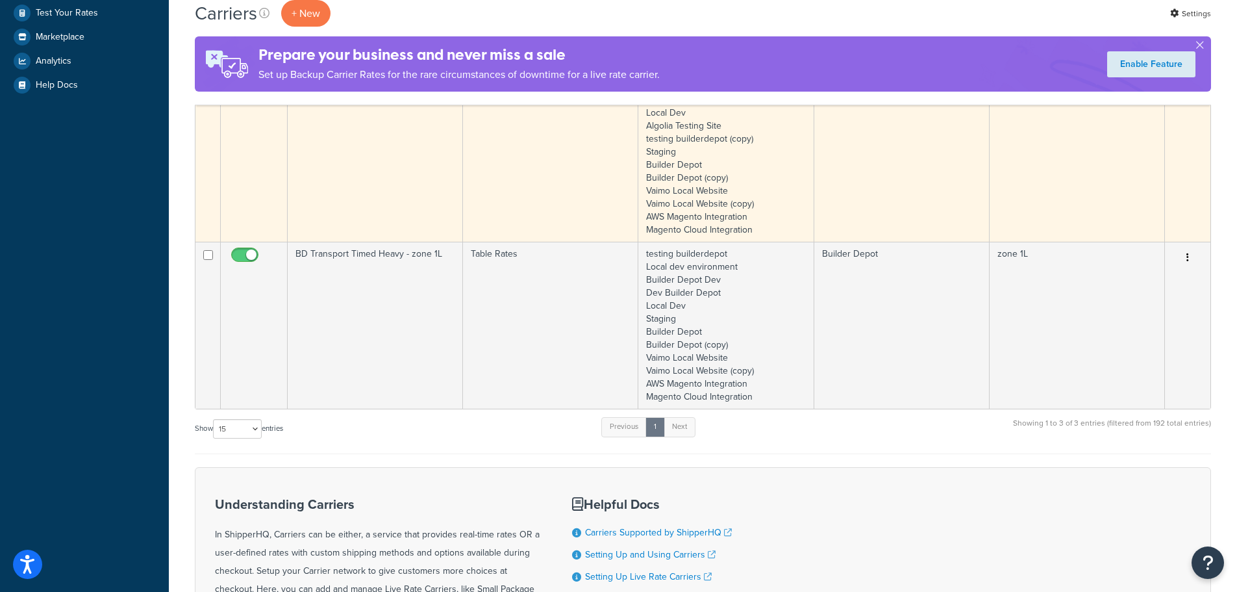
scroll to position [455, 0]
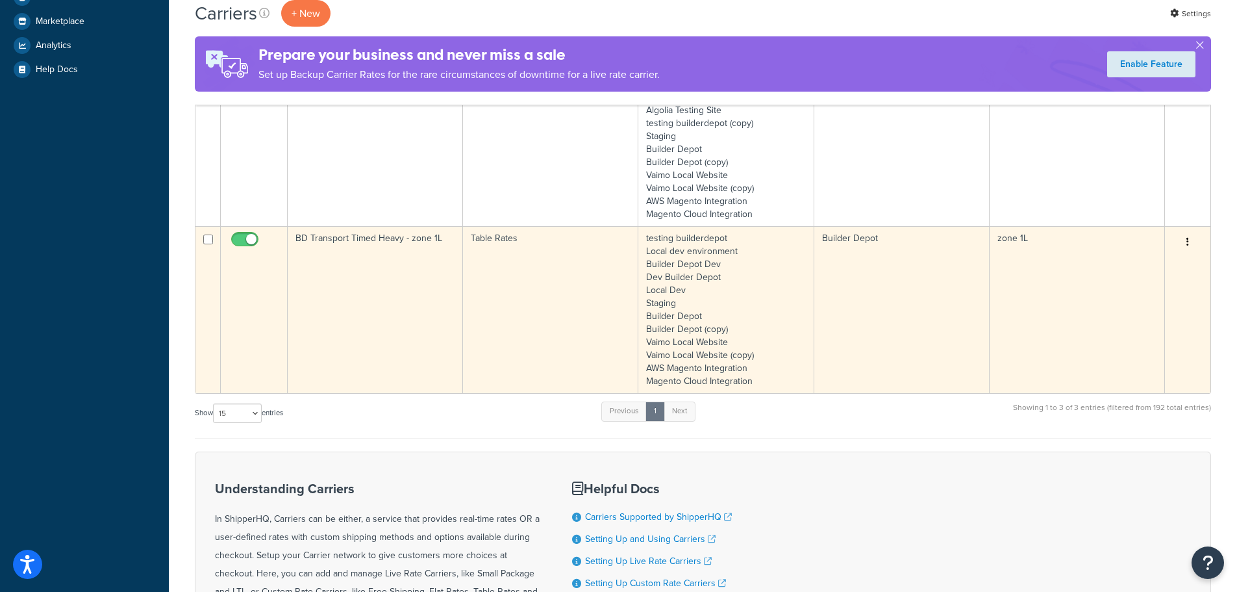
type input "1l"
click at [356, 294] on td "BD Transport Timed Heavy - zone 1L" at bounding box center [375, 309] width 175 height 167
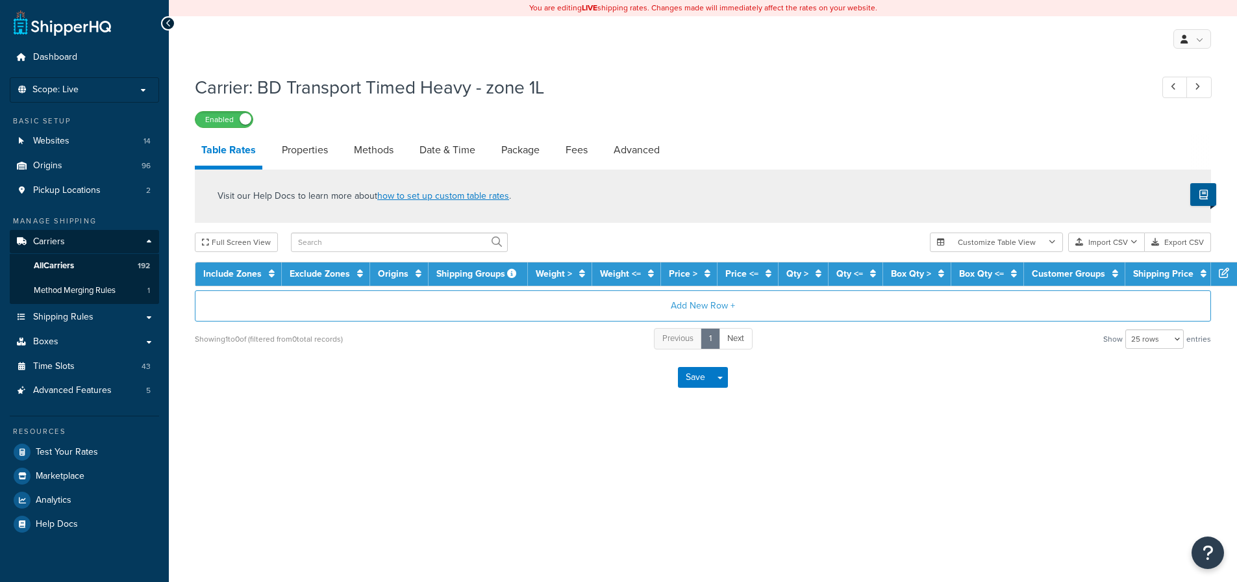
select select "25"
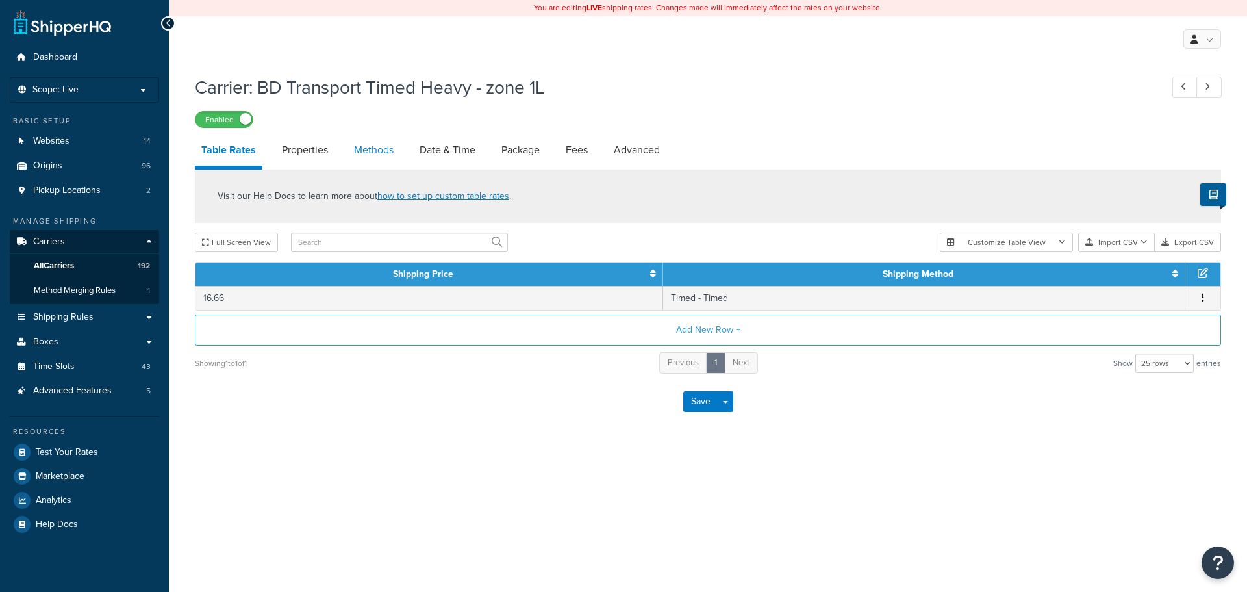
click at [363, 149] on link "Methods" at bounding box center [373, 149] width 53 height 31
select select "25"
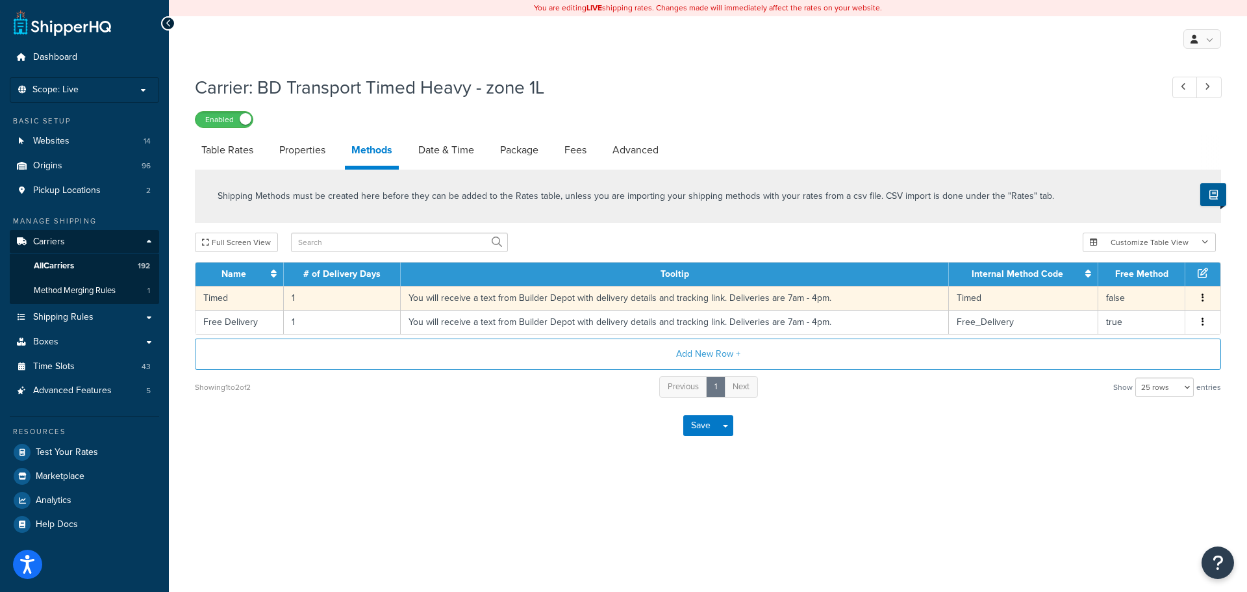
click at [301, 296] on td "1" at bounding box center [342, 298] width 117 height 24
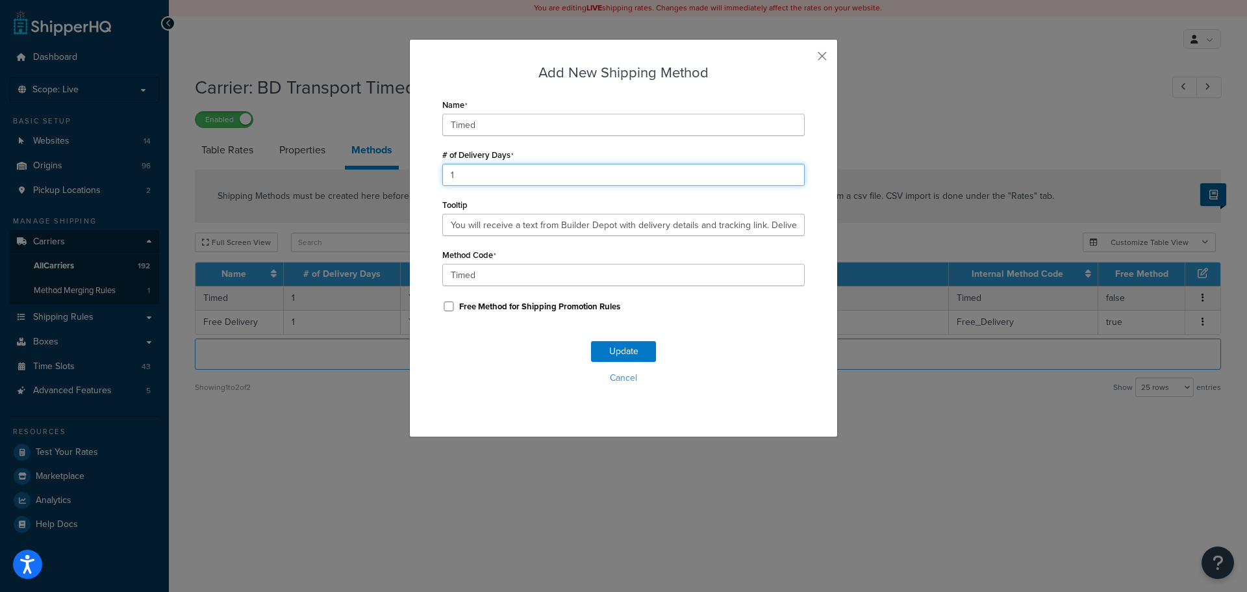
drag, startPoint x: 466, startPoint y: 167, endPoint x: 417, endPoint y: 174, distance: 49.2
click at [417, 173] on div "Add New Shipping Method Name Timed # of Delivery Days 1 Tooltip You will receiv…" at bounding box center [623, 238] width 429 height 398
type input "2"
click at [596, 348] on button "Update" at bounding box center [623, 351] width 65 height 21
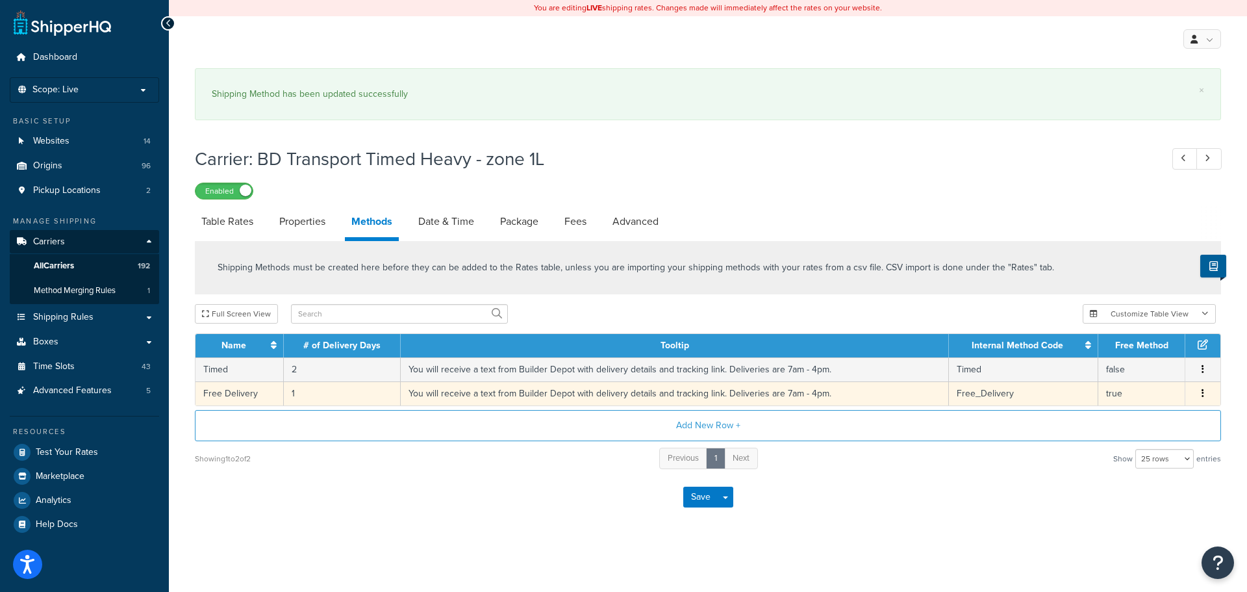
click at [293, 393] on td "1" at bounding box center [342, 393] width 117 height 24
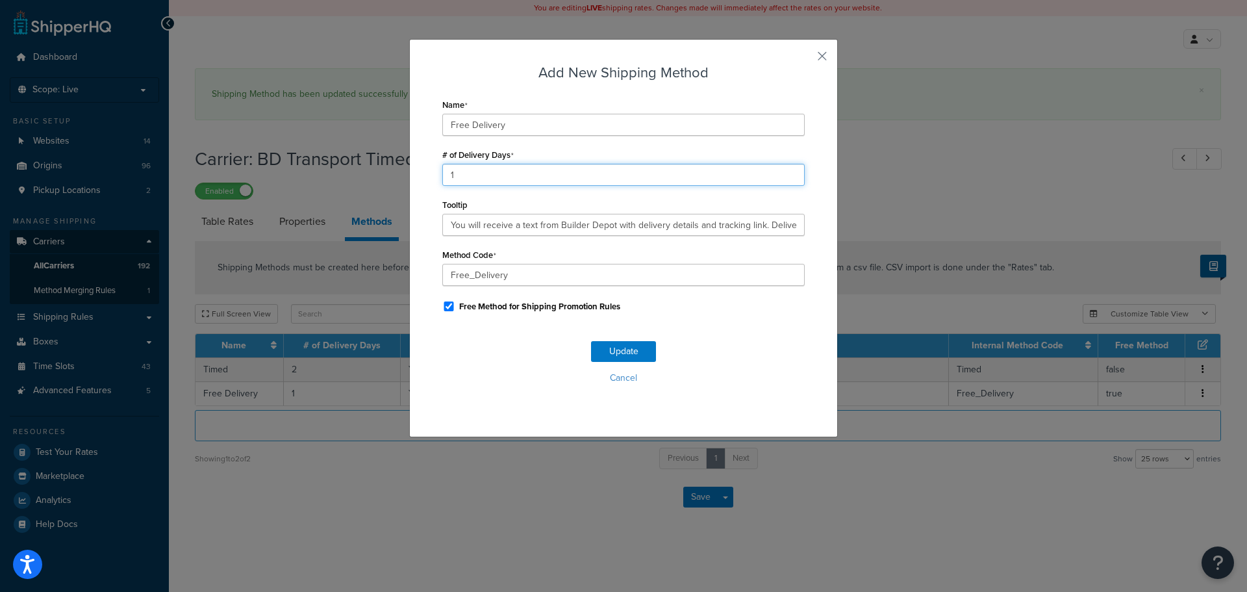
drag, startPoint x: 455, startPoint y: 171, endPoint x: 431, endPoint y: 173, distance: 24.8
click at [433, 174] on div "Add New Shipping Method Name Free Delivery # of Delivery Days 1 Tooltip You wil…" at bounding box center [623, 238] width 429 height 398
type input "2"
click at [634, 350] on button "Update" at bounding box center [623, 351] width 65 height 21
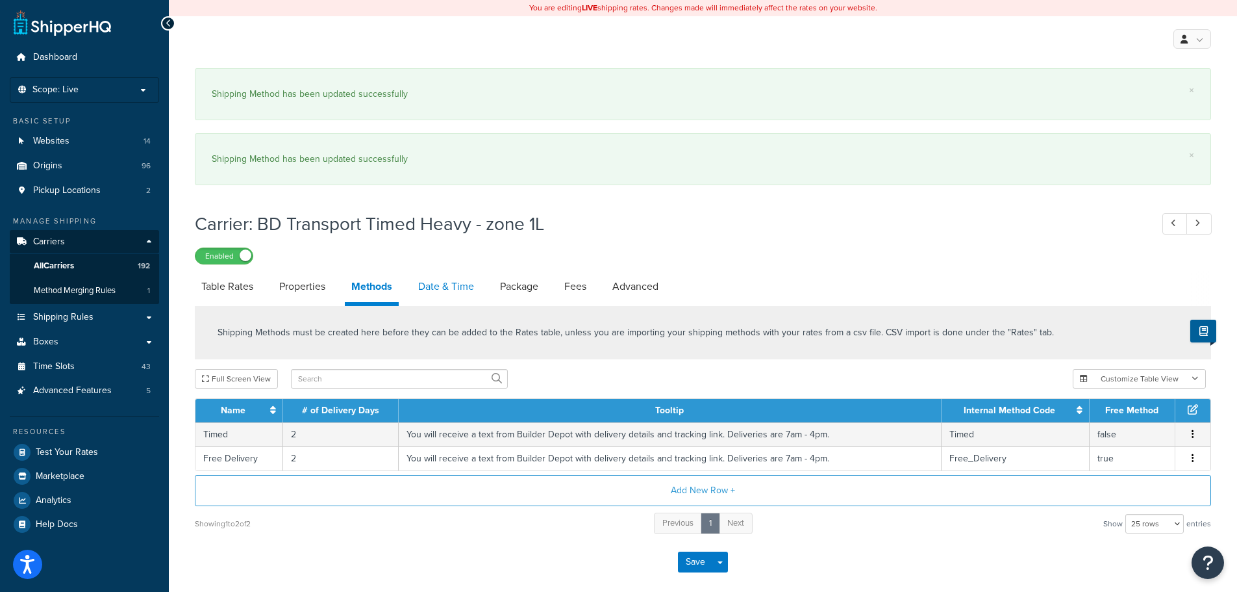
click at [452, 286] on link "Date & Time" at bounding box center [446, 286] width 69 height 31
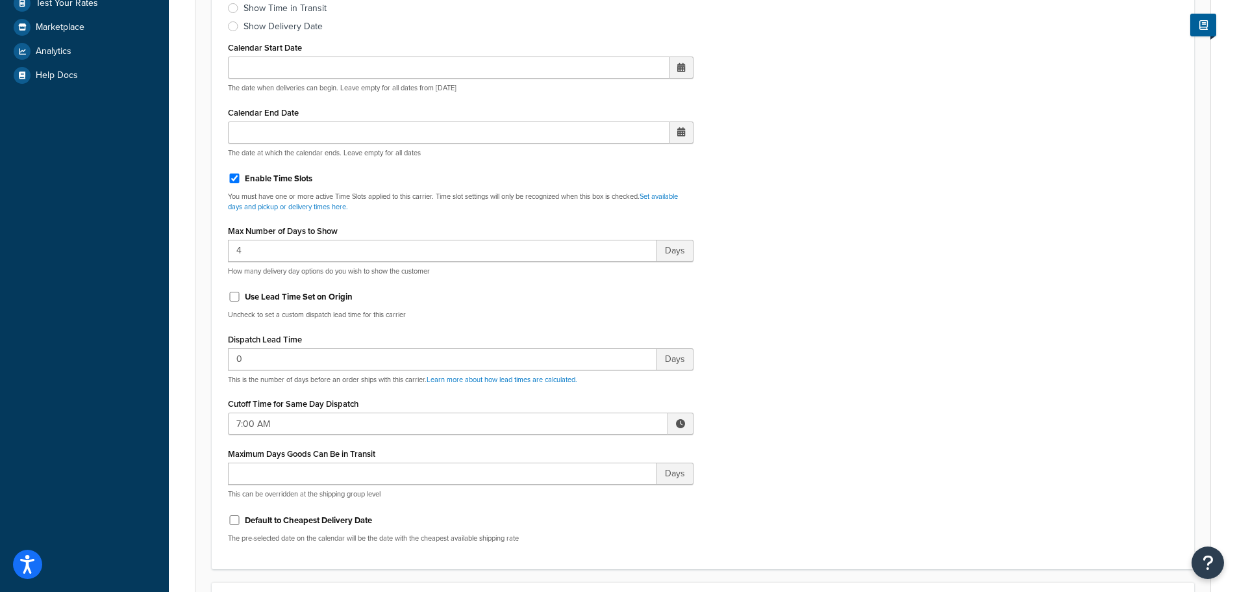
scroll to position [455, 0]
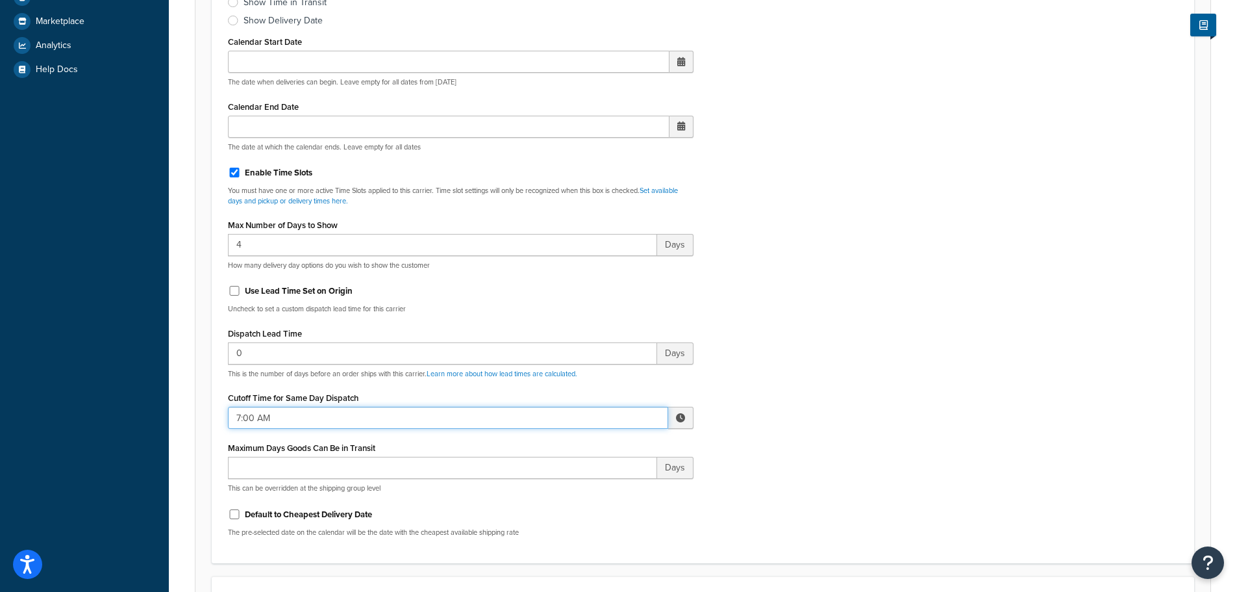
click at [266, 412] on input "7:00 AM" at bounding box center [448, 417] width 440 height 22
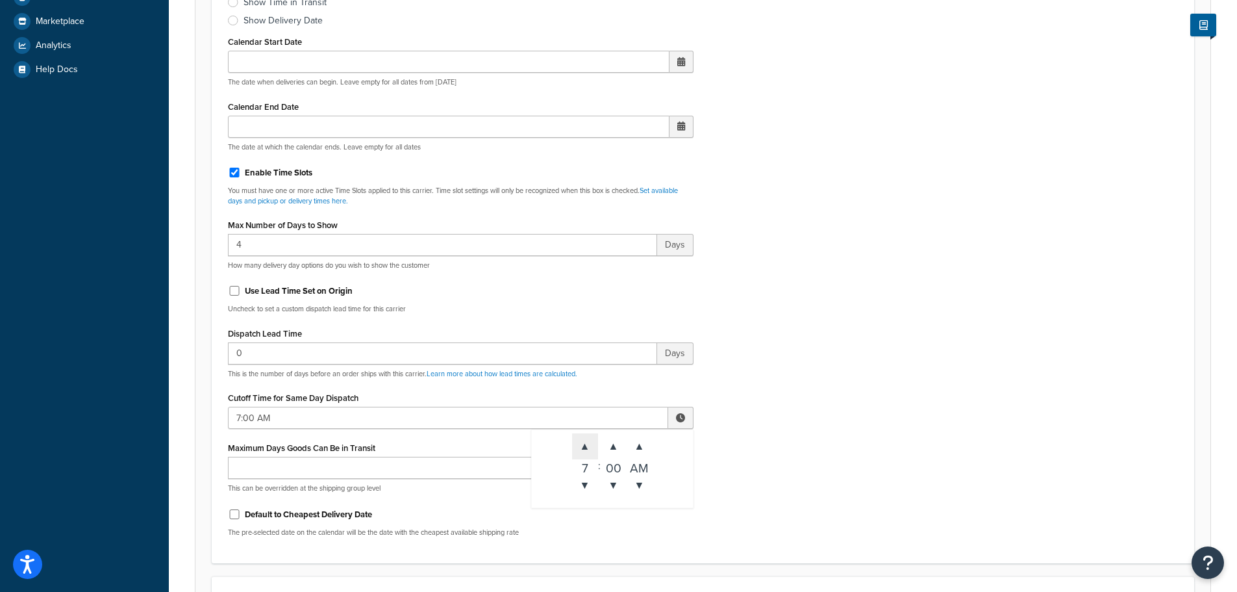
click at [595, 444] on span "▲" at bounding box center [585, 446] width 26 height 26
type input "8:00 AM"
click at [818, 443] on div "Include Delivery Date Information: No, just show shipping rates Show Calendar S…" at bounding box center [702, 241] width 969 height 611
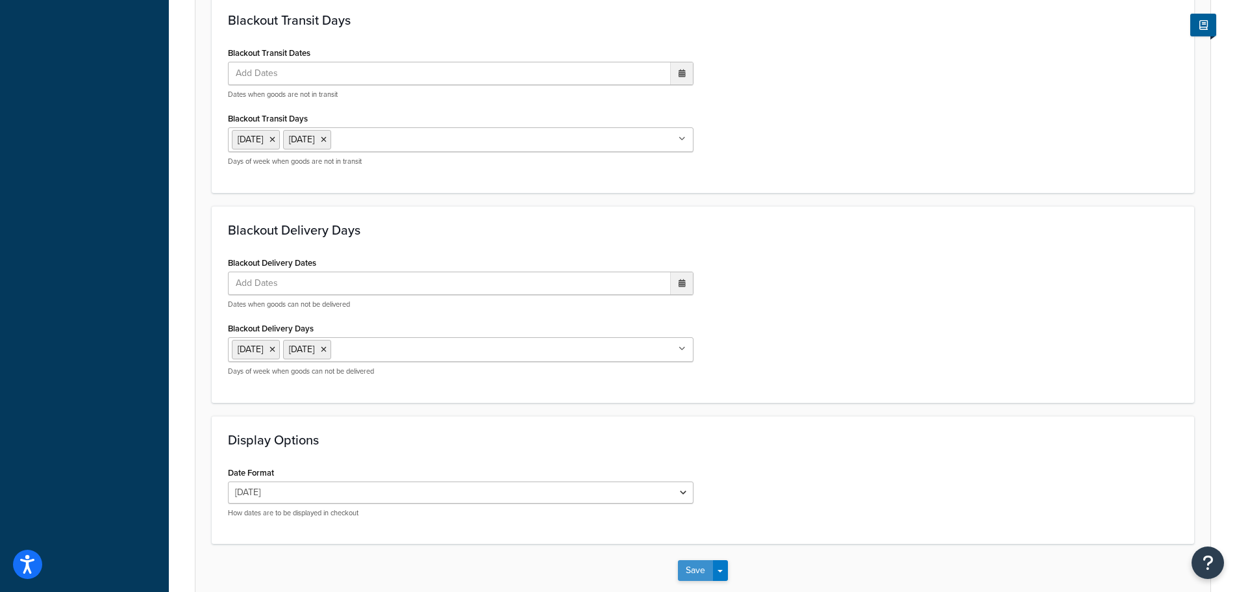
scroll to position [1105, 0]
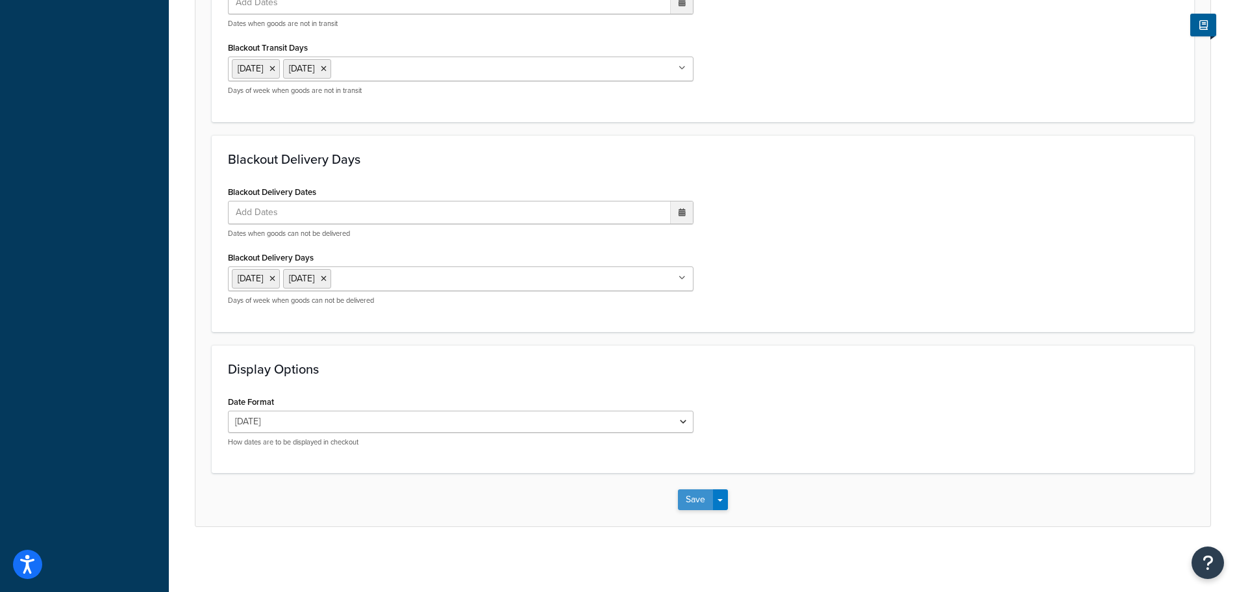
click at [688, 501] on button "Save" at bounding box center [695, 499] width 35 height 21
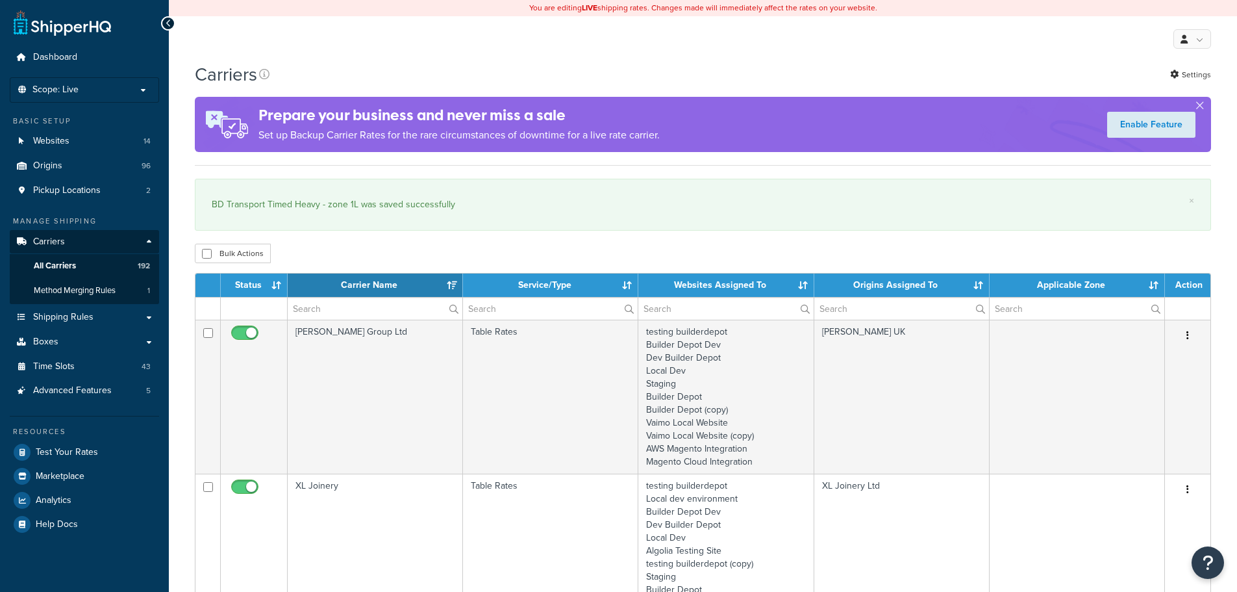
select select "15"
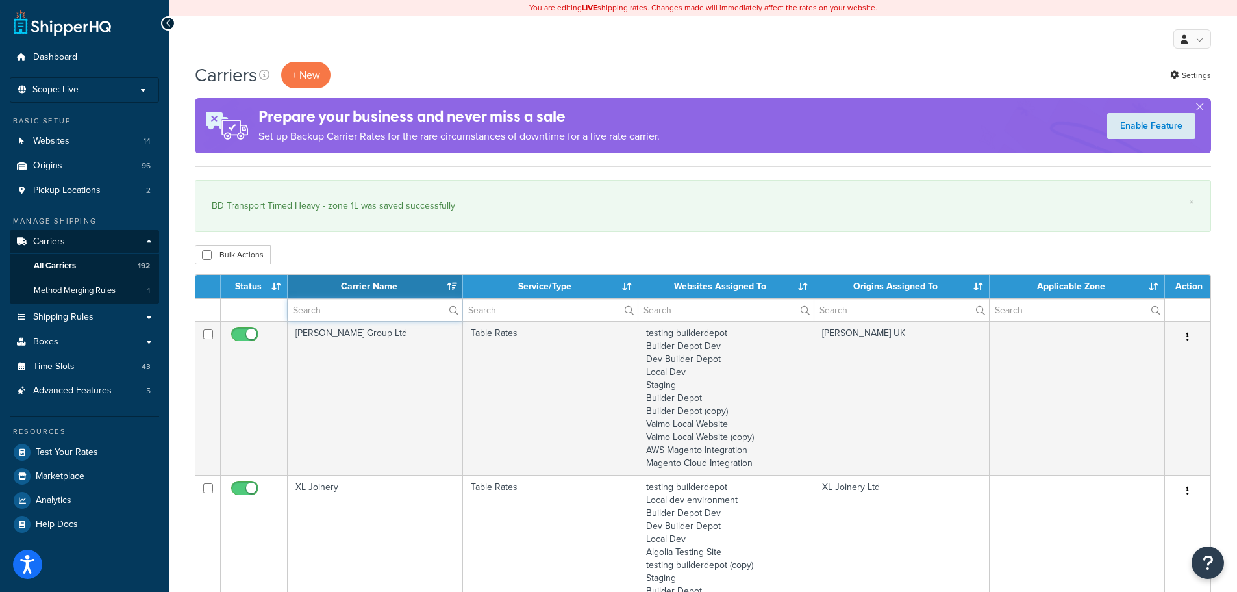
click at [310, 301] on input "text" at bounding box center [375, 310] width 175 height 22
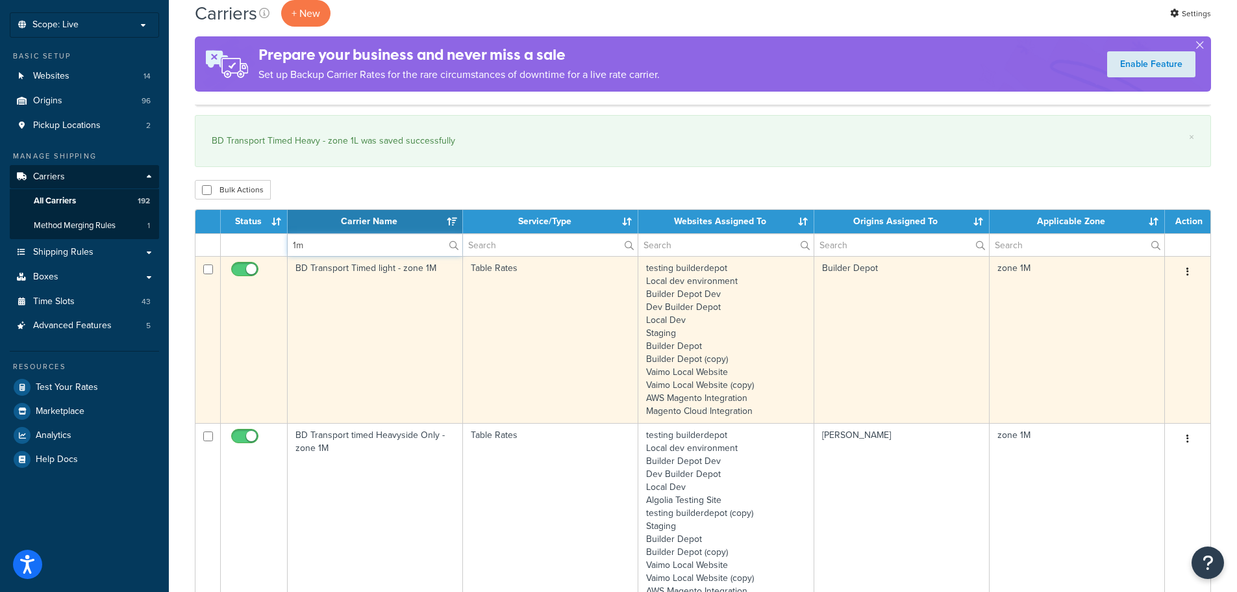
scroll to position [195, 0]
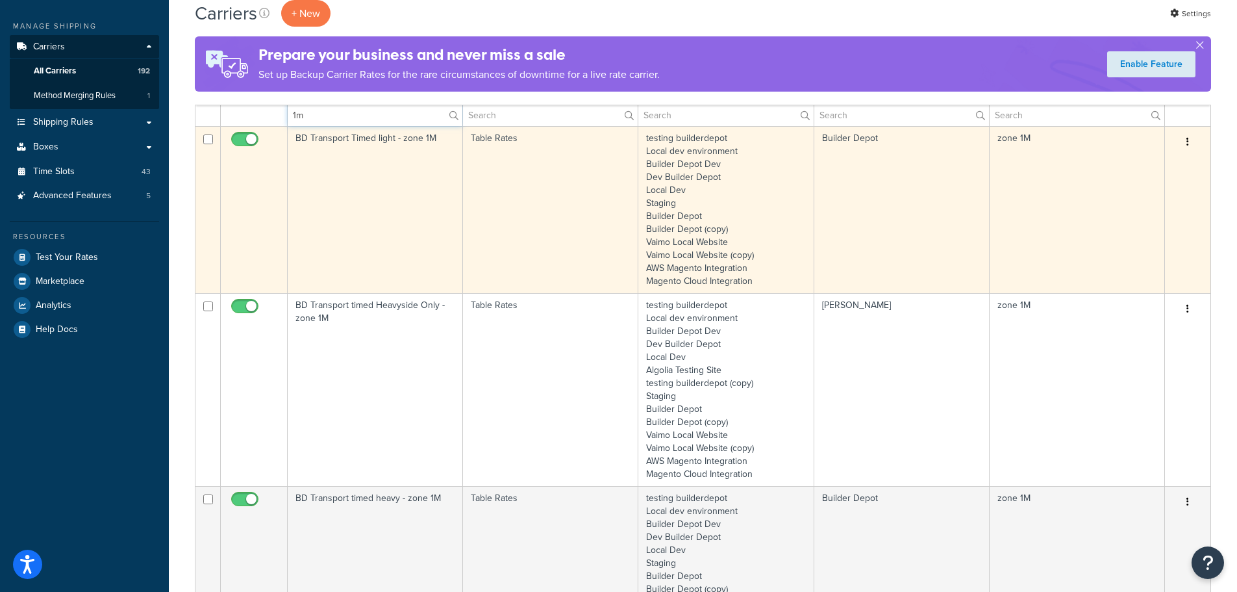
type input "1m"
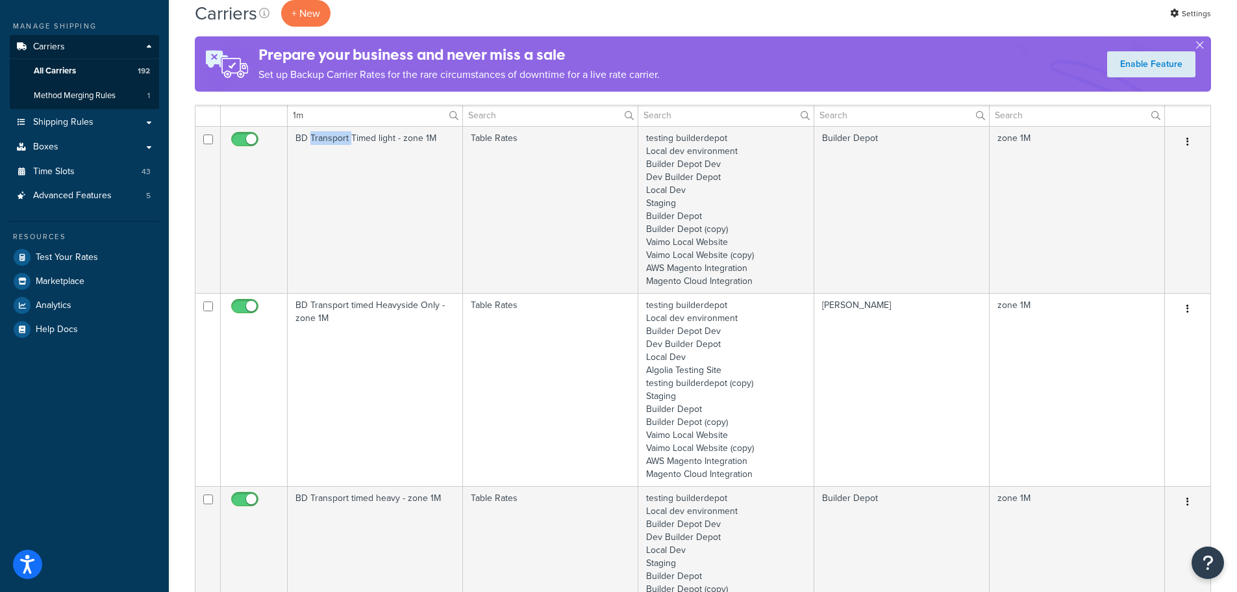
click at [342, 226] on td "BD Transport Timed light - zone 1M" at bounding box center [375, 209] width 175 height 167
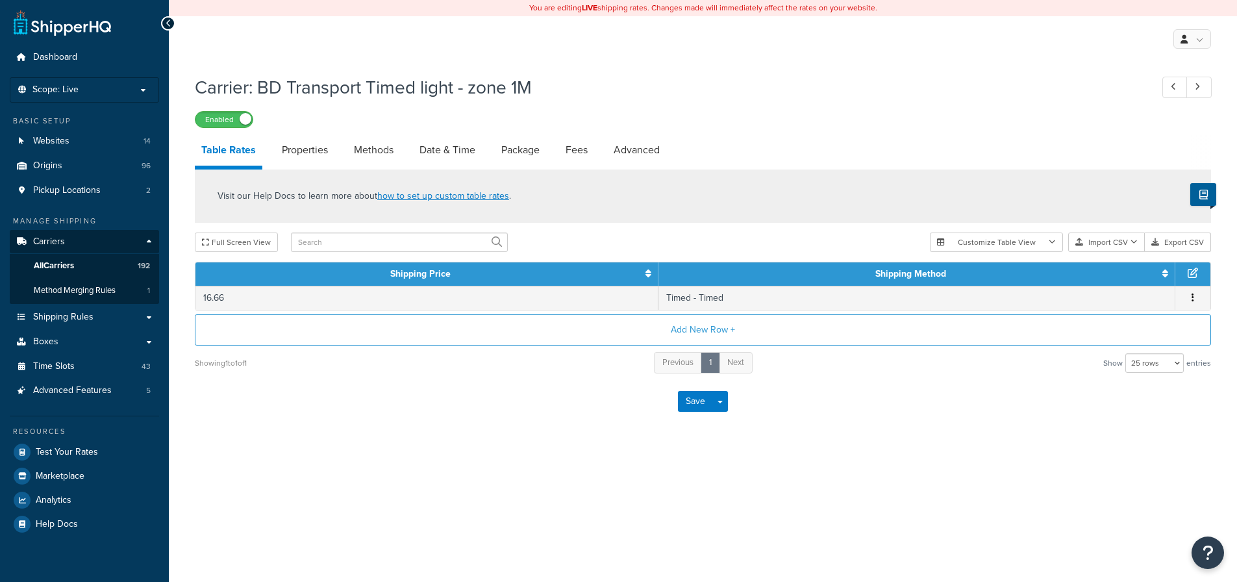
select select "25"
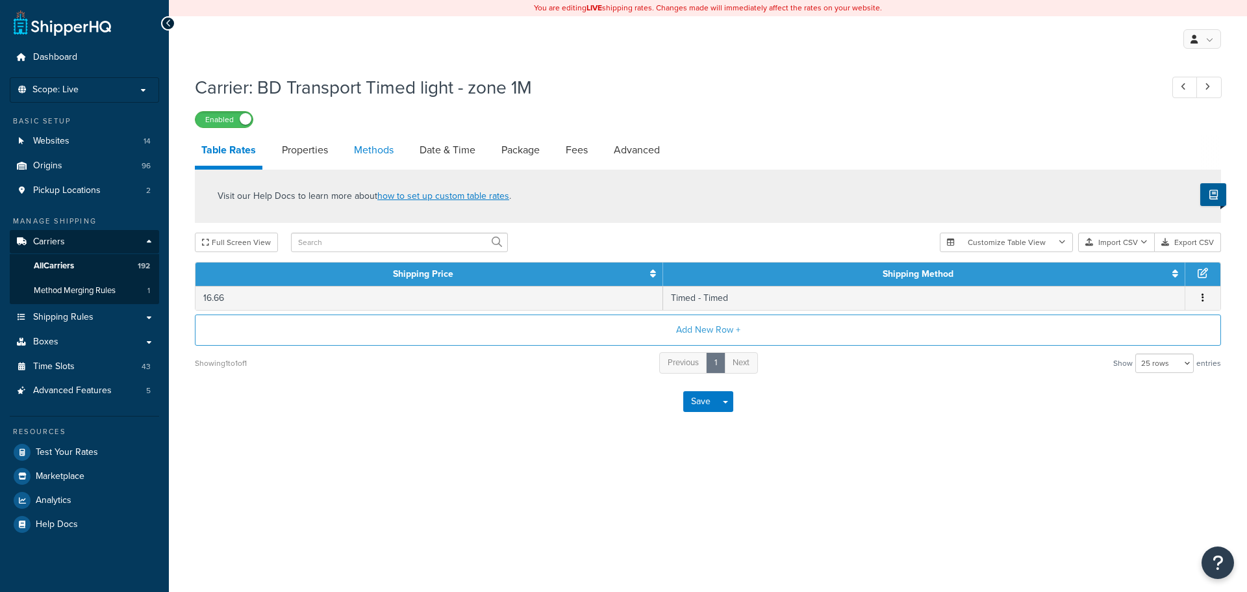
click at [390, 149] on link "Methods" at bounding box center [373, 149] width 53 height 31
select select "25"
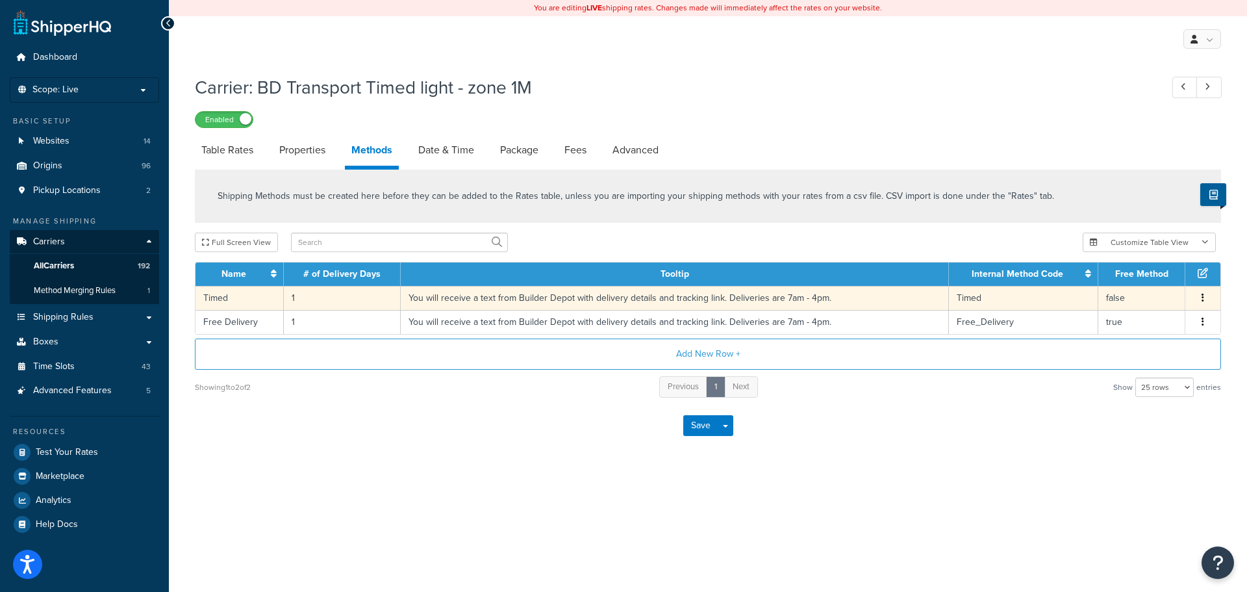
click at [297, 295] on td "1" at bounding box center [342, 298] width 117 height 24
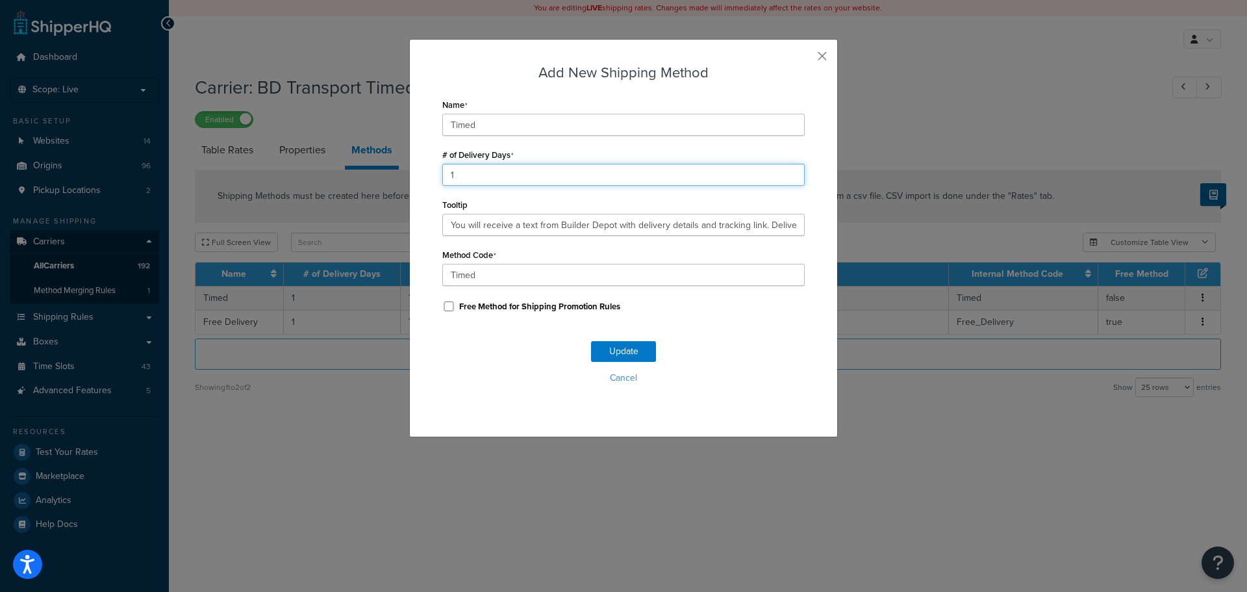
drag, startPoint x: 468, startPoint y: 179, endPoint x: 445, endPoint y: 180, distance: 23.4
click at [445, 180] on input "1" at bounding box center [623, 175] width 362 height 22
type input "2"
click at [623, 343] on button "Update" at bounding box center [623, 351] width 65 height 21
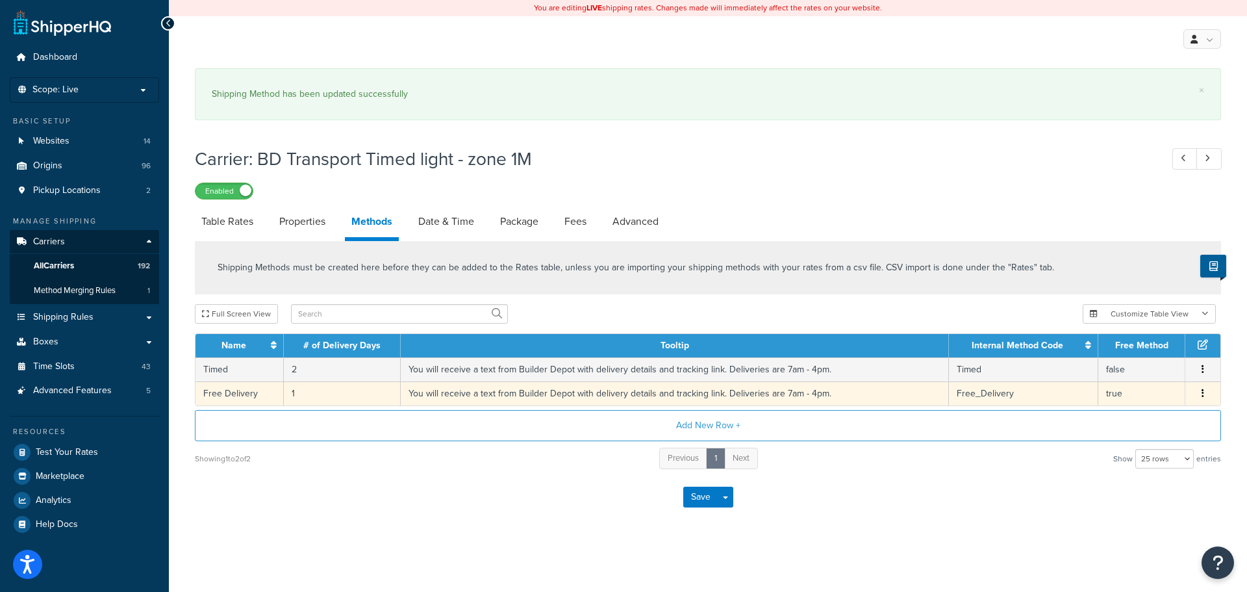
click at [293, 391] on td "1" at bounding box center [342, 393] width 117 height 24
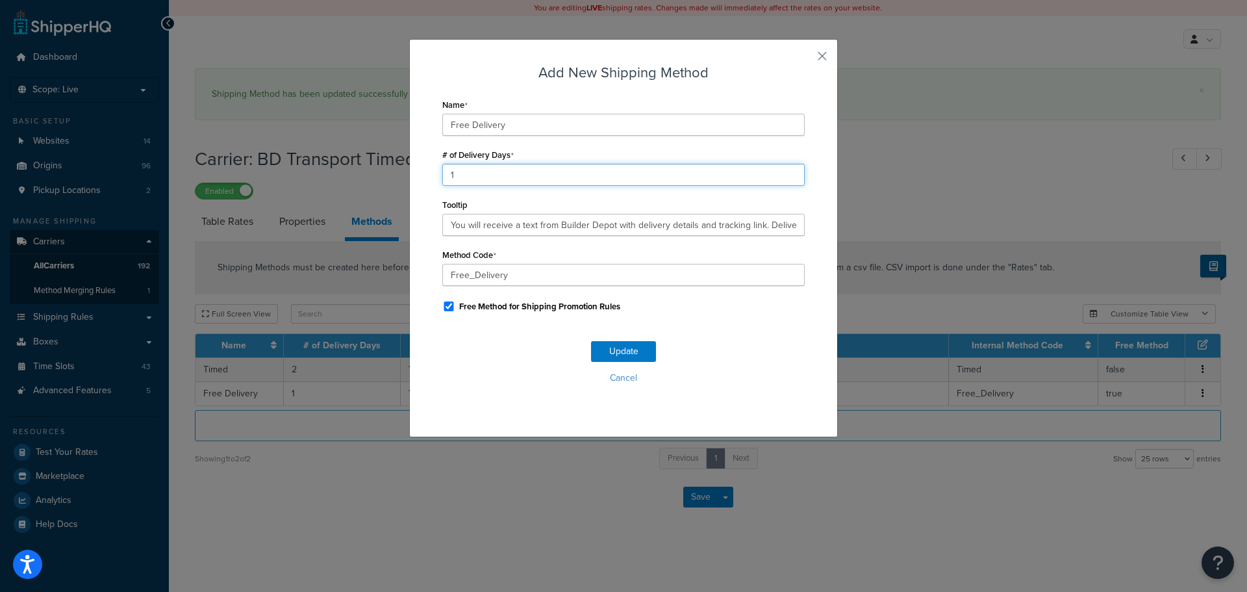
drag, startPoint x: 468, startPoint y: 174, endPoint x: 347, endPoint y: 182, distance: 121.7
click at [347, 182] on div "Add New Shipping Method Name Free Delivery # of Delivery Days 1 Tooltip You wil…" at bounding box center [623, 296] width 1247 height 592
type input "2"
click at [631, 347] on button "Update" at bounding box center [623, 351] width 65 height 21
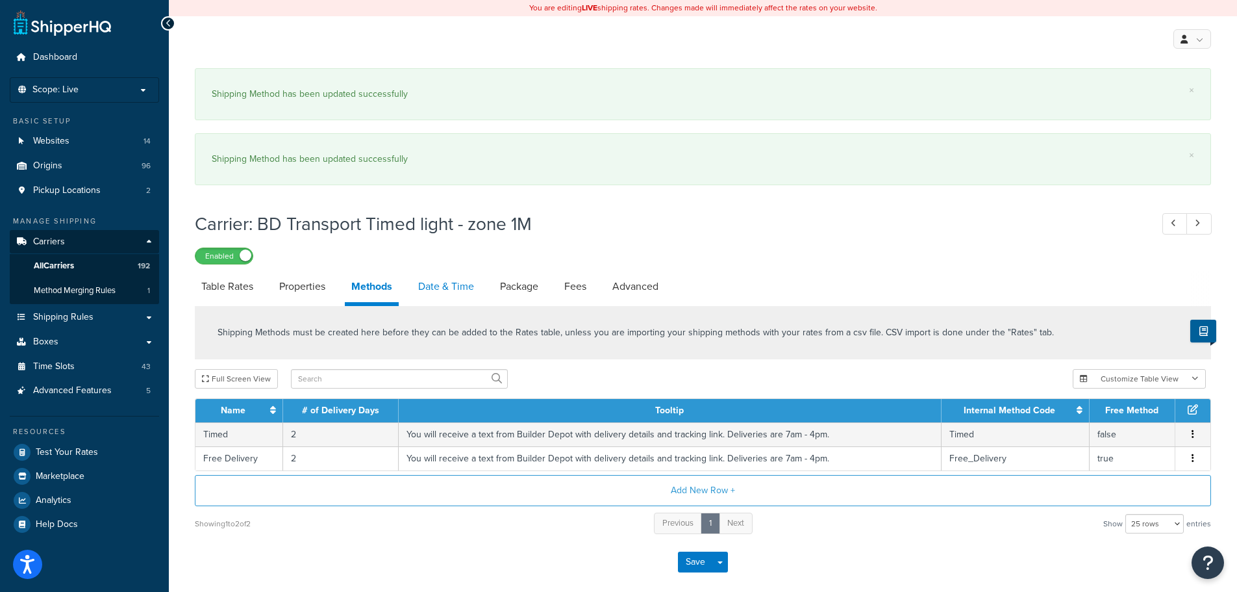
click at [444, 292] on link "Date & Time" at bounding box center [446, 286] width 69 height 31
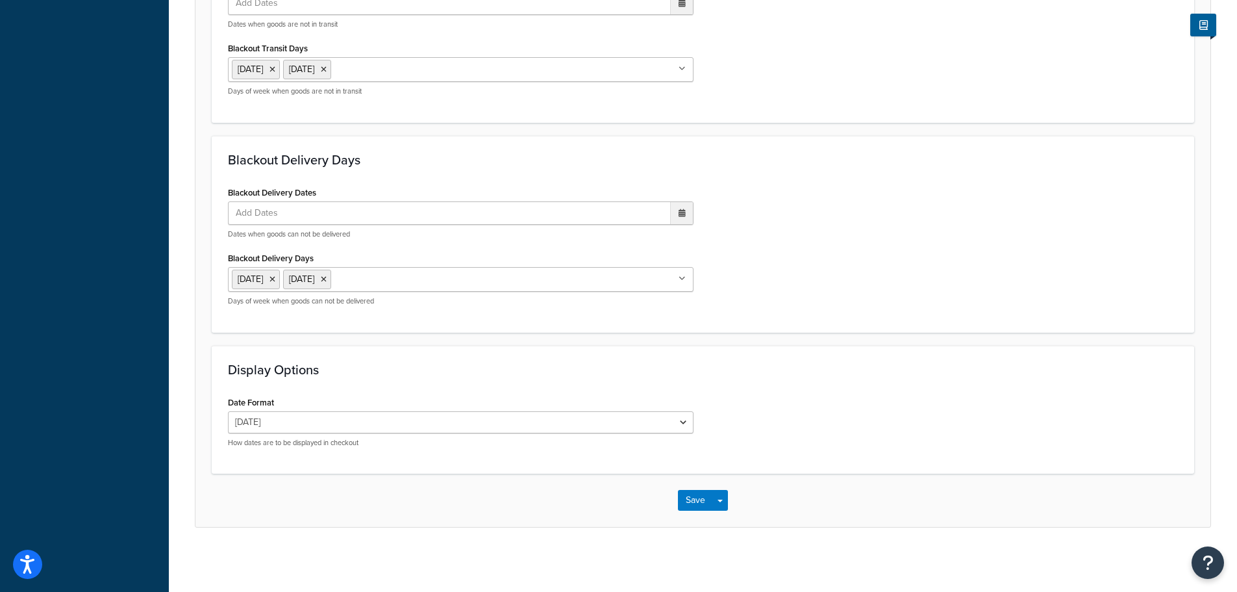
scroll to position [1105, 0]
click at [692, 501] on button "Save" at bounding box center [695, 499] width 35 height 21
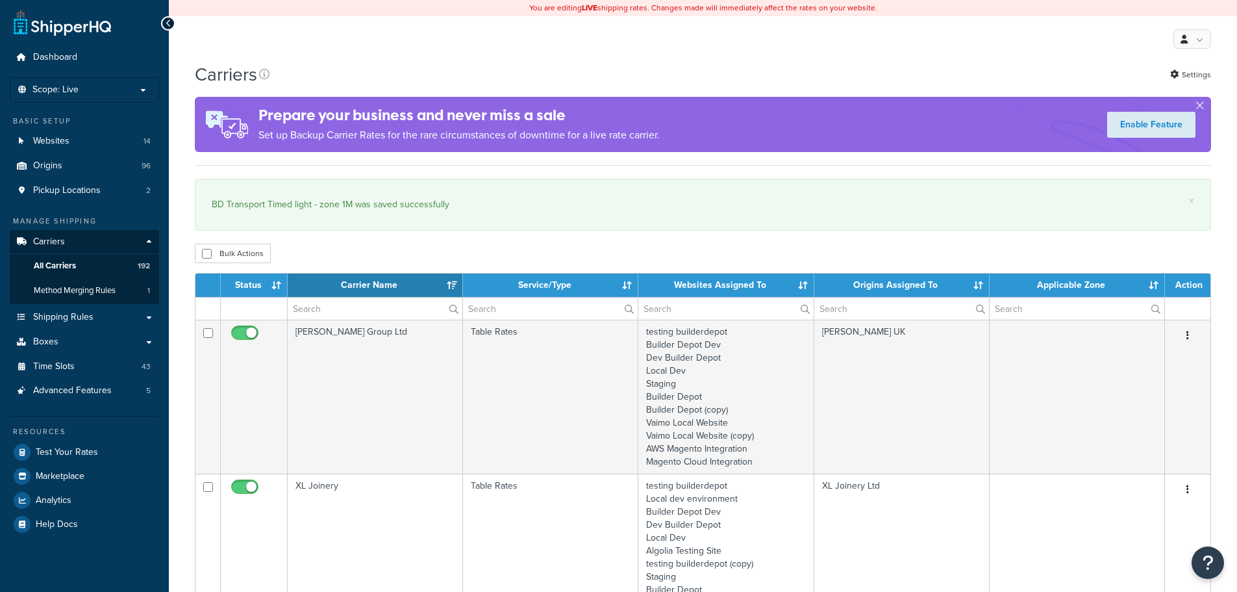
select select "15"
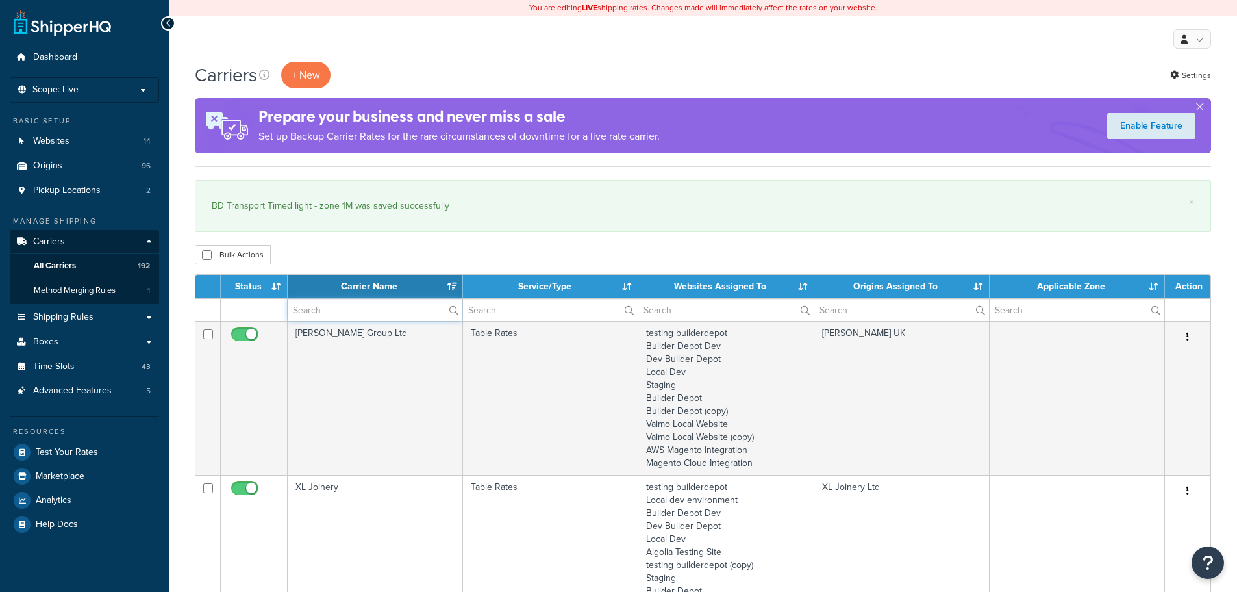
click at [312, 307] on input "text" at bounding box center [375, 310] width 175 height 22
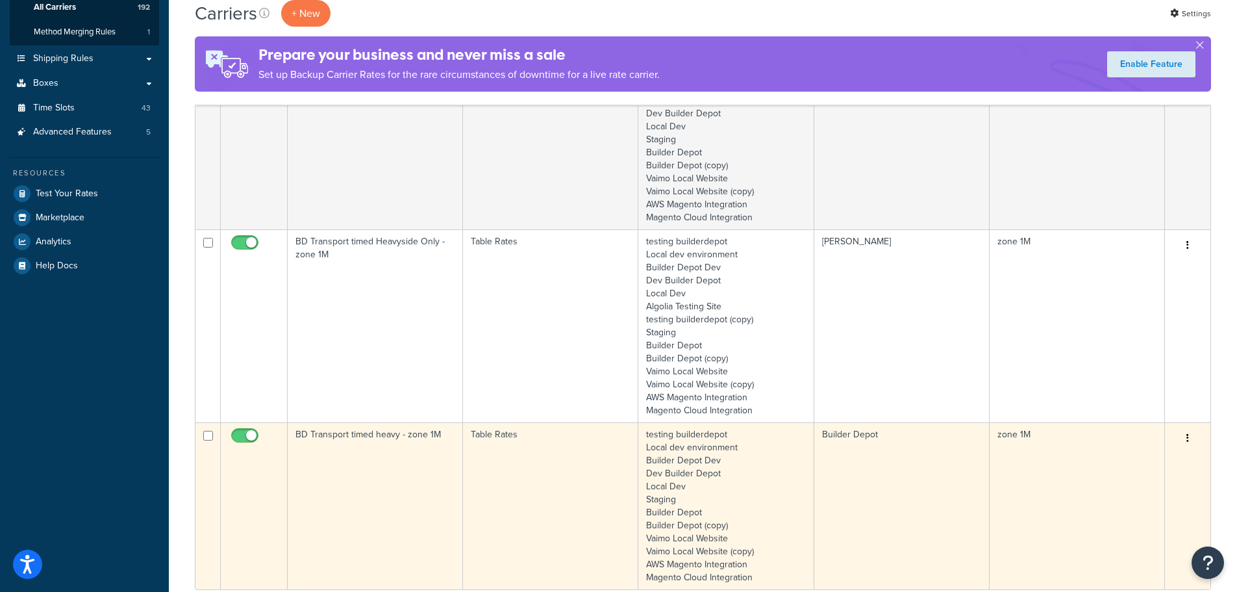
scroll to position [260, 0]
type input "1m"
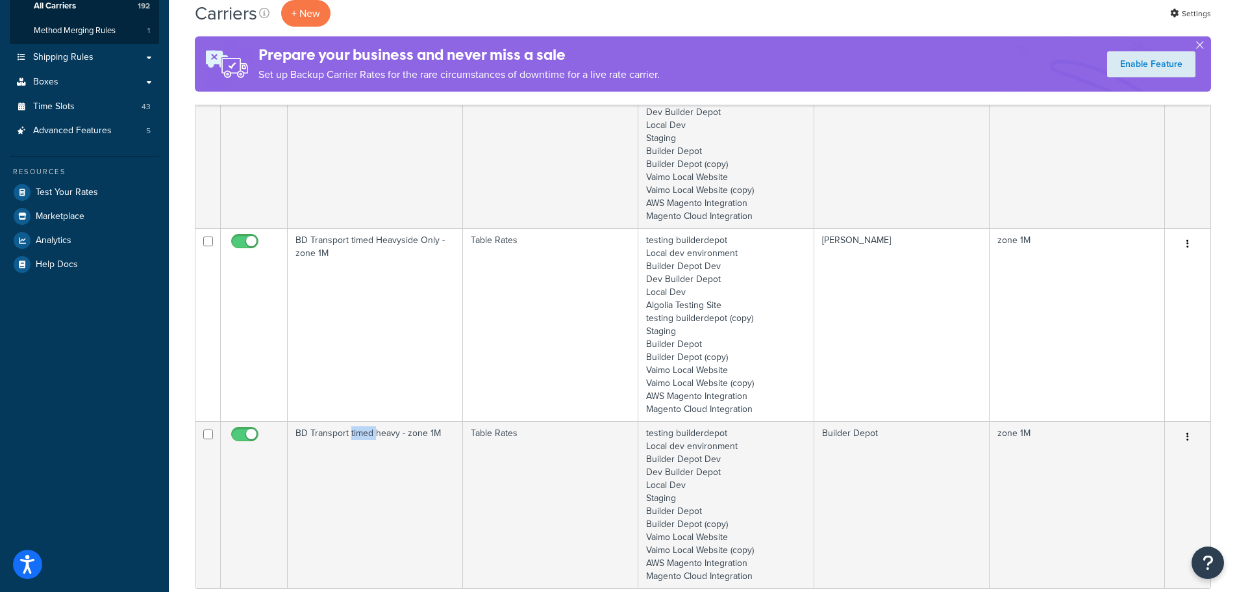
click at [353, 465] on td "BD Transport timed heavy - zone 1M" at bounding box center [375, 504] width 175 height 167
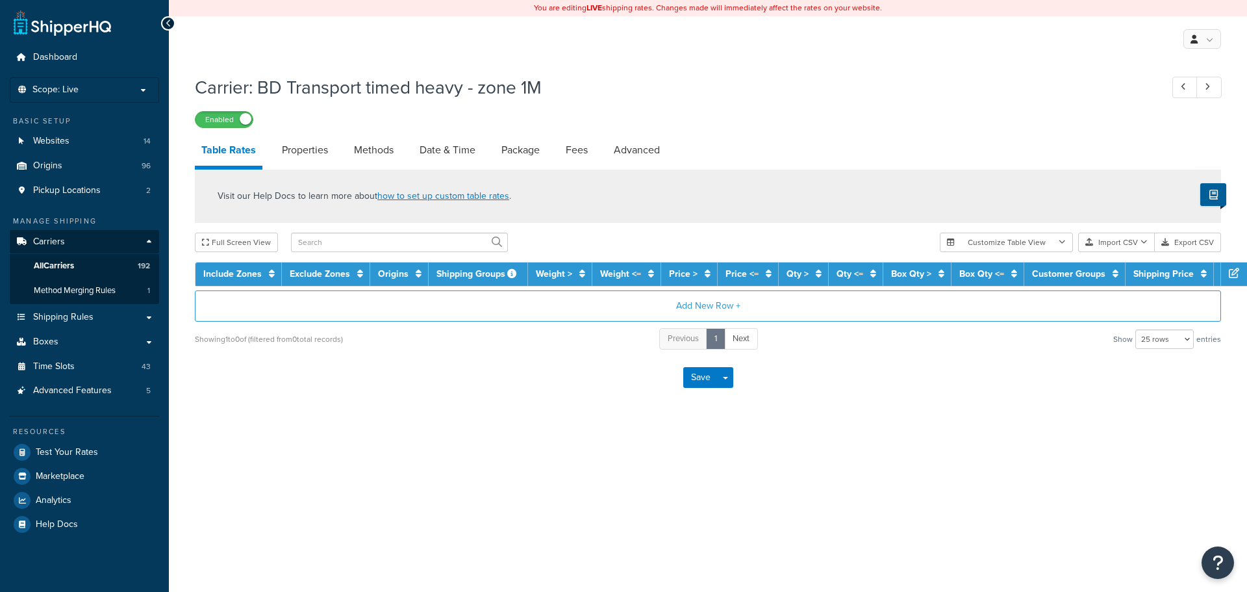
select select "25"
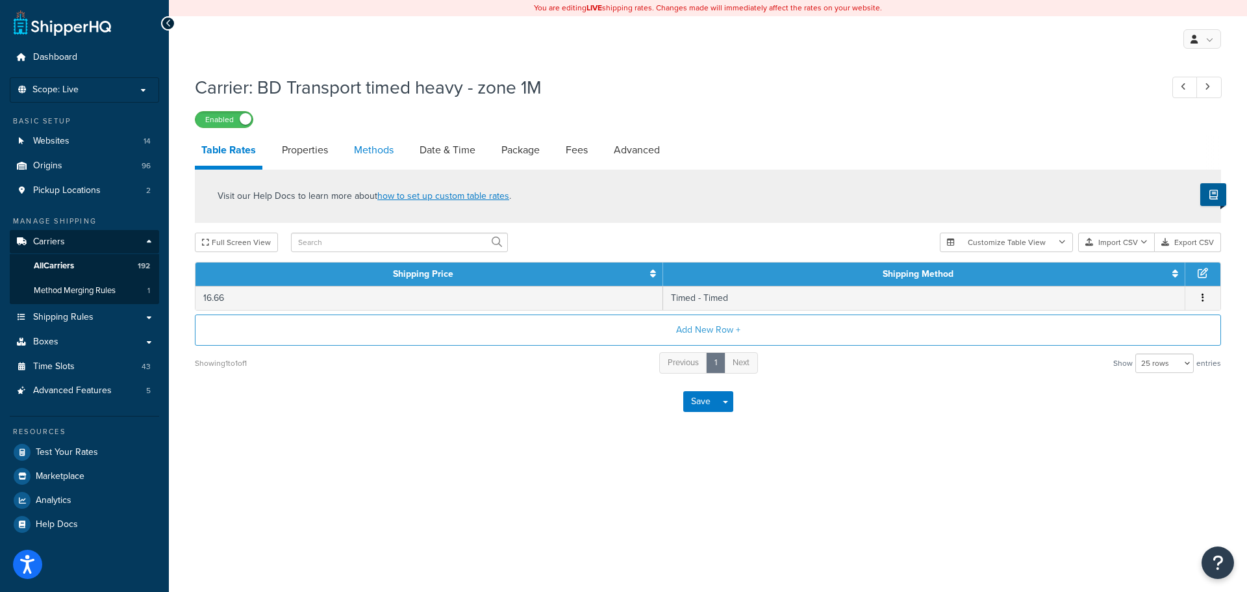
click at [381, 149] on link "Methods" at bounding box center [373, 149] width 53 height 31
select select "25"
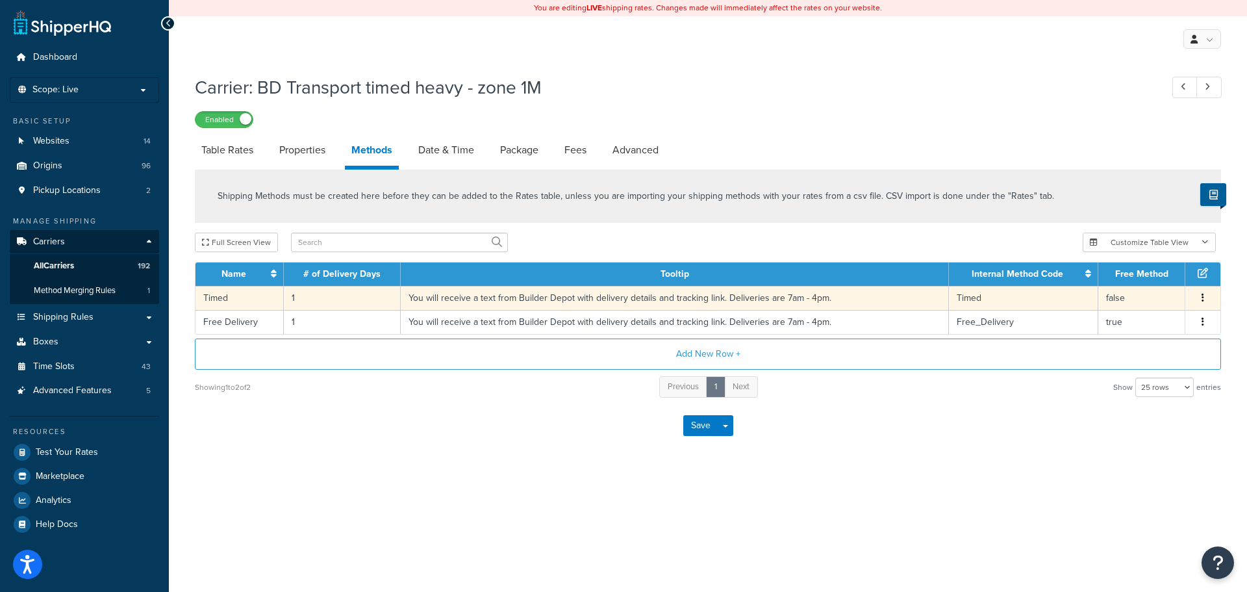
click at [295, 295] on td "1" at bounding box center [342, 298] width 117 height 24
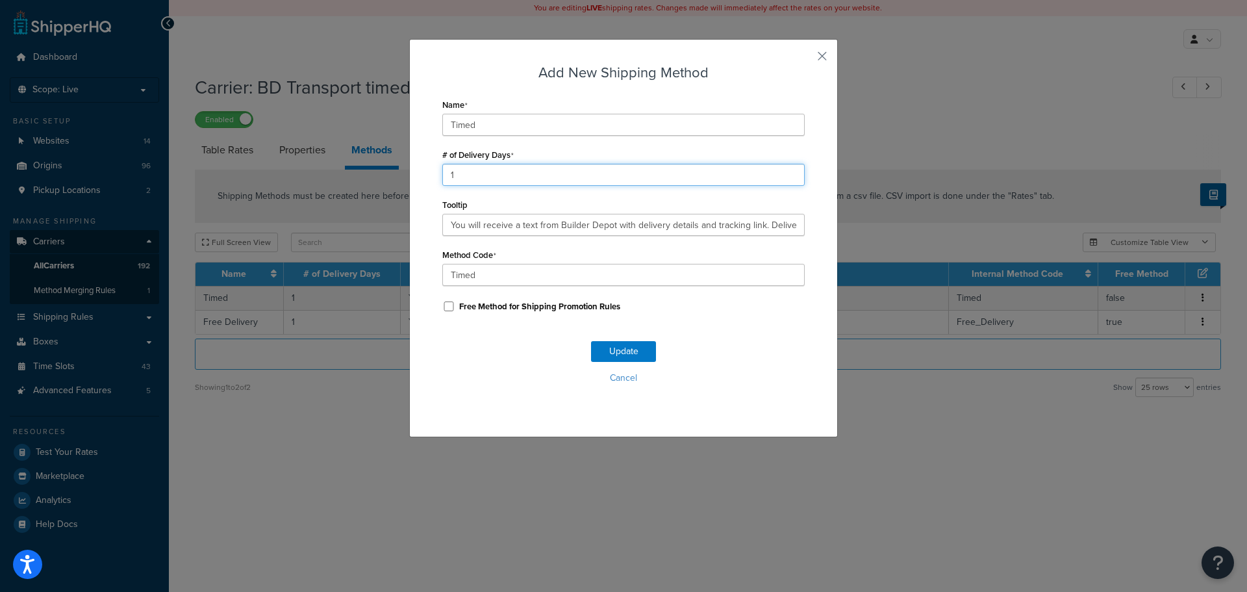
drag, startPoint x: 458, startPoint y: 179, endPoint x: 395, endPoint y: 182, distance: 63.7
click at [395, 182] on div "Add New Shipping Method Name Timed # of Delivery Days 1 Tooltip You will receiv…" at bounding box center [623, 296] width 1247 height 592
type input "2"
click at [619, 349] on button "Update" at bounding box center [623, 351] width 65 height 21
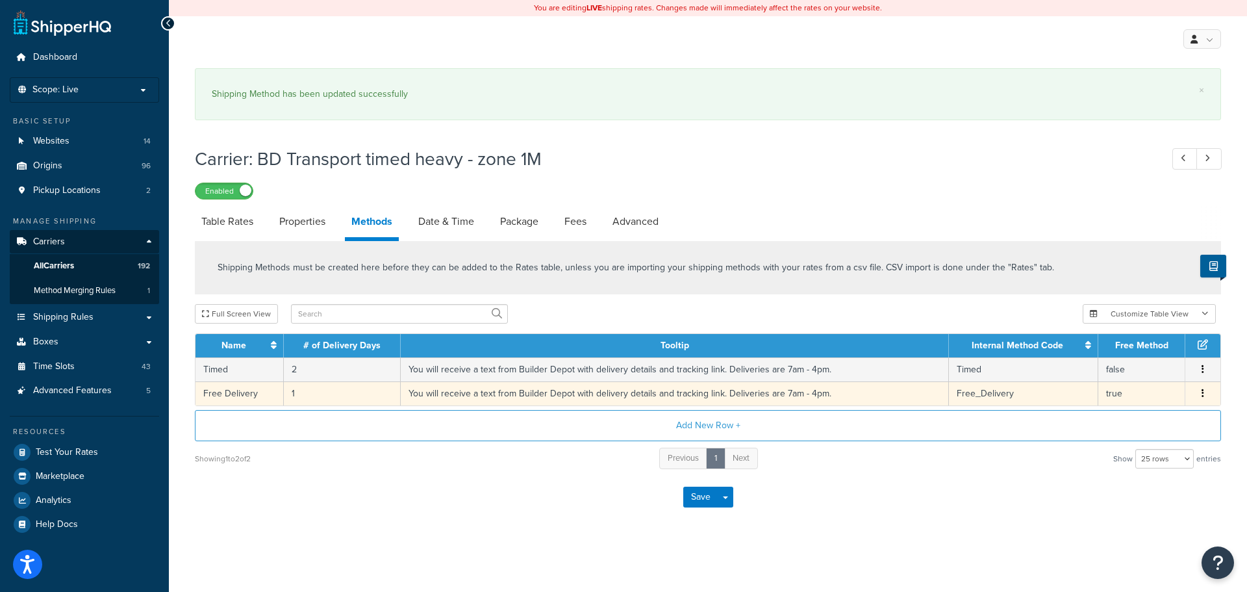
click at [291, 397] on td "1" at bounding box center [342, 393] width 117 height 24
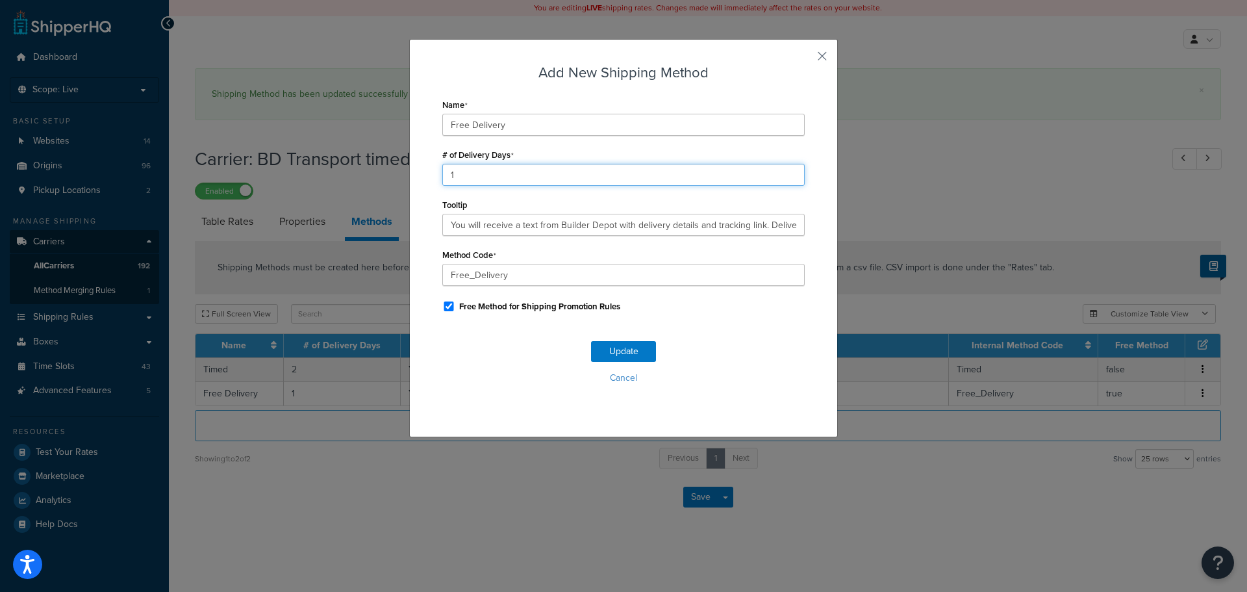
drag, startPoint x: 479, startPoint y: 181, endPoint x: 434, endPoint y: 182, distance: 44.2
click at [434, 182] on div "Add New Shipping Method Name Free Delivery # of Delivery Days 1 Tooltip You wil…" at bounding box center [623, 238] width 429 height 398
type input "2"
click at [614, 347] on button "Update" at bounding box center [623, 351] width 65 height 21
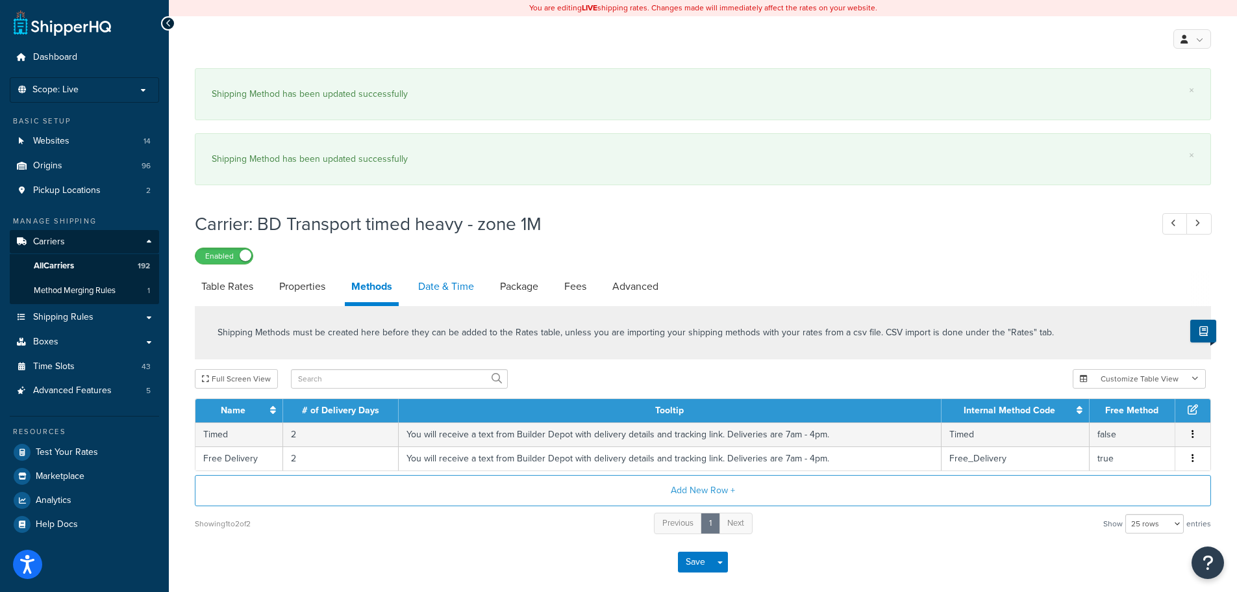
click at [430, 285] on link "Date & Time" at bounding box center [446, 286] width 69 height 31
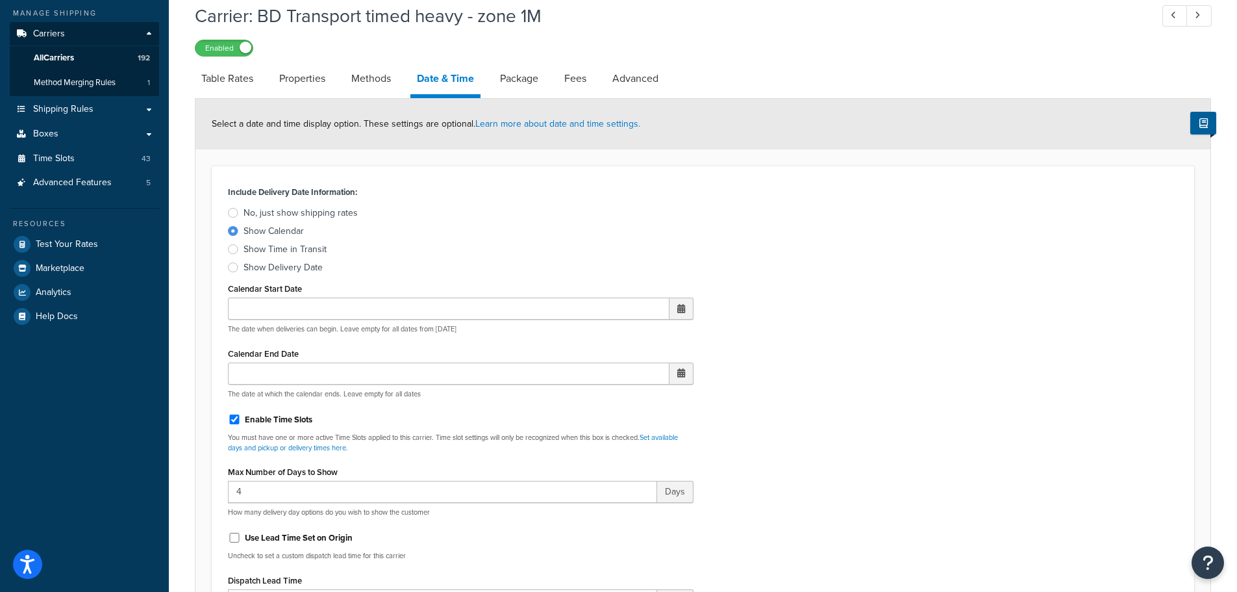
scroll to position [519, 0]
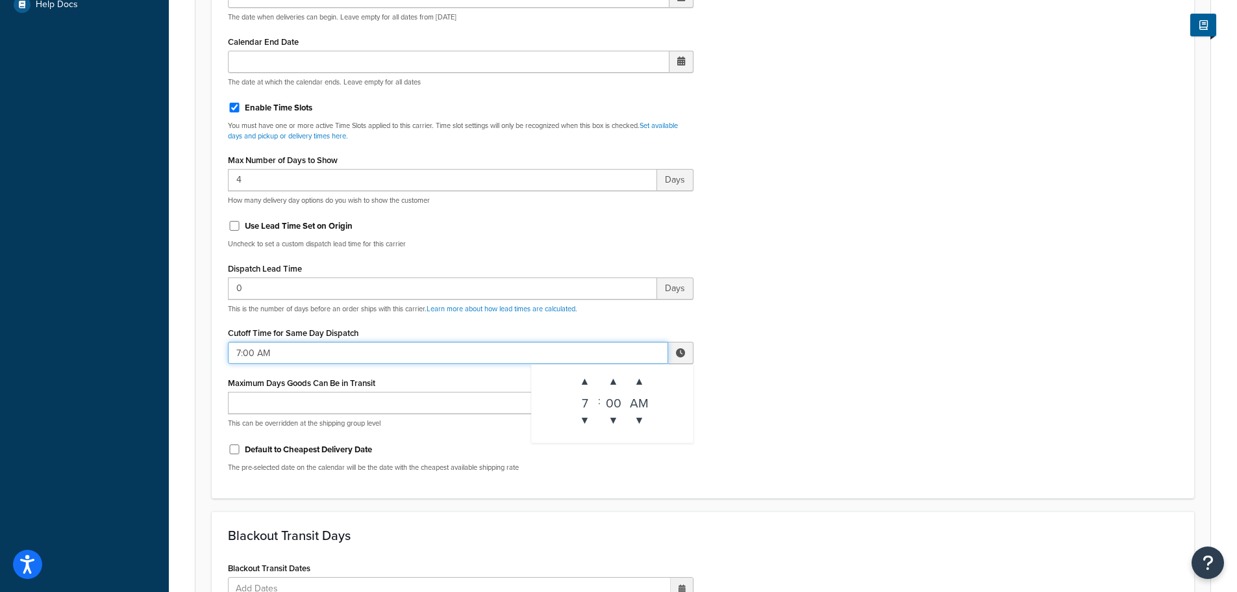
click at [255, 353] on input "7:00 AM" at bounding box center [448, 353] width 440 height 22
click at [592, 385] on span "▲" at bounding box center [585, 381] width 26 height 26
type input "8:00 AM"
click at [873, 379] on div "Include Delivery Date Information: No, just show shipping rates Show Calendar S…" at bounding box center [702, 176] width 969 height 611
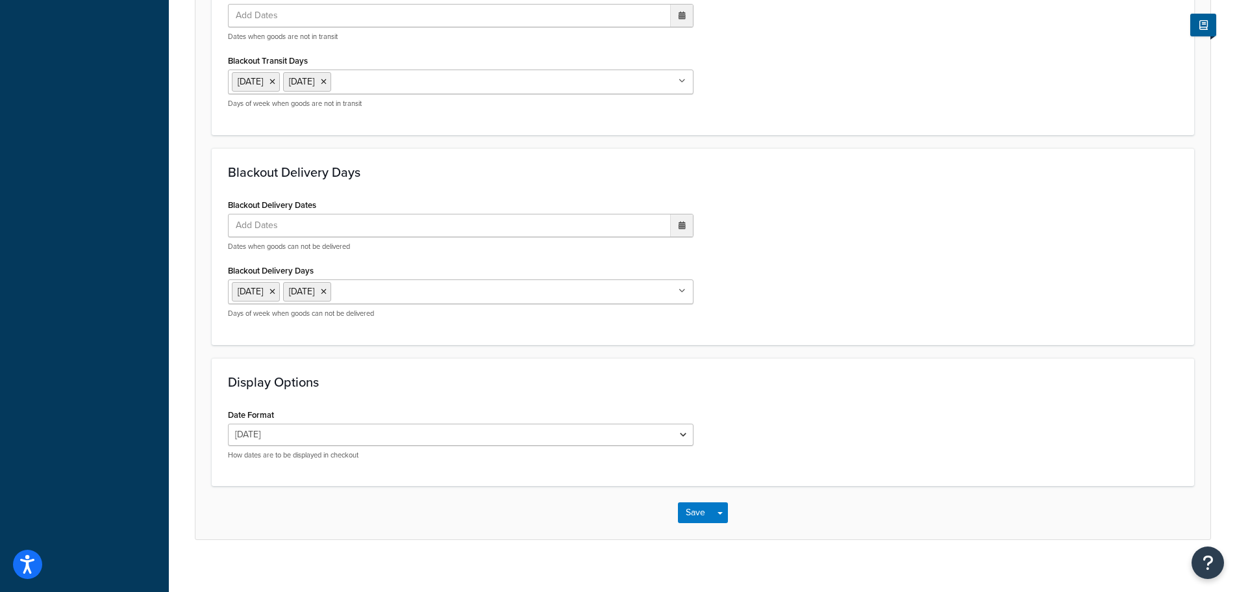
scroll to position [1105, 0]
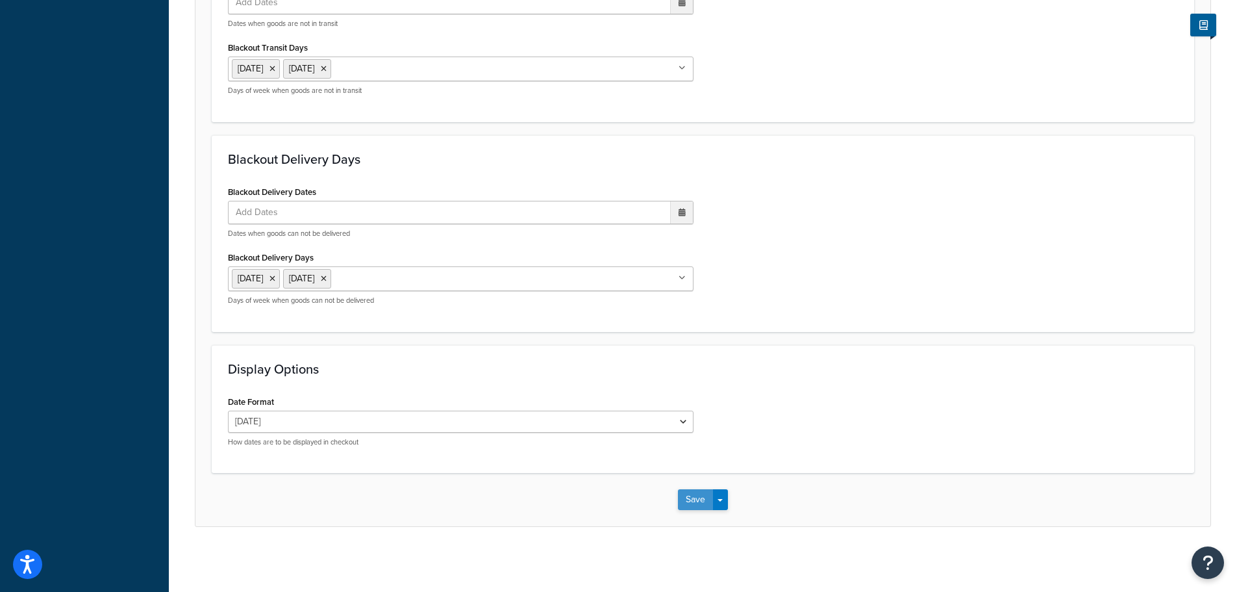
click at [692, 501] on button "Save" at bounding box center [695, 499] width 35 height 21
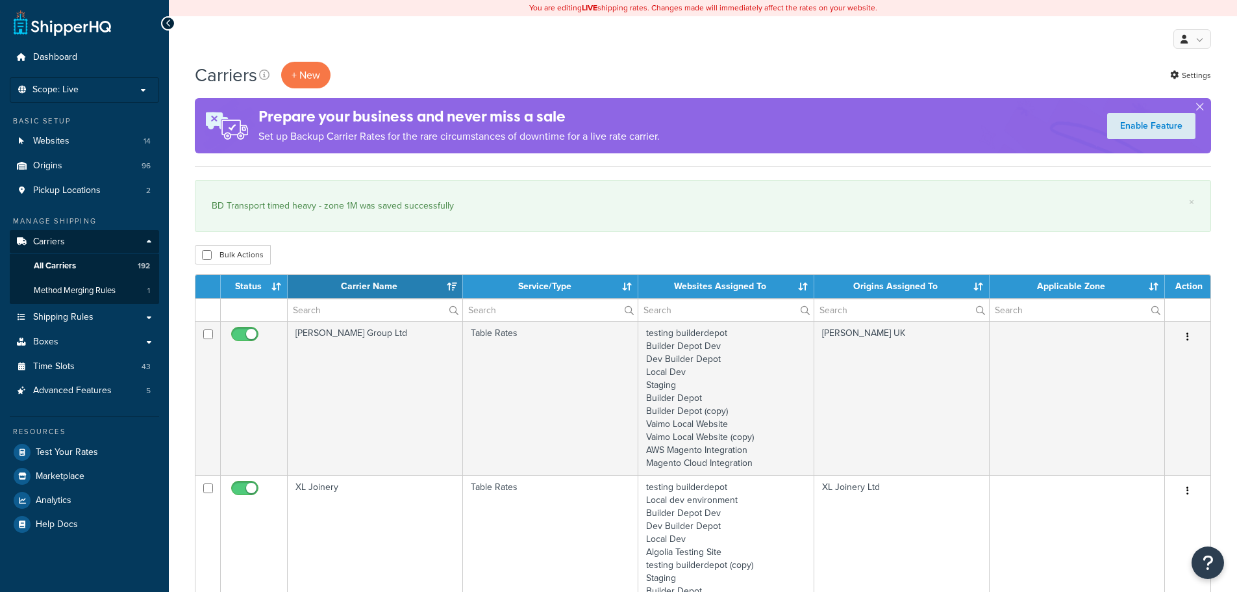
select select "15"
click at [313, 313] on input "text" at bounding box center [375, 310] width 175 height 22
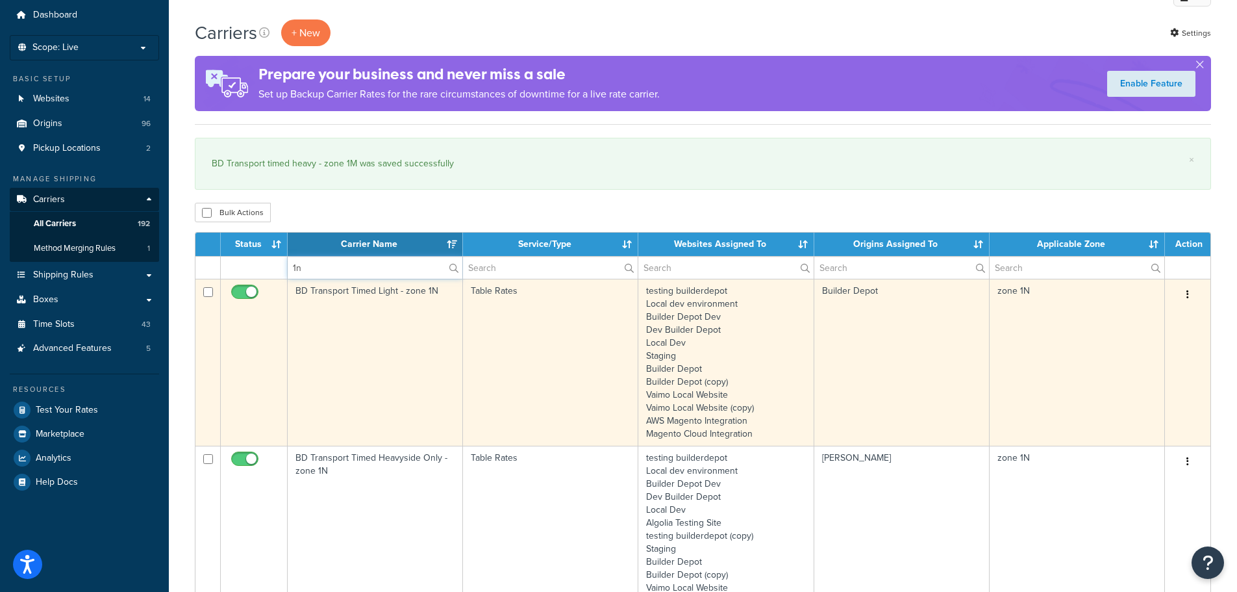
scroll to position [65, 0]
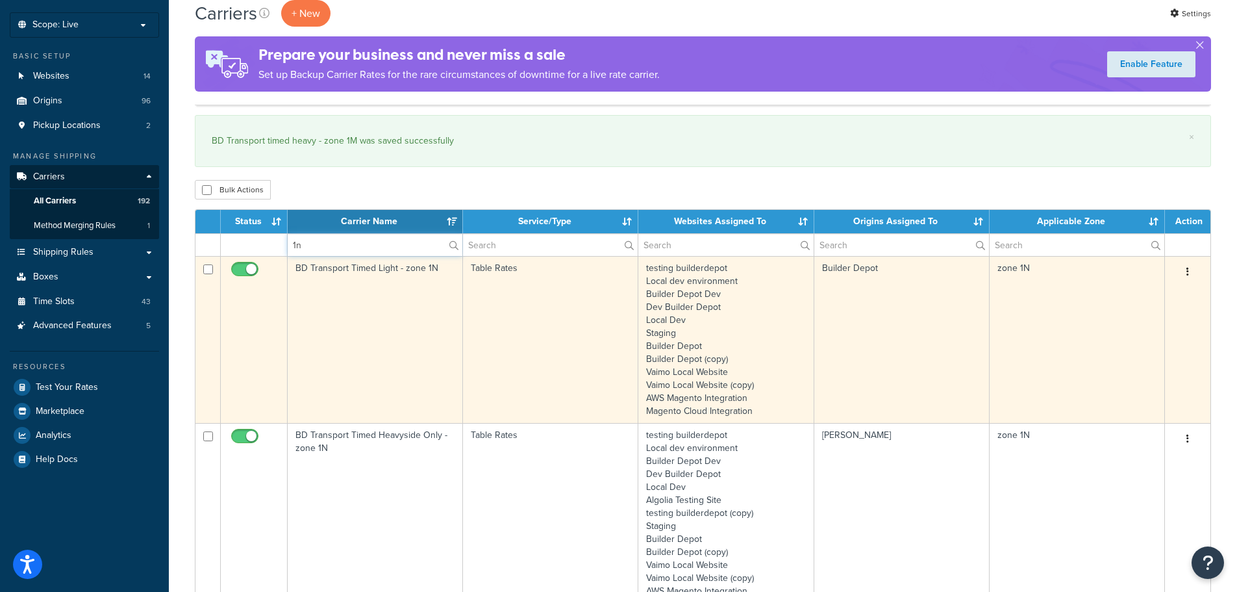
type input "1n"
click at [345, 332] on td "BD Transport Timed Light - zone 1N" at bounding box center [375, 339] width 175 height 167
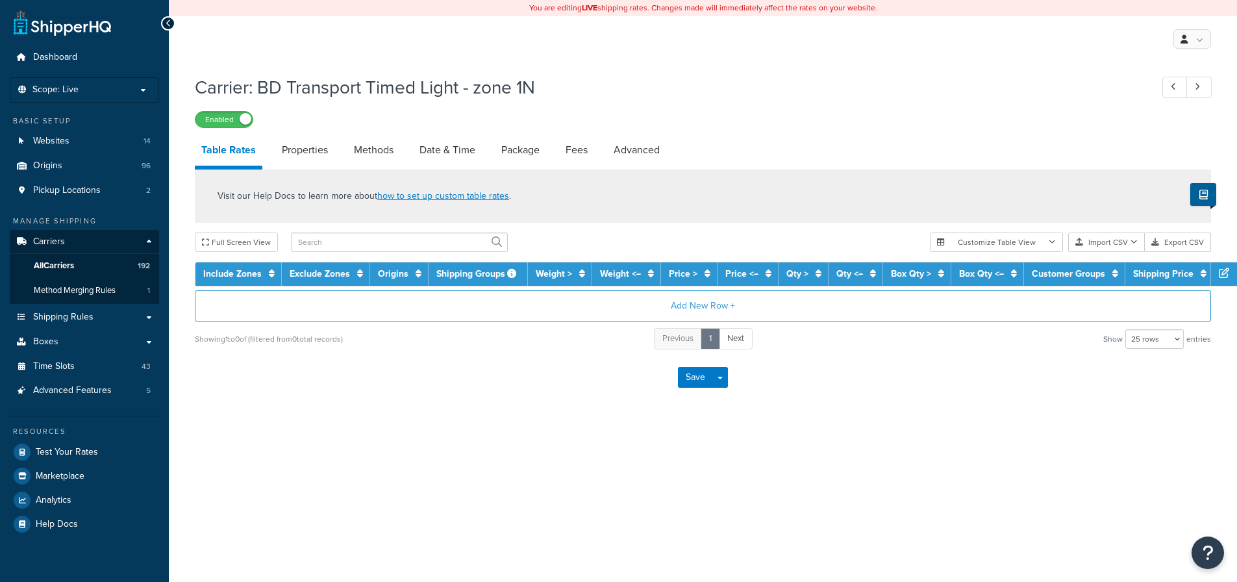
select select "25"
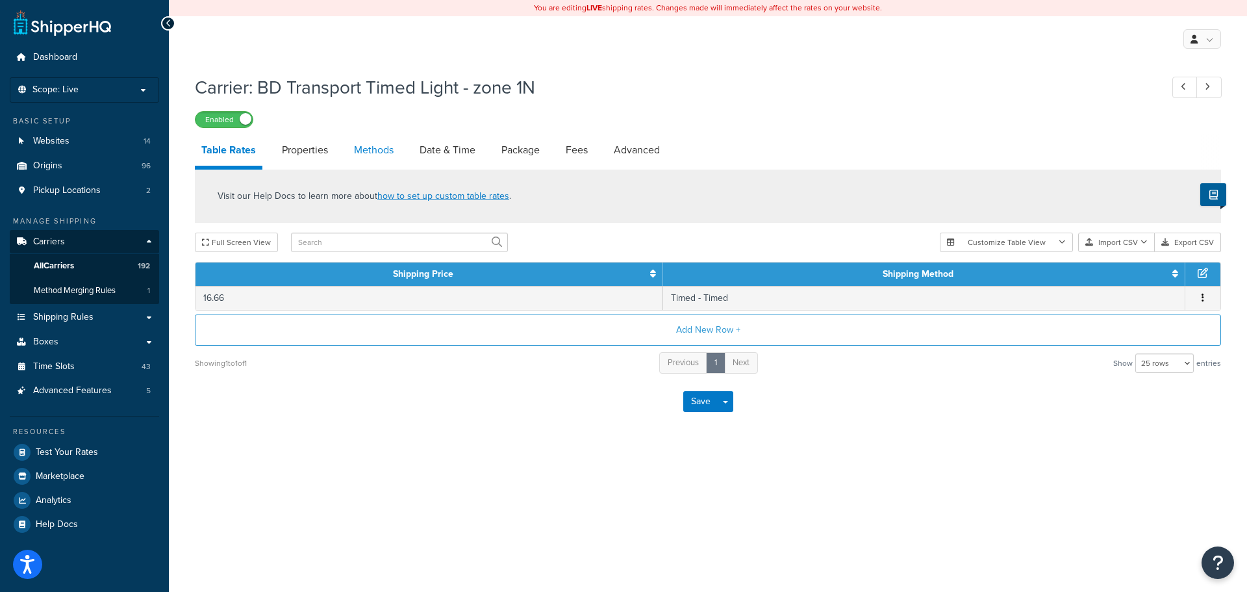
click at [362, 153] on link "Methods" at bounding box center [373, 149] width 53 height 31
select select "25"
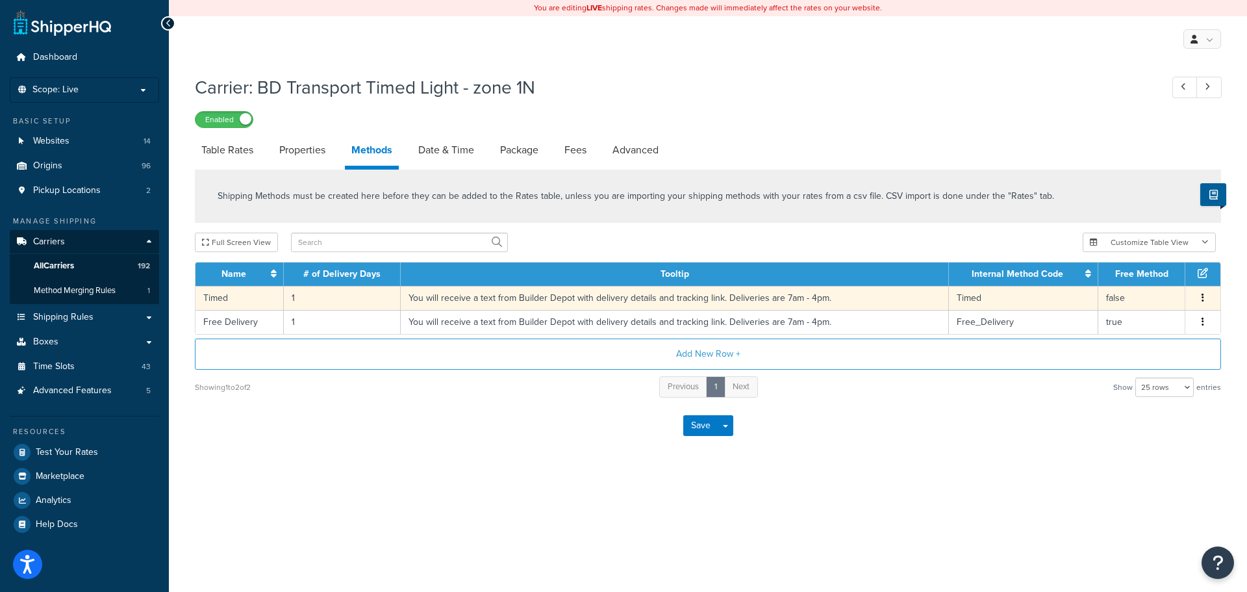
click at [294, 293] on td "1" at bounding box center [342, 298] width 117 height 24
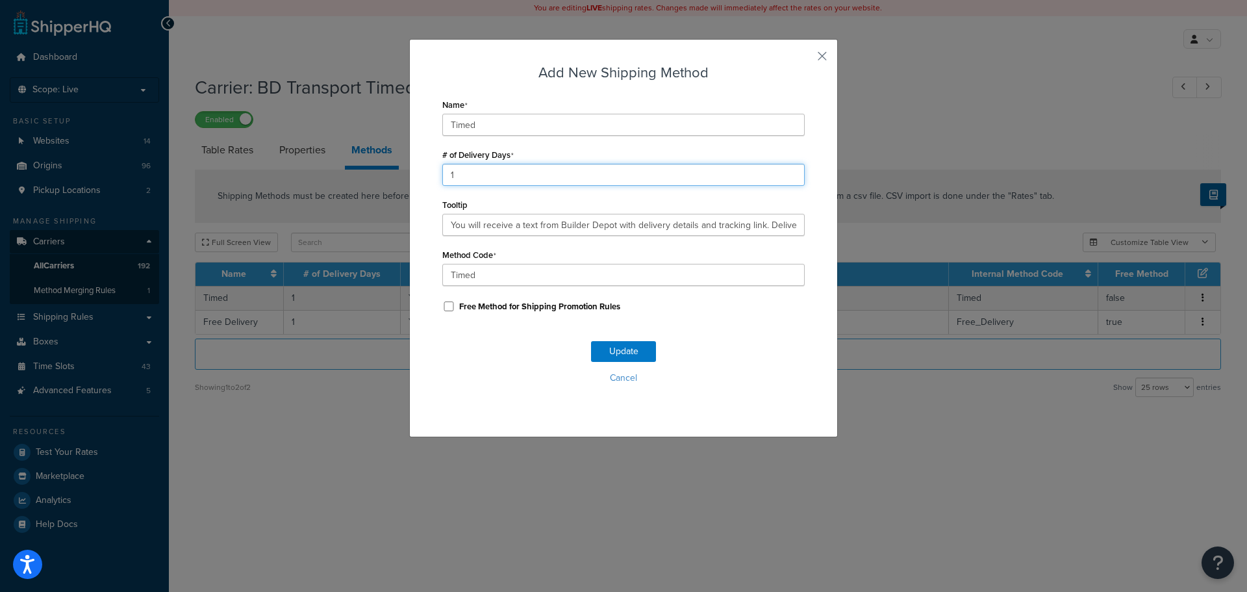
drag, startPoint x: 462, startPoint y: 170, endPoint x: 420, endPoint y: 168, distance: 41.6
click at [420, 168] on div "Add New Shipping Method Name Timed # of Delivery Days 1 Tooltip You will receiv…" at bounding box center [623, 238] width 429 height 398
type input "2"
click at [625, 353] on button "Update" at bounding box center [623, 351] width 65 height 21
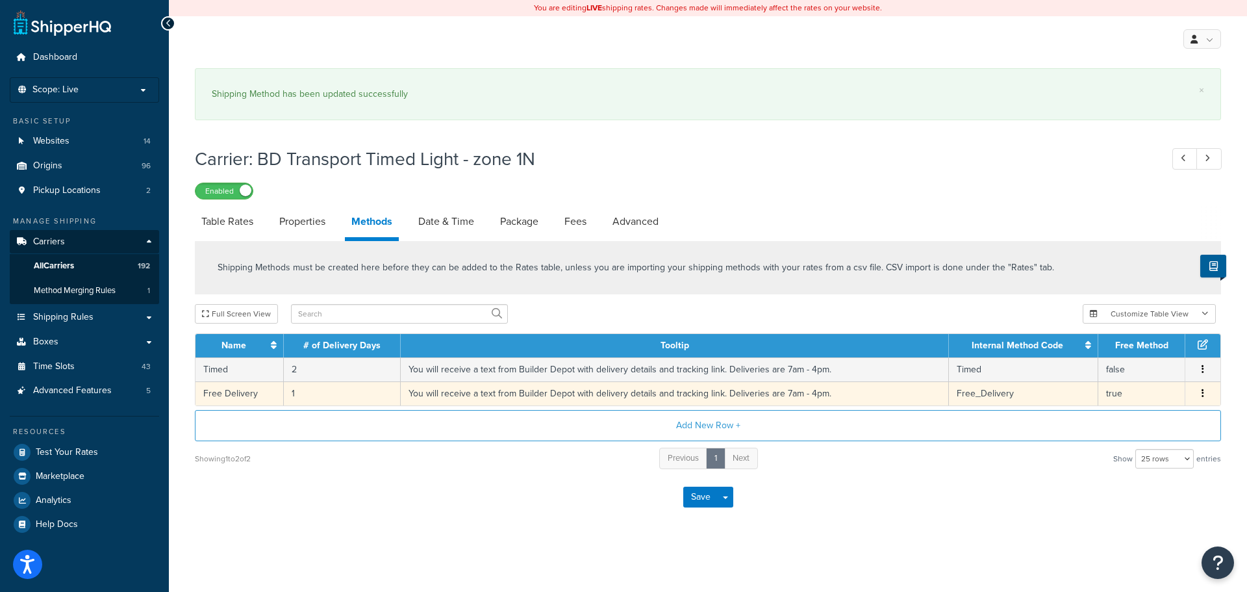
click at [290, 392] on td "1" at bounding box center [342, 393] width 117 height 24
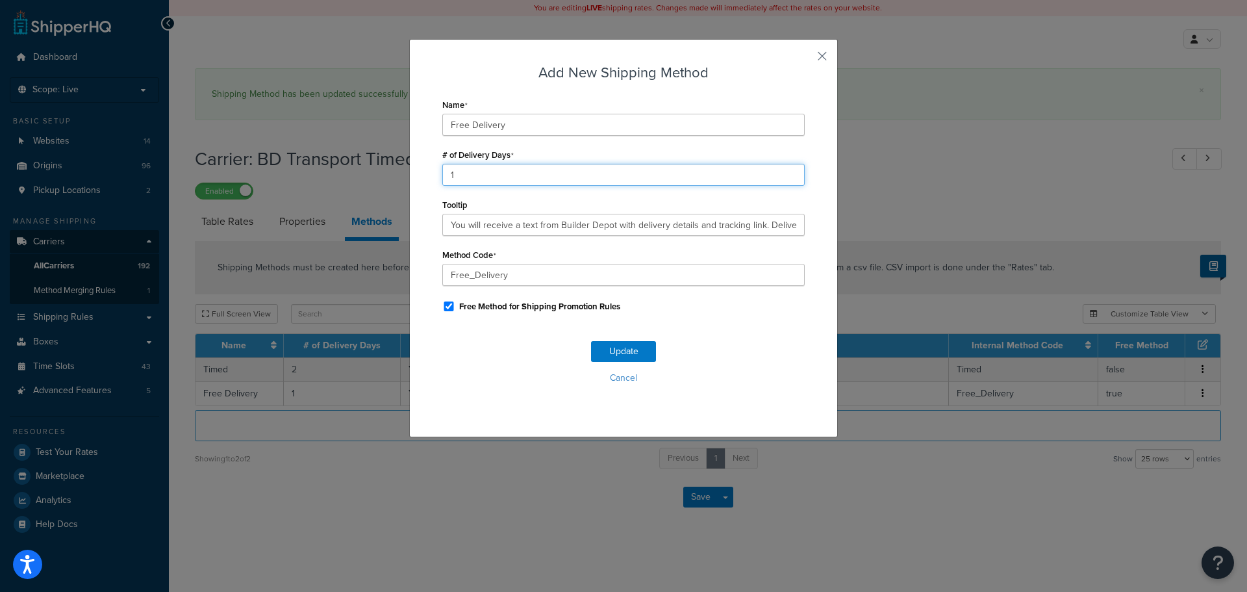
drag, startPoint x: 459, startPoint y: 180, endPoint x: 389, endPoint y: 184, distance: 70.2
click at [389, 184] on div "Add New Shipping Method Name Free Delivery # of Delivery Days 1 Tooltip You wil…" at bounding box center [623, 296] width 1247 height 592
type input "2"
click at [633, 352] on button "Update" at bounding box center [623, 351] width 65 height 21
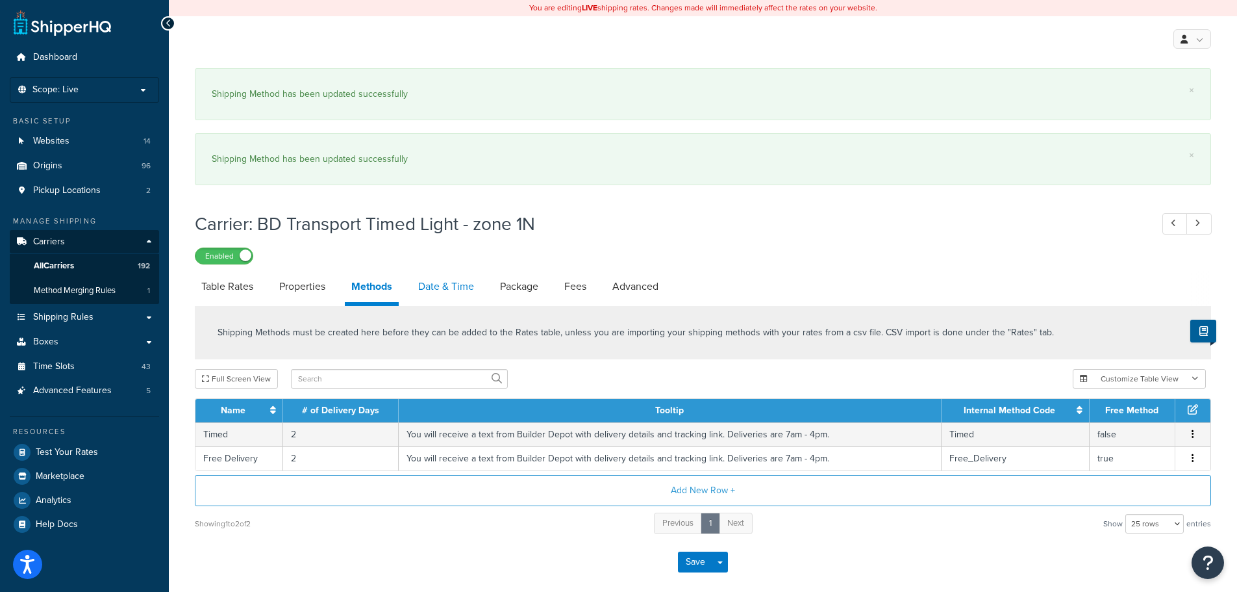
click at [445, 281] on link "Date & Time" at bounding box center [446, 286] width 69 height 31
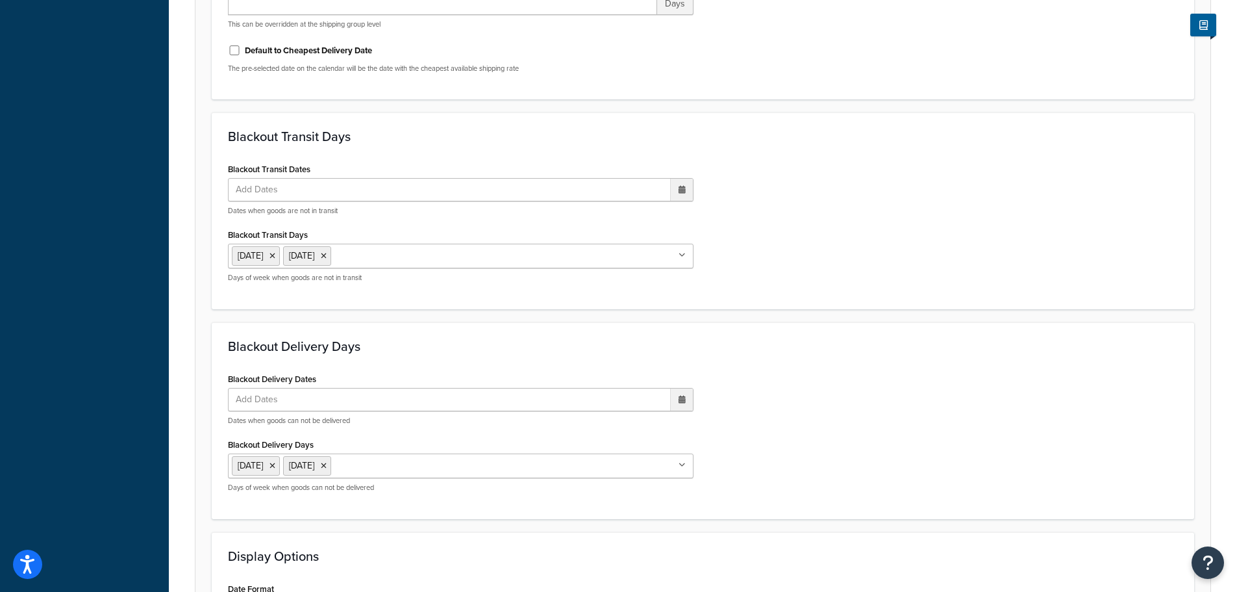
scroll to position [1104, 0]
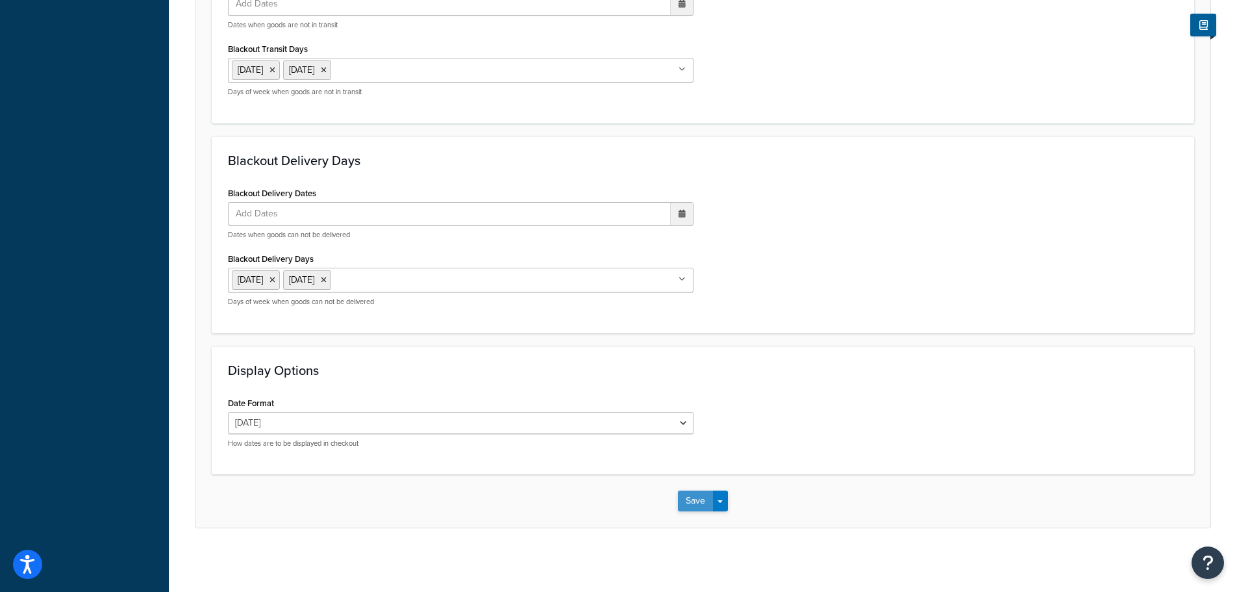
click at [684, 495] on button "Save" at bounding box center [695, 500] width 35 height 21
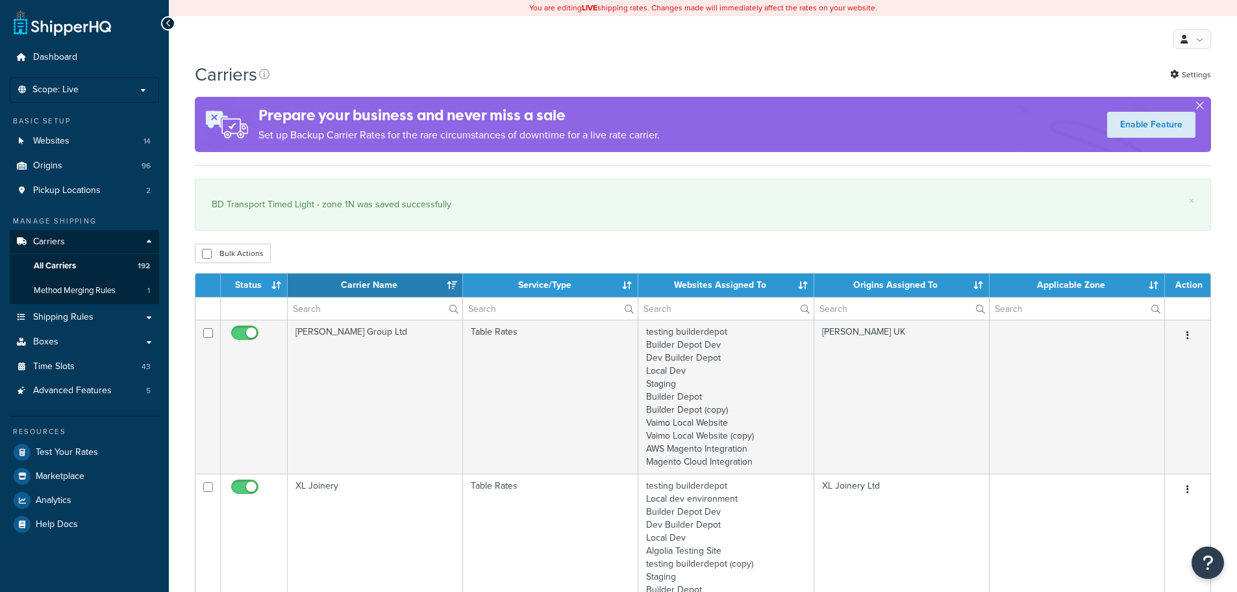
select select "15"
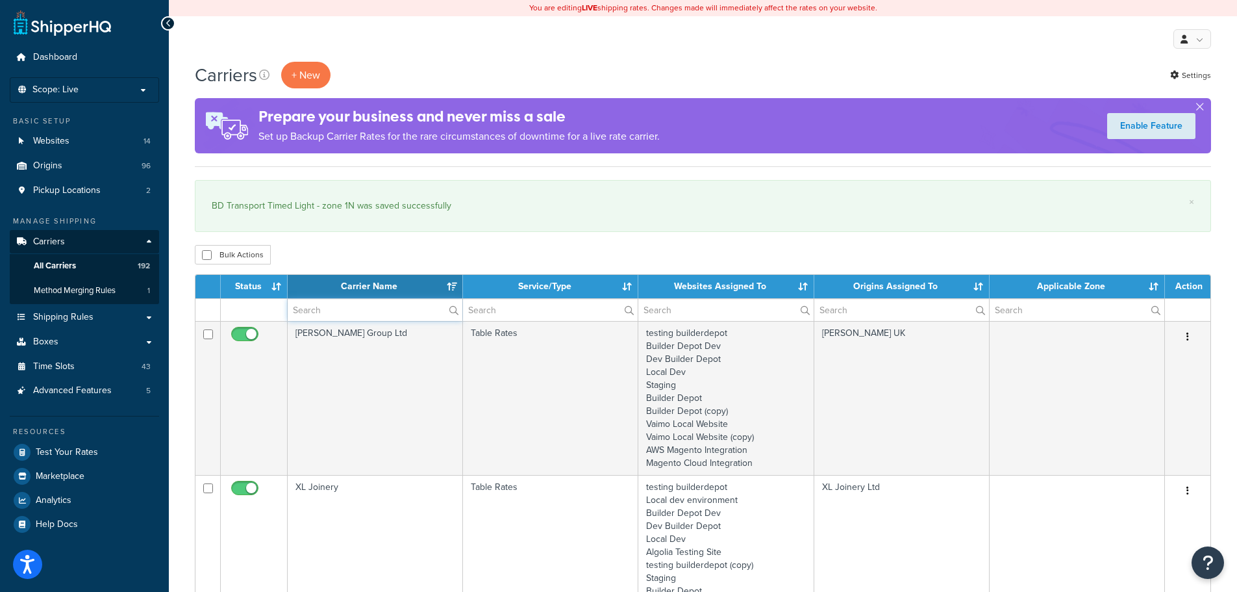
click at [327, 303] on input "text" at bounding box center [375, 310] width 175 height 22
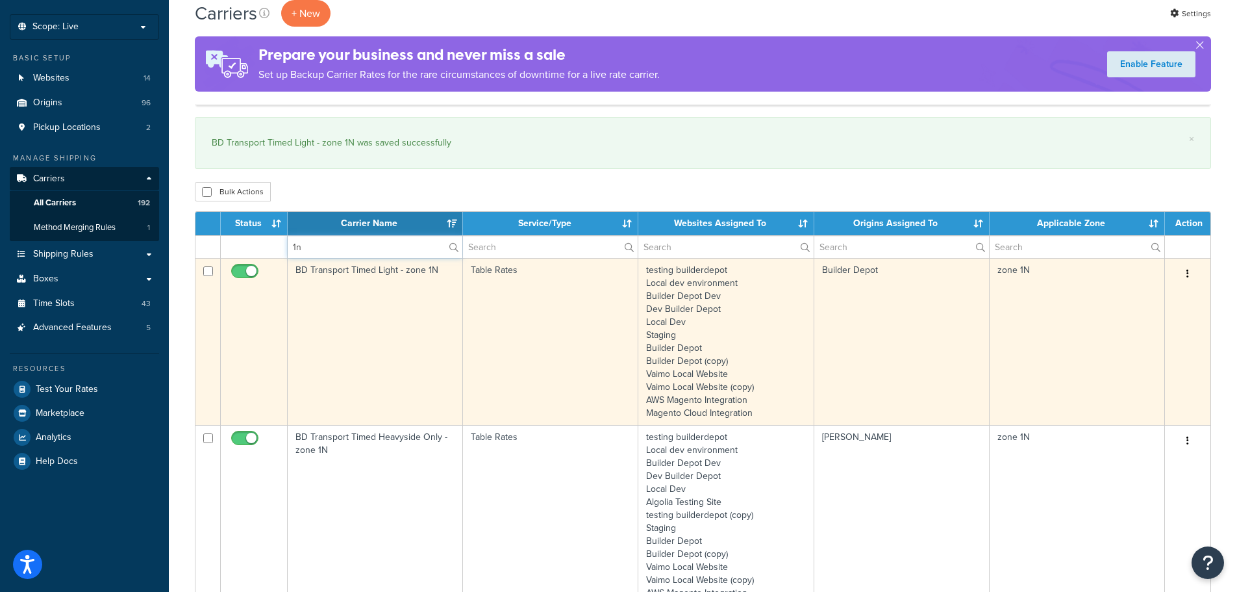
scroll to position [260, 0]
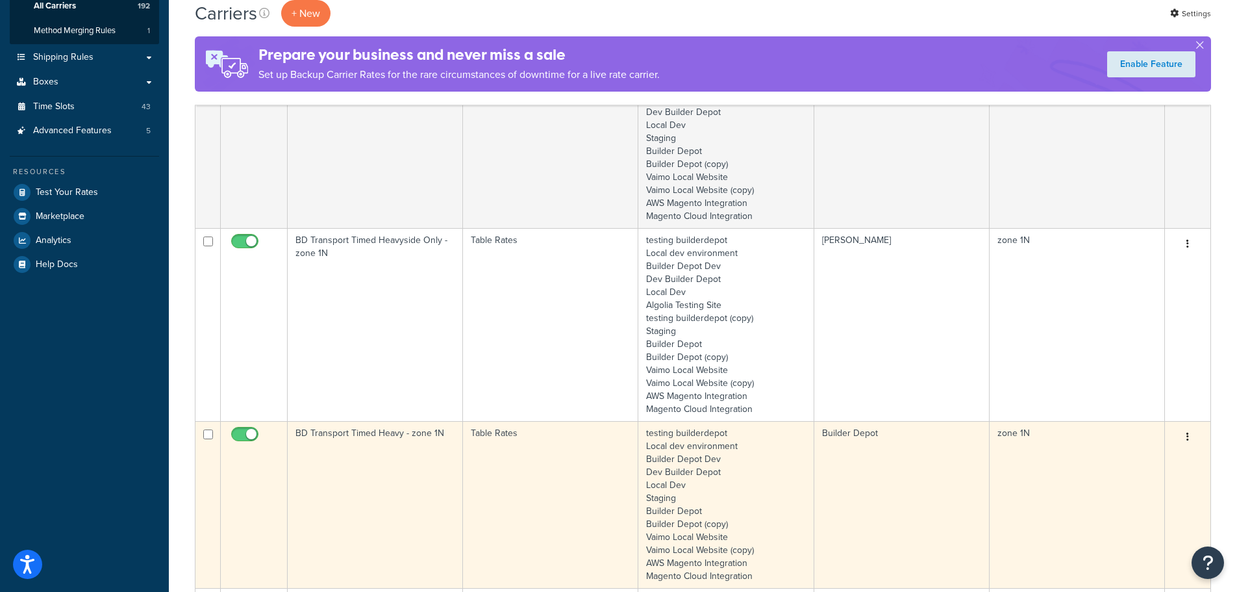
type input "1n"
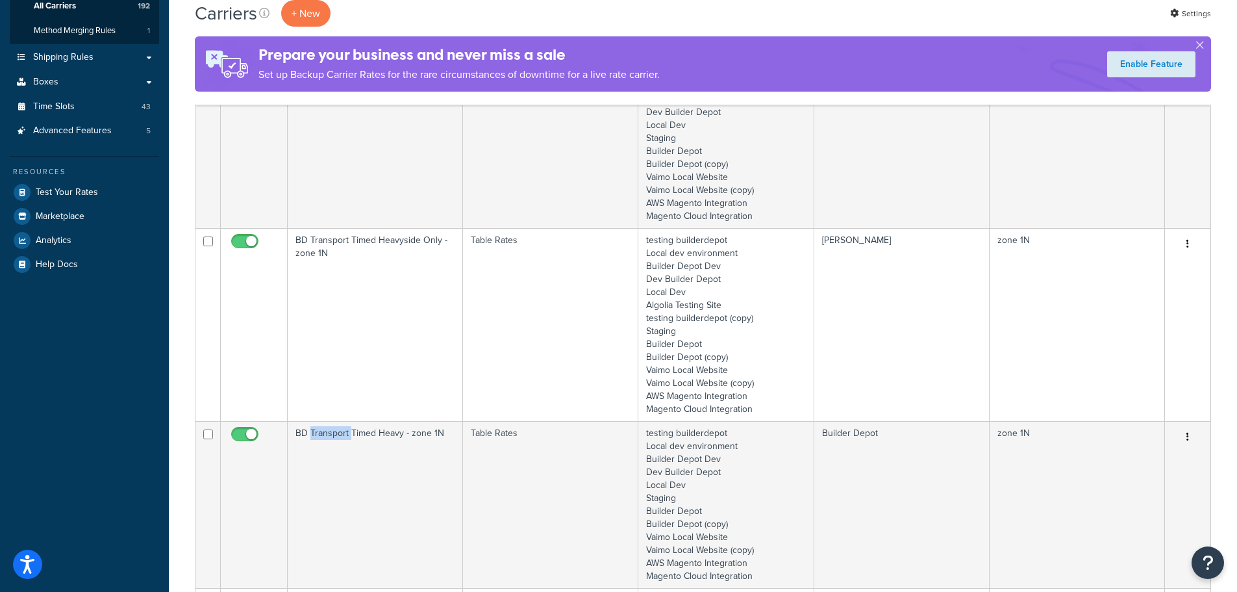
click at [343, 446] on td "BD Transport Timed Heavy - zone 1N" at bounding box center [375, 504] width 175 height 167
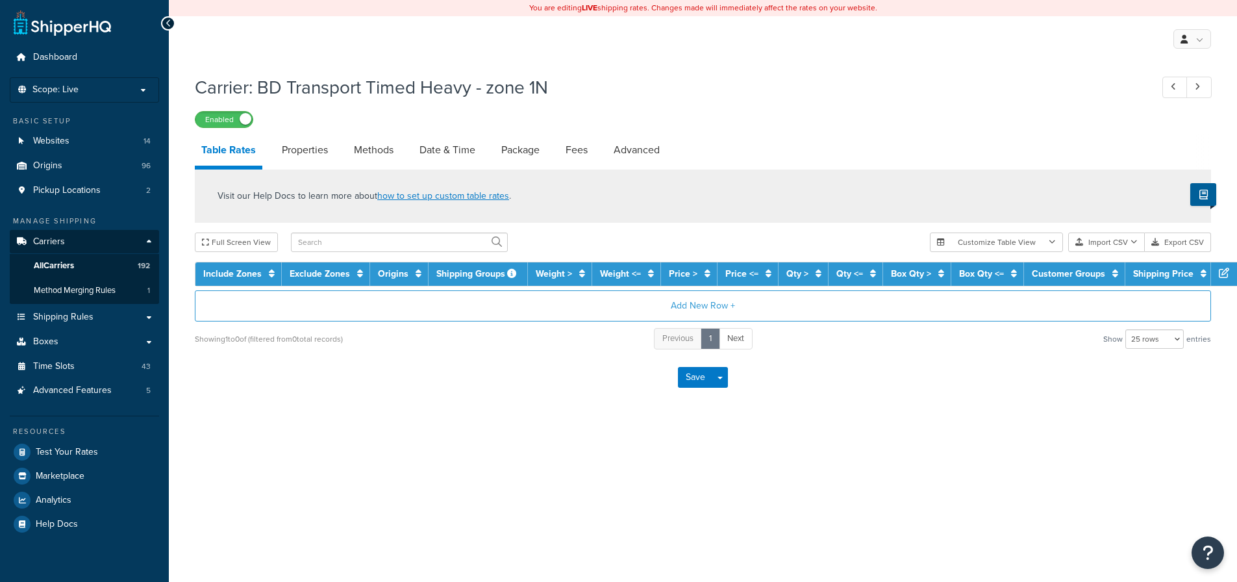
select select "25"
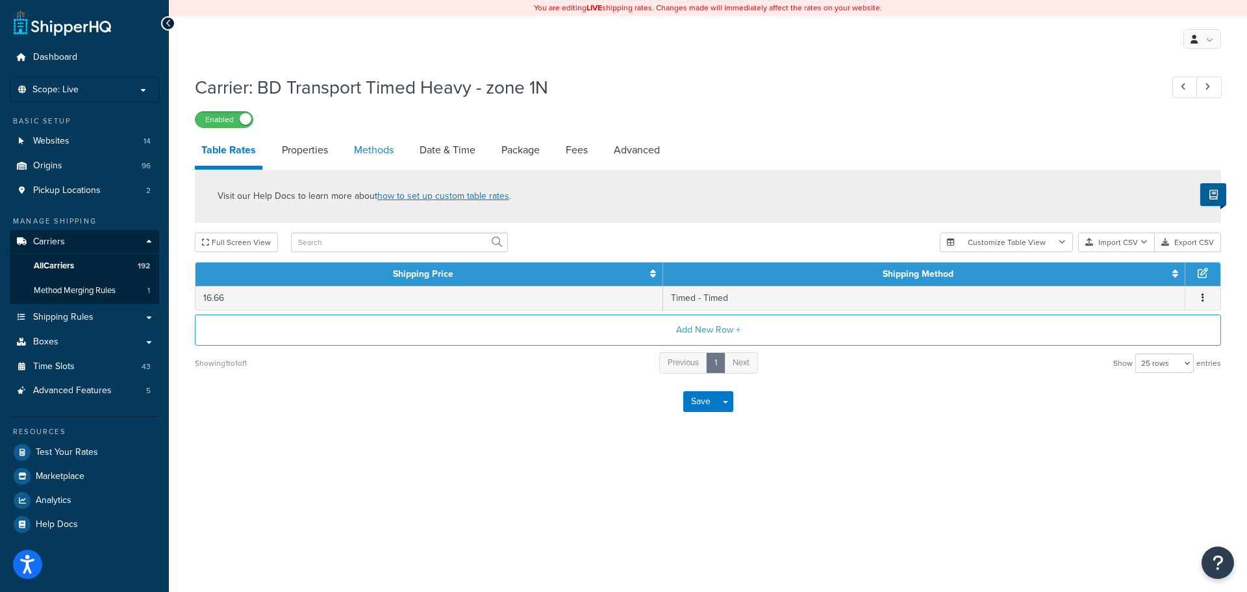
click at [382, 155] on link "Methods" at bounding box center [373, 149] width 53 height 31
select select "25"
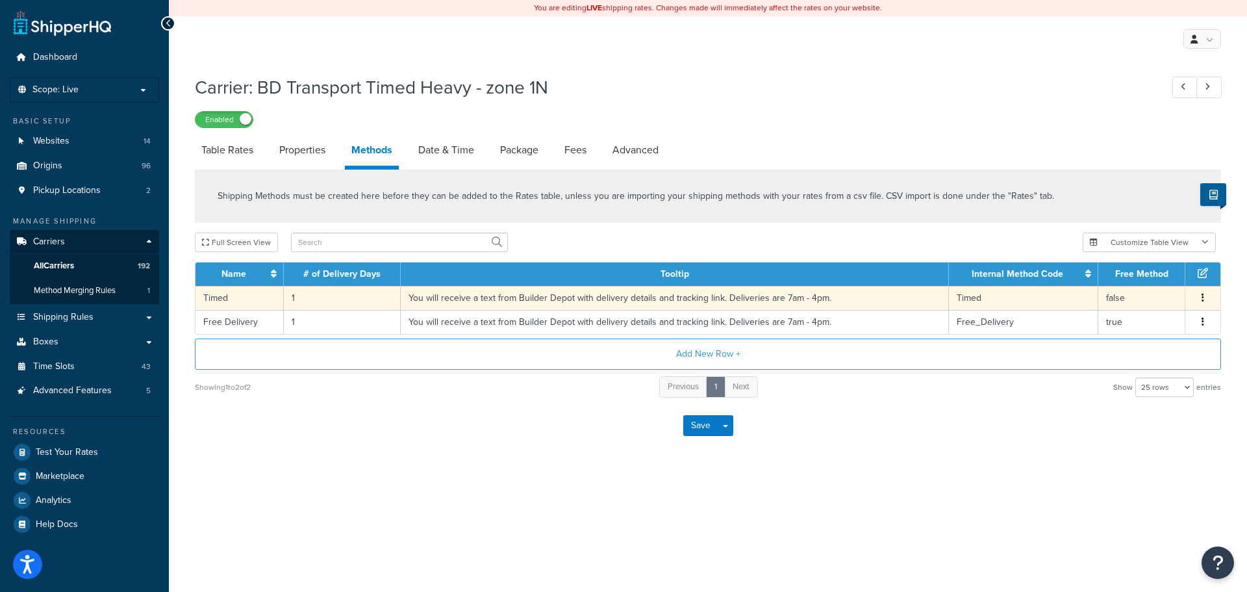
click at [295, 295] on td "1" at bounding box center [342, 298] width 117 height 24
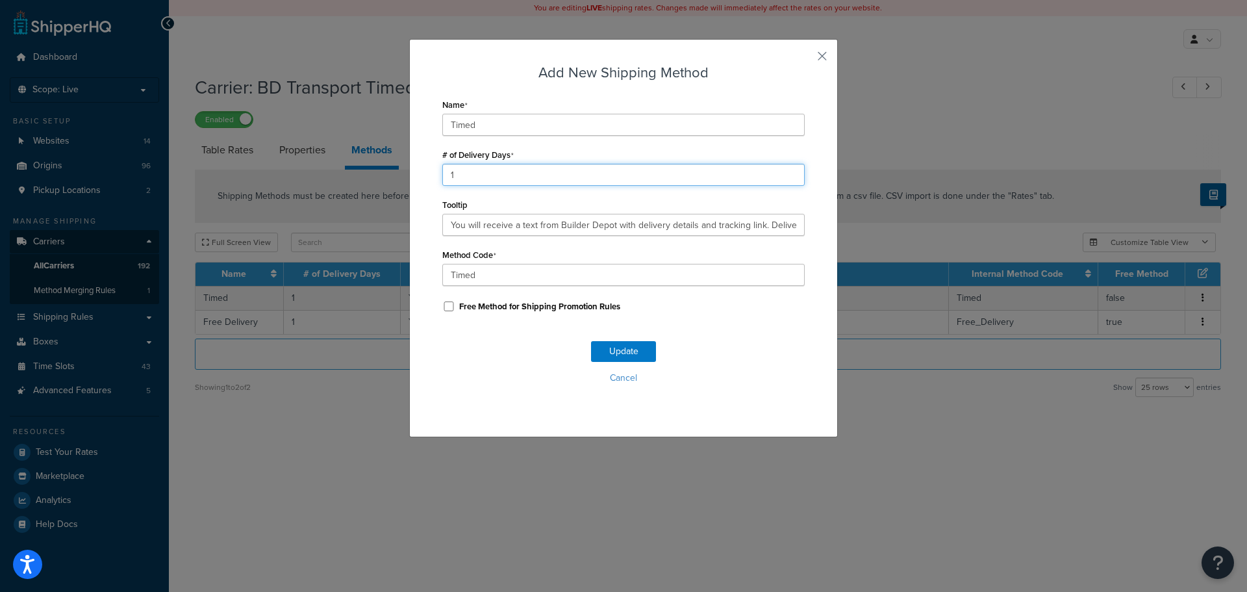
drag, startPoint x: 460, startPoint y: 176, endPoint x: 440, endPoint y: 176, distance: 20.8
click at [442, 176] on input "1" at bounding box center [623, 175] width 362 height 22
type input "2"
click at [618, 351] on button "Update" at bounding box center [623, 351] width 65 height 21
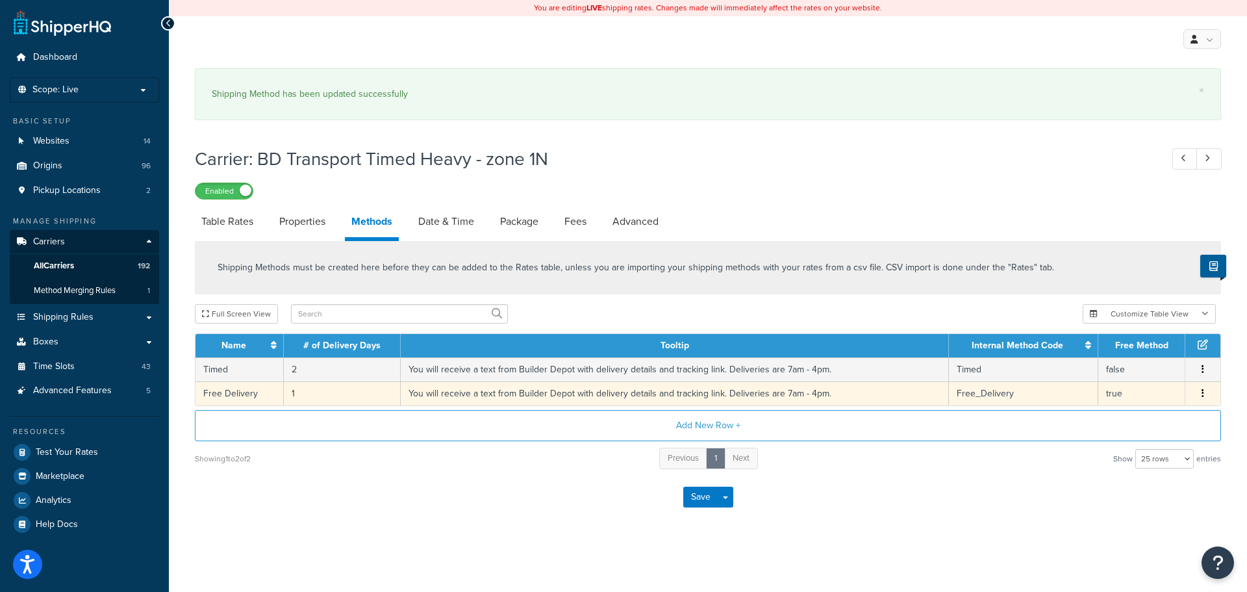
click at [293, 393] on td "1" at bounding box center [342, 393] width 117 height 24
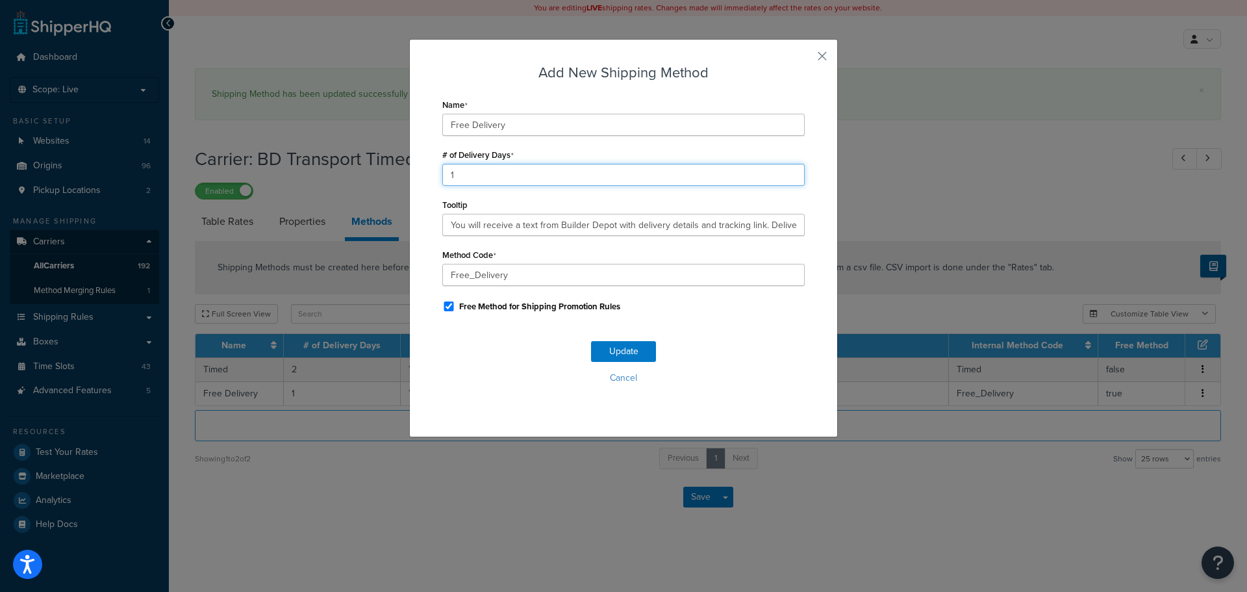
drag, startPoint x: 490, startPoint y: 177, endPoint x: 418, endPoint y: 179, distance: 72.1
click at [418, 179] on div "Add New Shipping Method Name Free Delivery # of Delivery Days 1 Tooltip You wil…" at bounding box center [623, 238] width 429 height 398
type input "2"
click at [598, 347] on button "Update" at bounding box center [623, 351] width 65 height 21
click at [597, 347] on button "Update" at bounding box center [623, 351] width 65 height 21
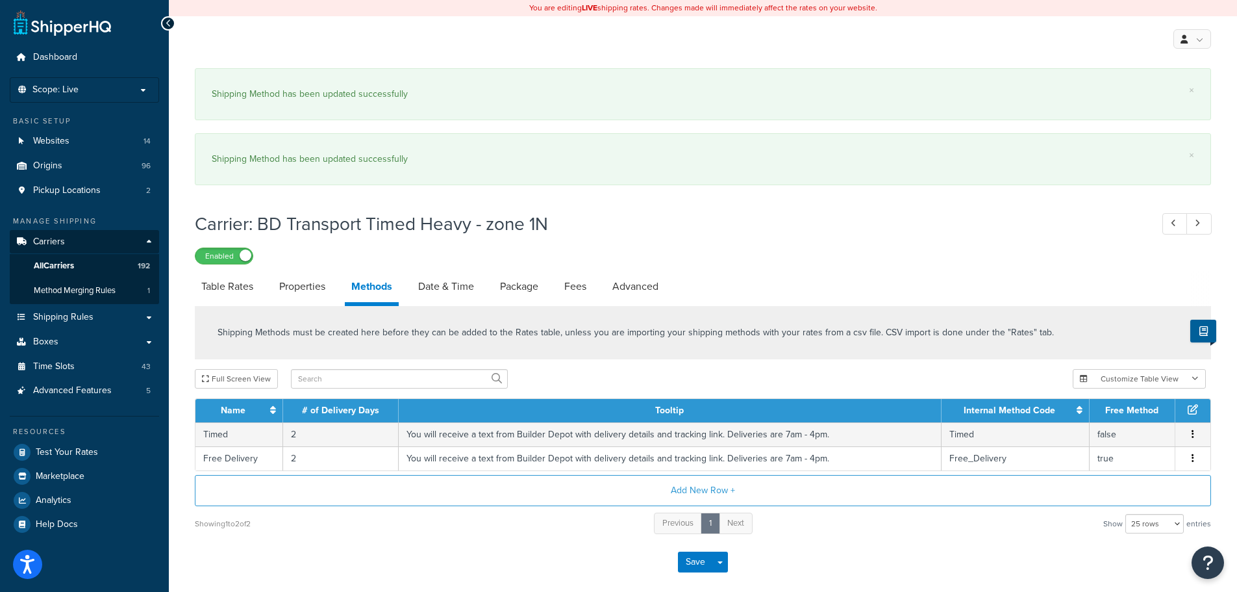
click at [442, 244] on div "Carrier: BD Transport Timed Heavy - zone 1N Enabled Table Rates Properties Meth…" at bounding box center [703, 397] width 1016 height 384
click at [438, 283] on link "Date & Time" at bounding box center [446, 286] width 69 height 31
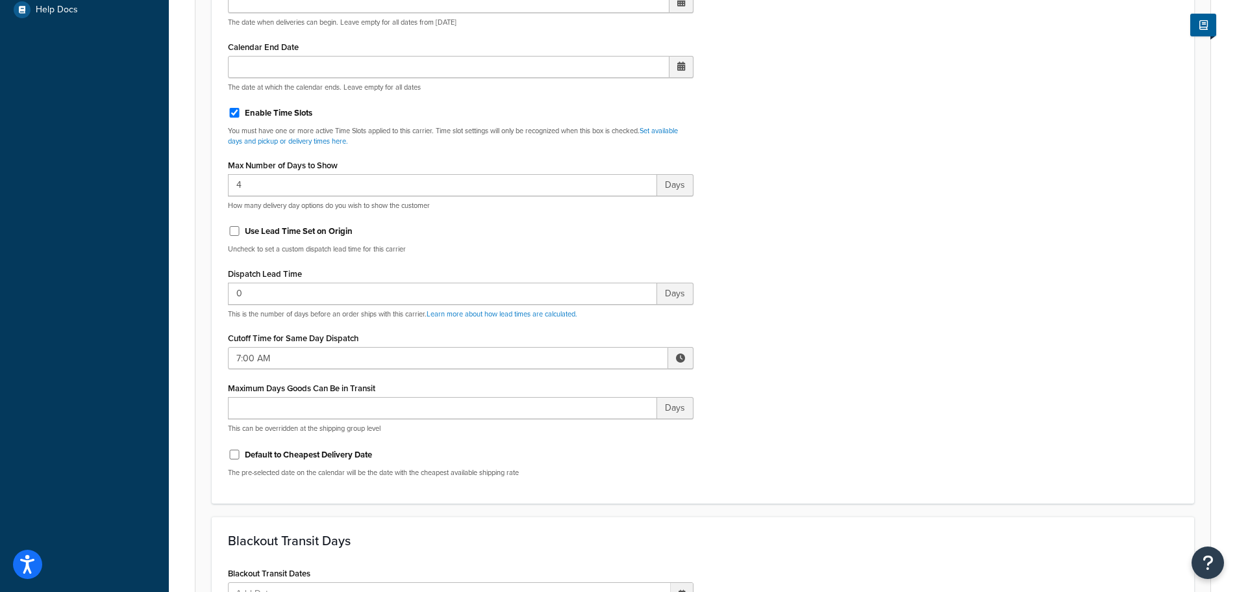
scroll to position [519, 0]
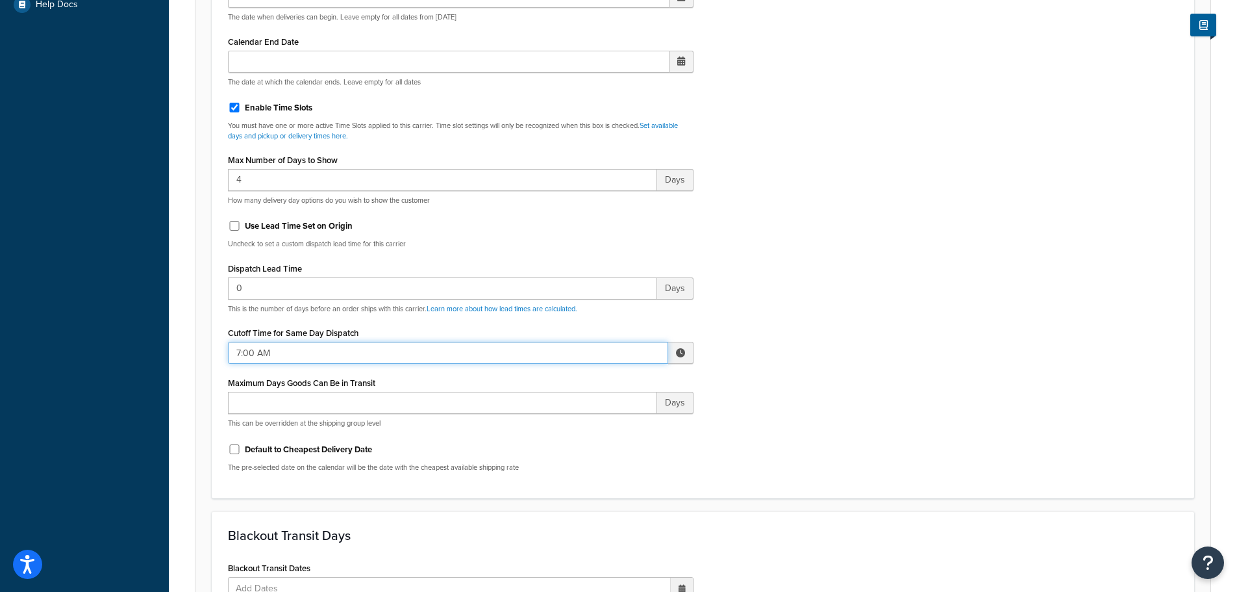
click at [253, 351] on input "7:00 AM" at bounding box center [448, 353] width 440 height 22
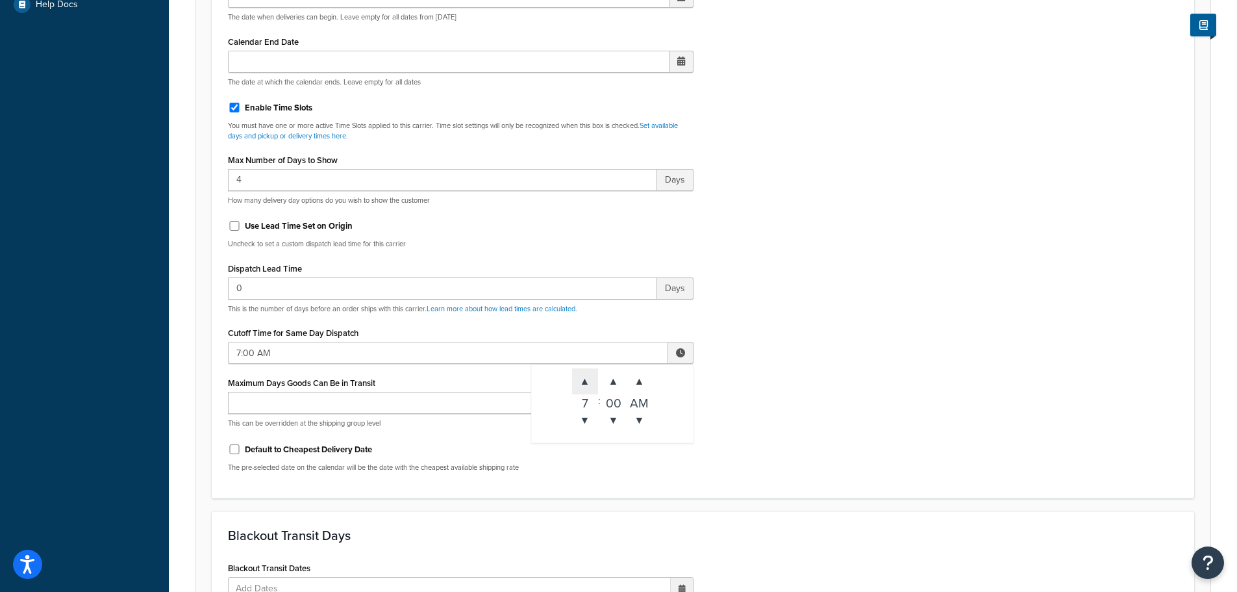
click at [592, 379] on span "▲" at bounding box center [585, 381] width 26 height 26
type input "8:00 AM"
click at [830, 423] on div "Include Delivery Date Information: No, just show shipping rates Show Calendar S…" at bounding box center [702, 176] width 969 height 611
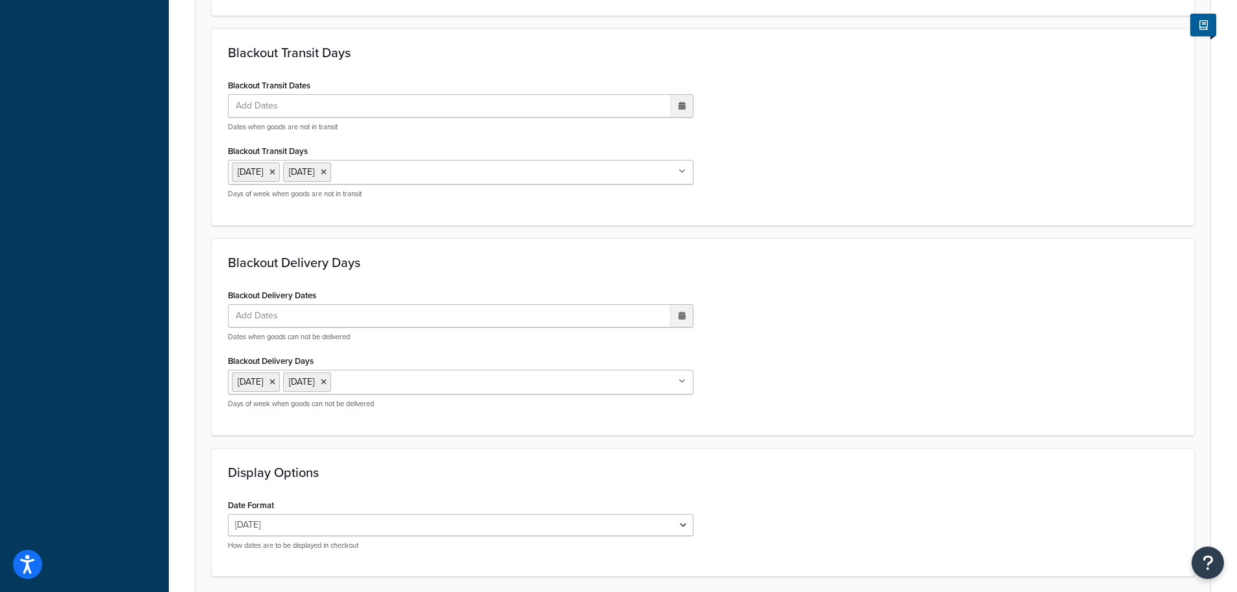
scroll to position [1105, 0]
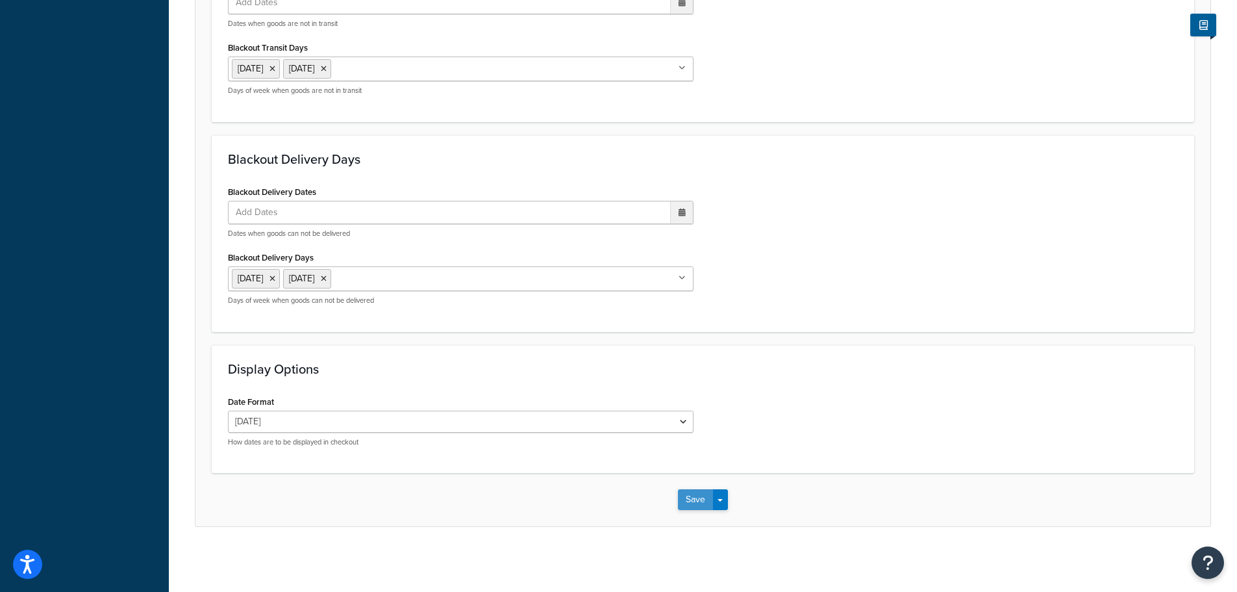
click at [702, 499] on button "Save" at bounding box center [695, 499] width 35 height 21
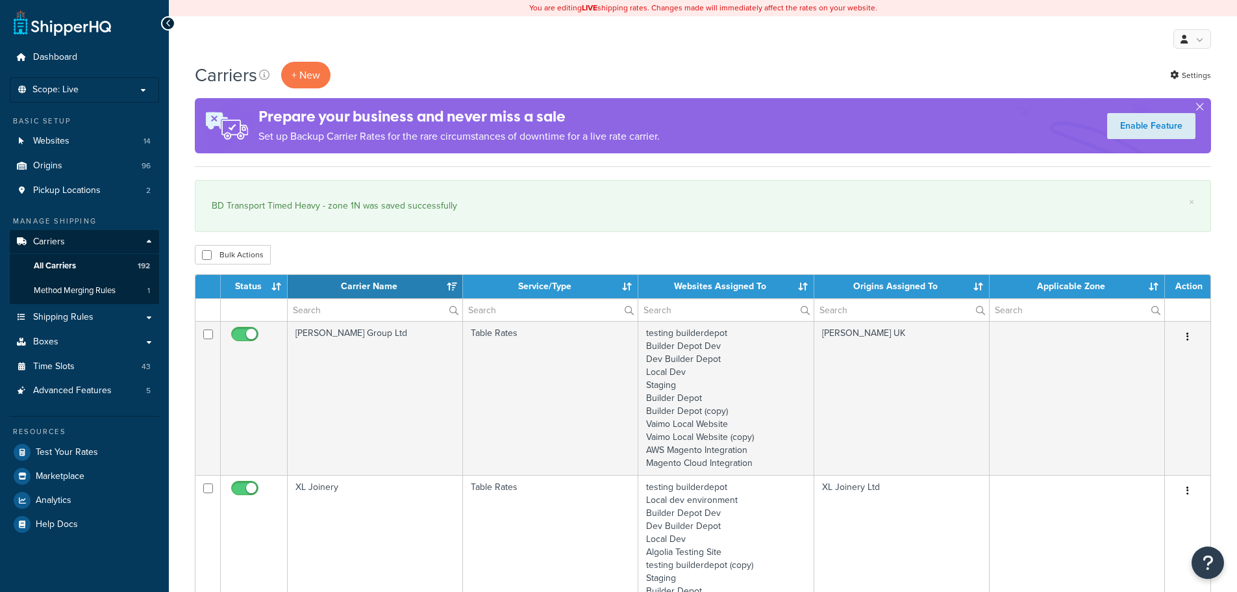
select select "15"
